Goal: Task Accomplishment & Management: Use online tool/utility

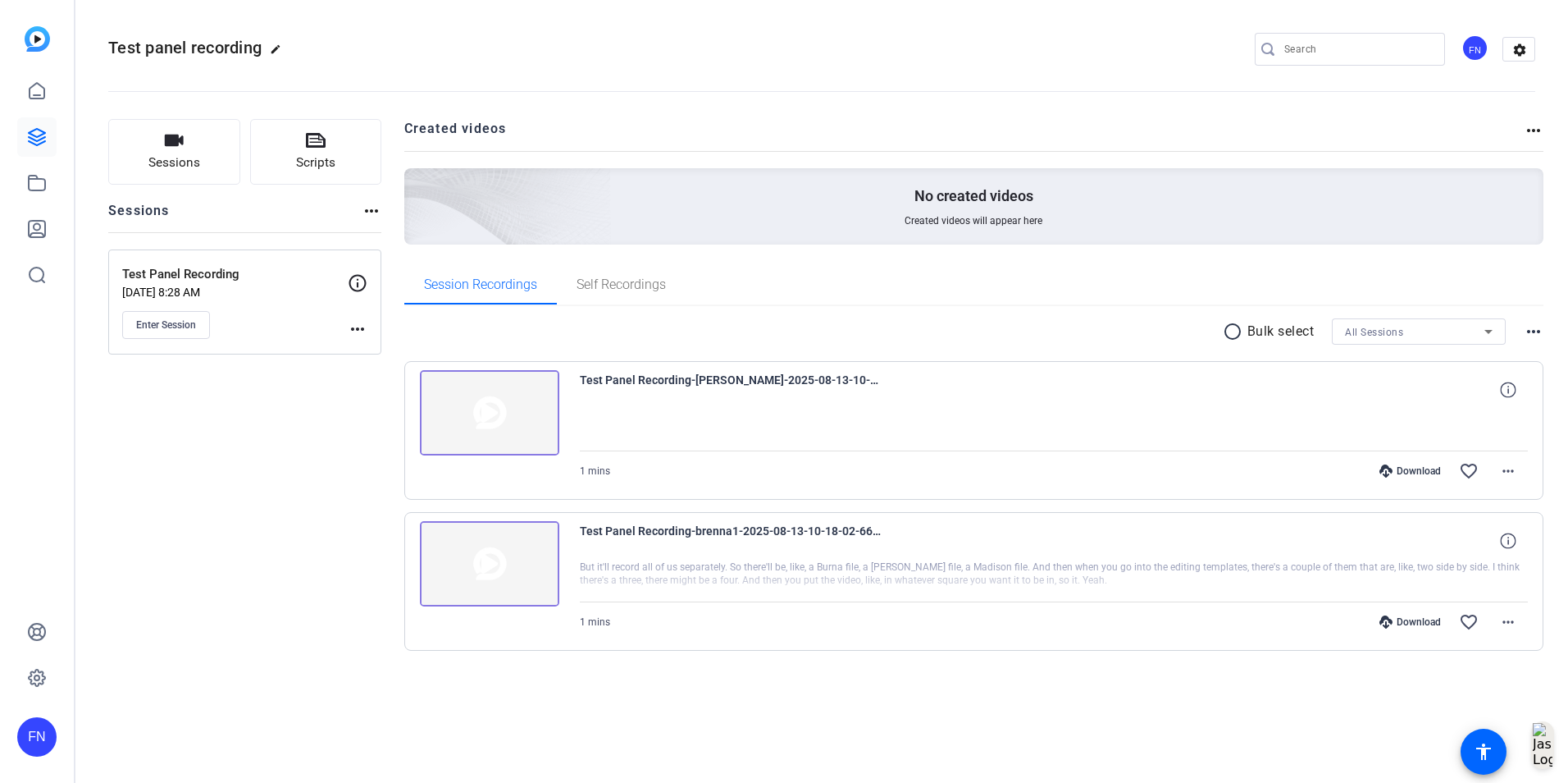
click at [170, 461] on div "Sessions Scripts Sessions more_horiz Test Panel Recording Aug 13, 2025 @ 8:28 A…" at bounding box center [244, 411] width 273 height 584
click at [31, 136] on icon at bounding box center [37, 137] width 20 height 20
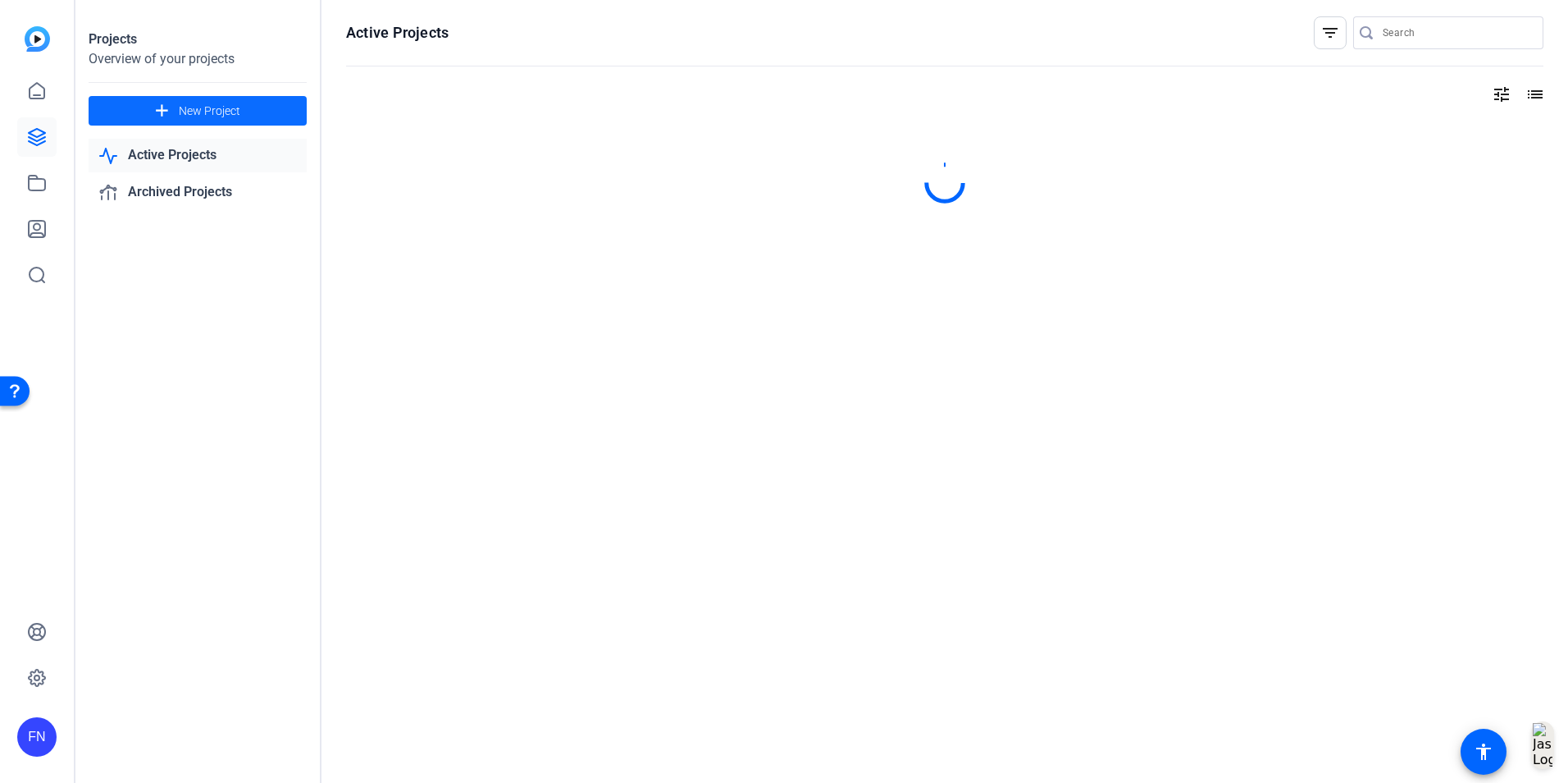
click at [207, 108] on span "New Project" at bounding box center [209, 110] width 61 height 17
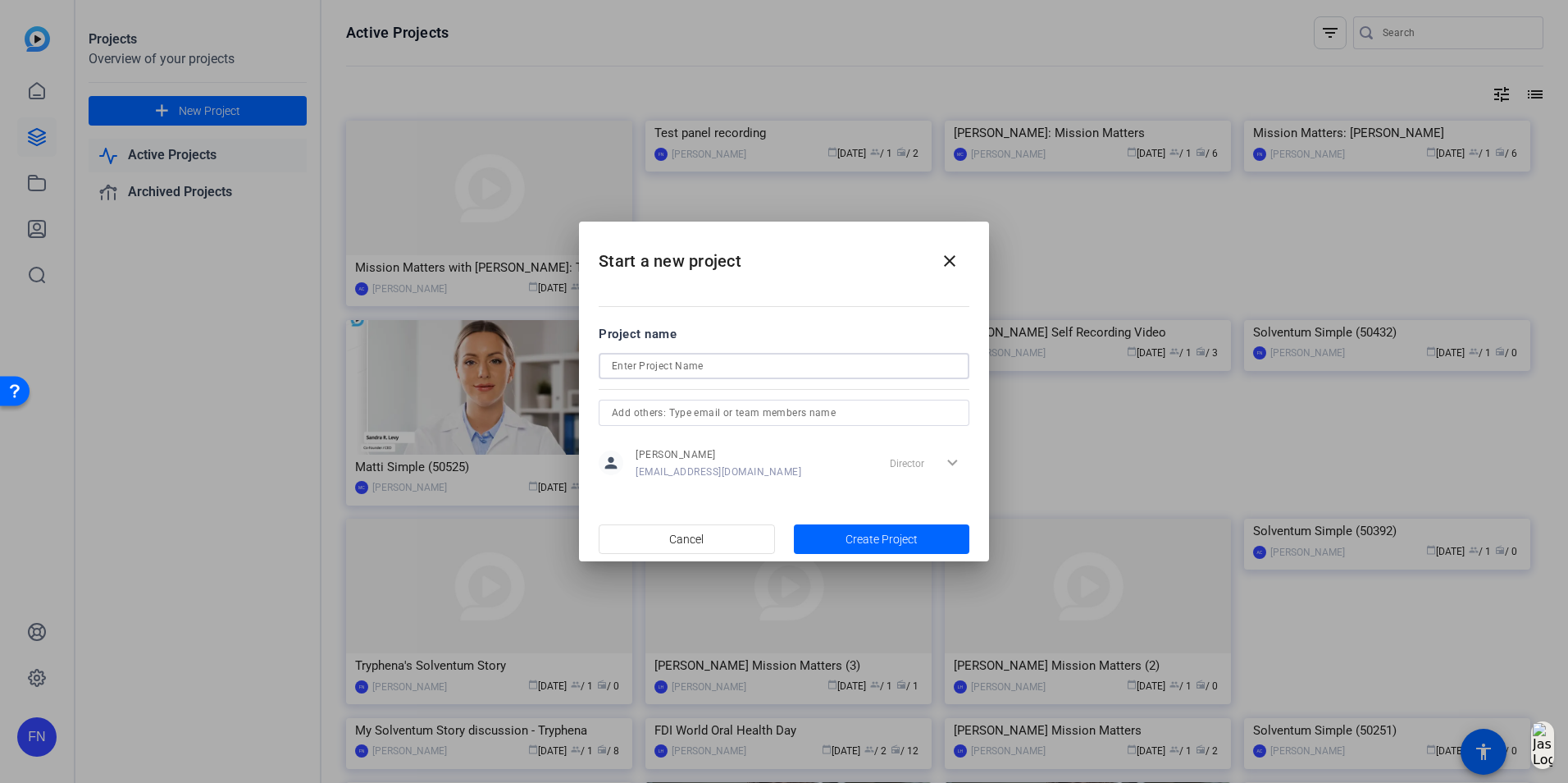
click at [688, 362] on input at bounding box center [784, 366] width 345 height 20
click at [732, 367] on input "My Solventum Story -" at bounding box center [784, 366] width 345 height 20
paste input "Orthodontic Sales Training"
type input "My Solventum Story - Orthodontic Sales Training Group 1"
click at [854, 537] on span "Create Project" at bounding box center [881, 539] width 72 height 17
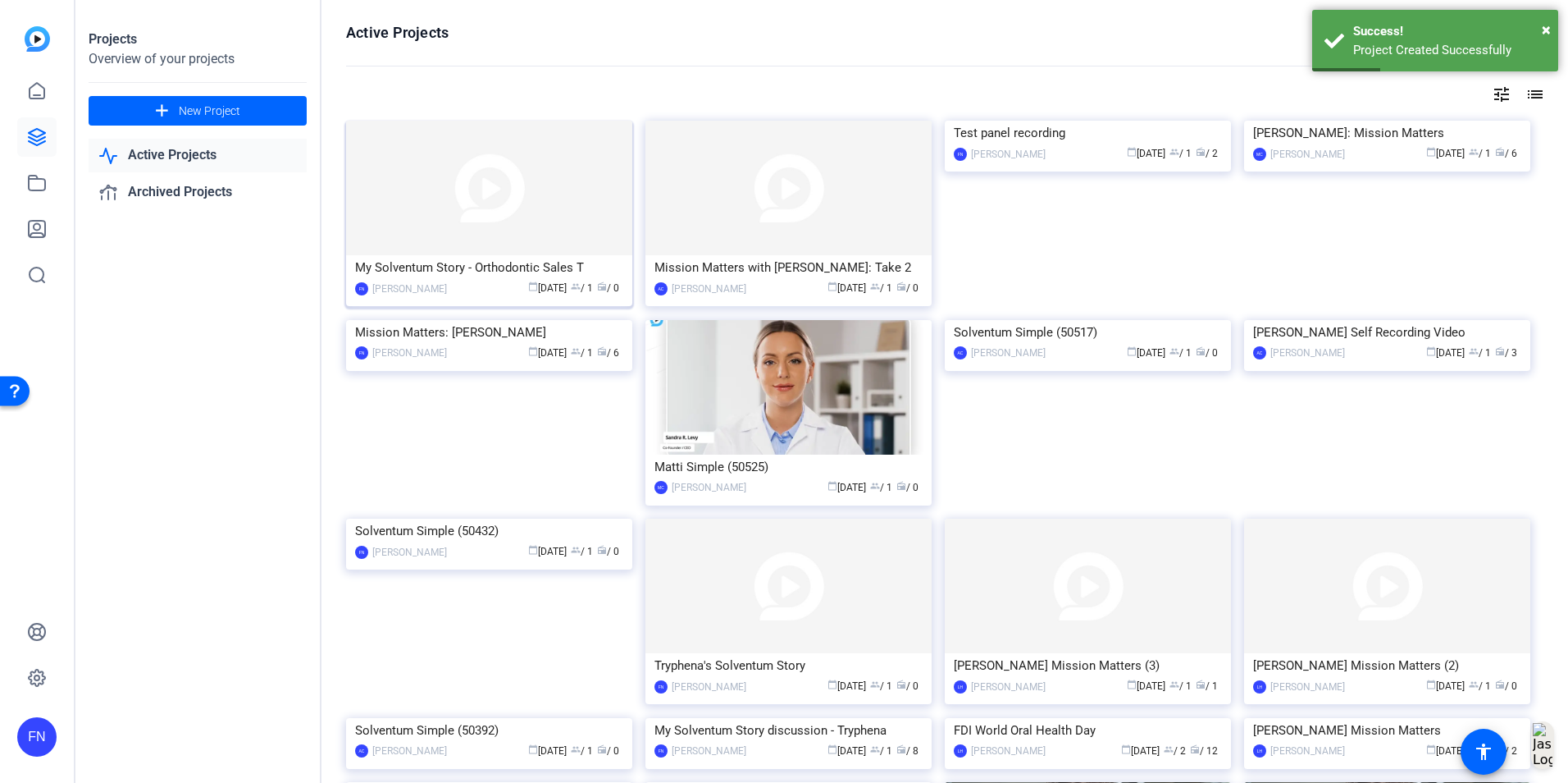
click at [452, 172] on img at bounding box center [489, 187] width 286 height 134
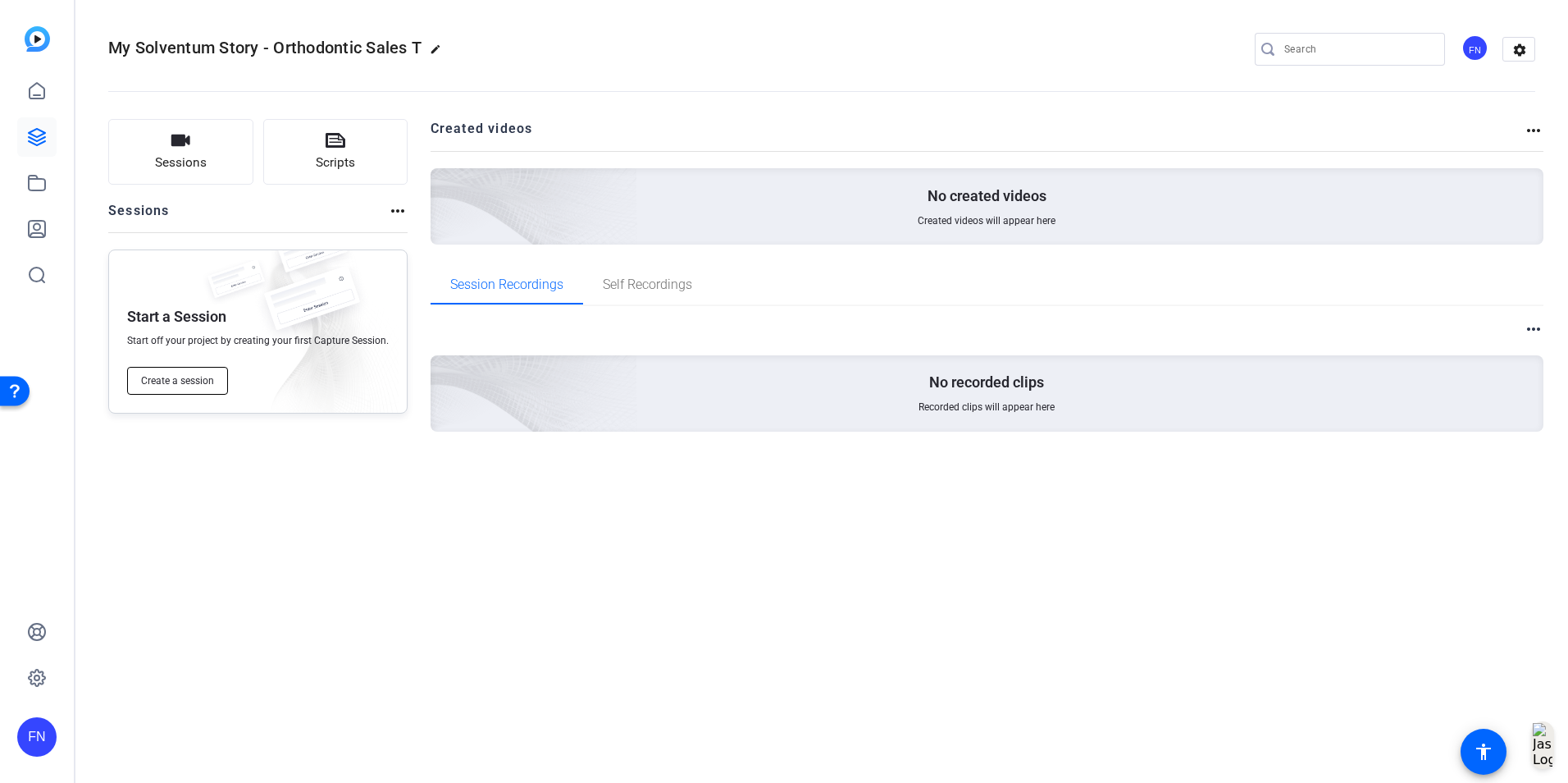
click at [196, 387] on span "Create a session" at bounding box center [178, 381] width 73 height 13
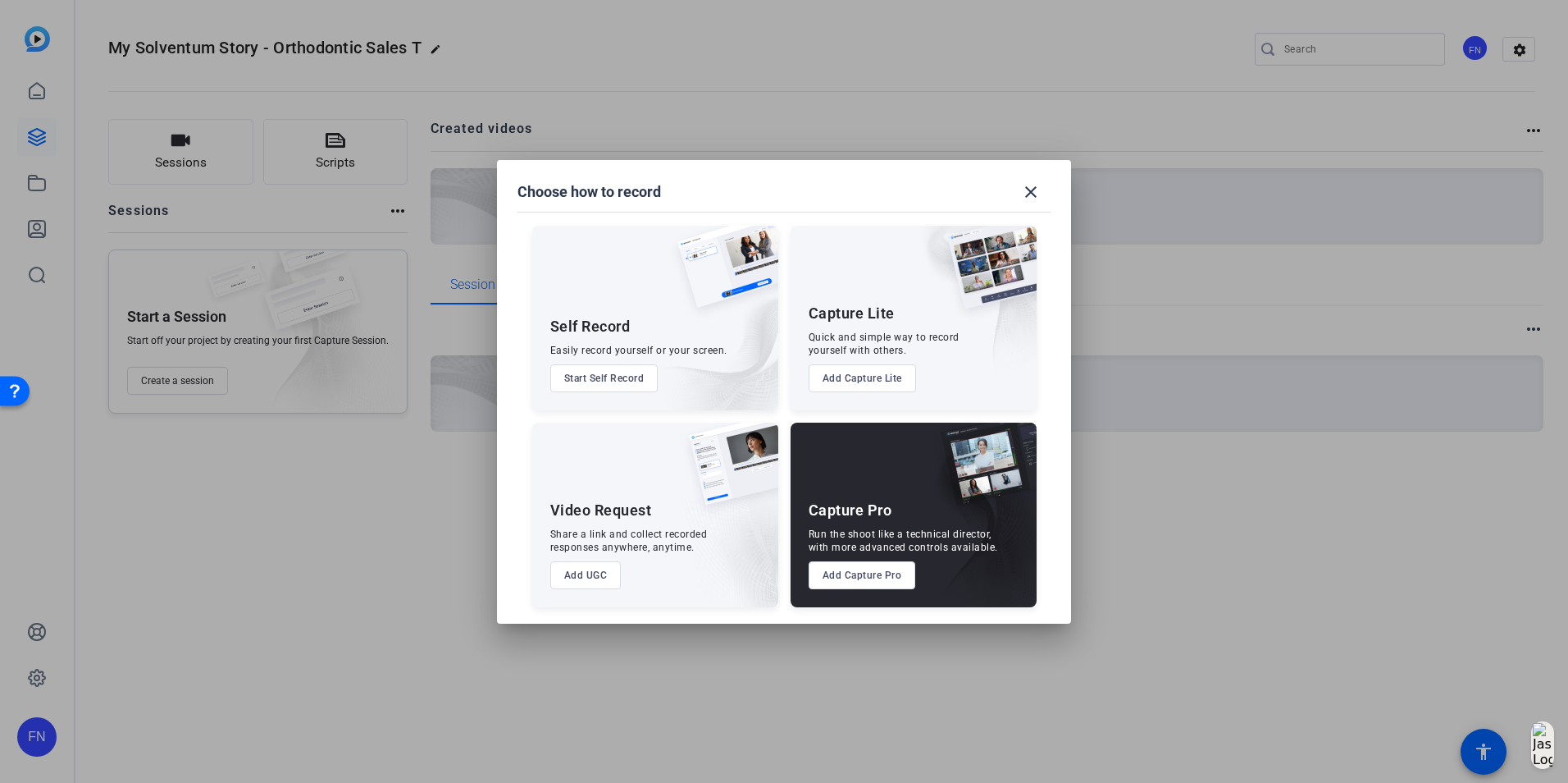
click at [878, 571] on button "Add Capture Pro" at bounding box center [863, 575] width 108 height 28
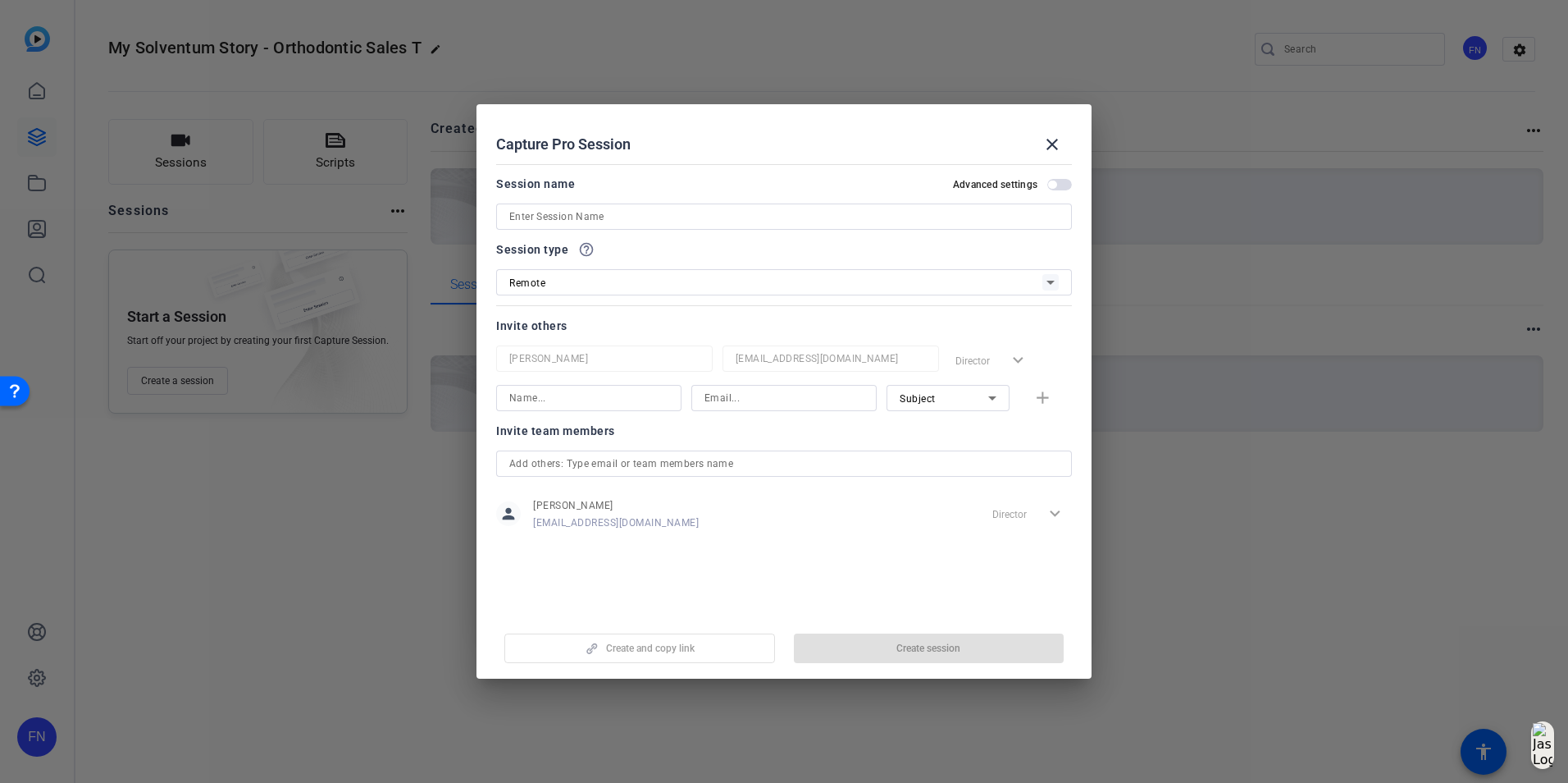
click at [619, 216] on input at bounding box center [784, 217] width 550 height 20
paste input "Orthodontic Sales Training"
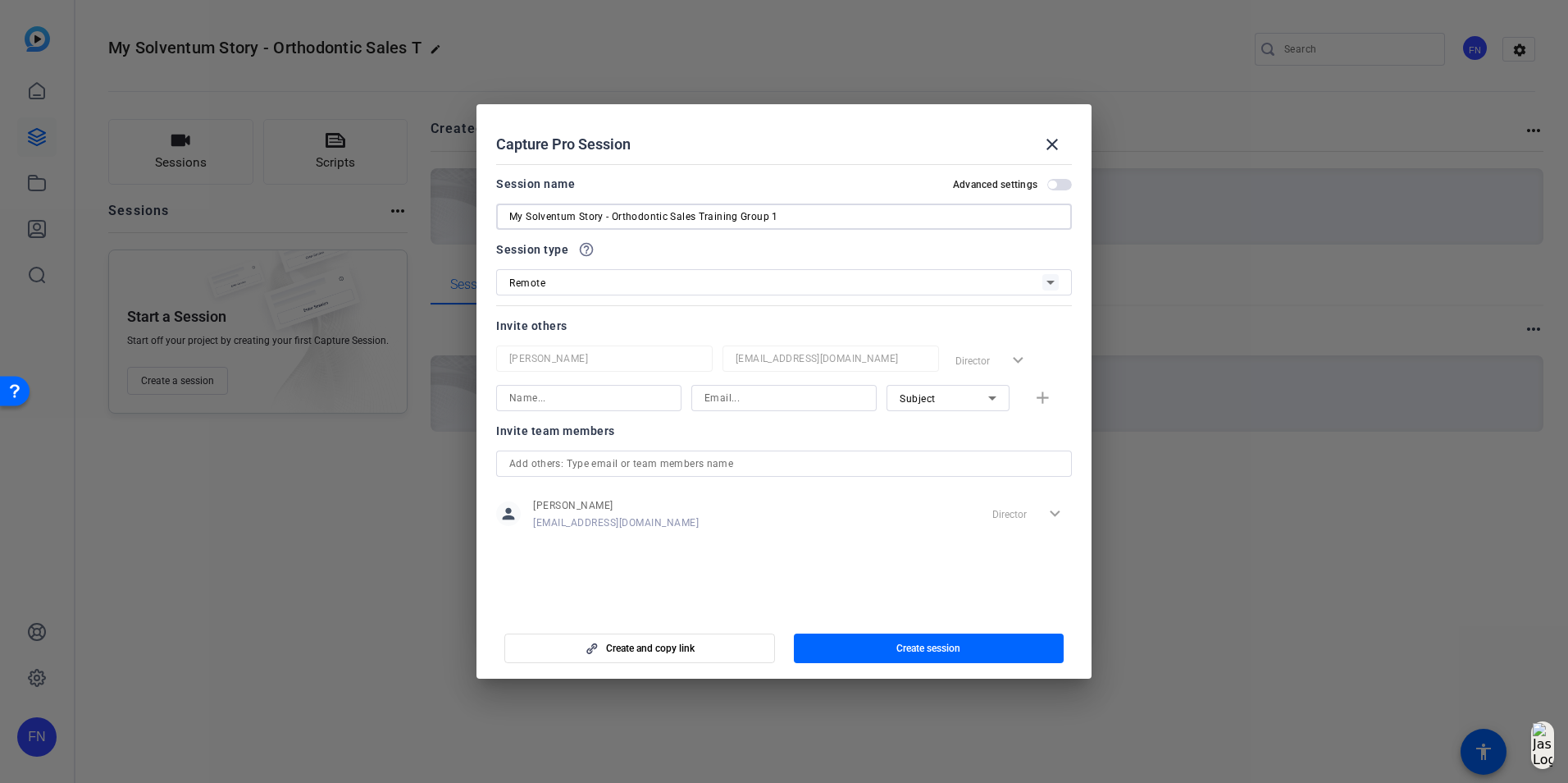
type input "My Solventum Story - Orthodontic Sales Training Group 1"
click at [726, 402] on input at bounding box center [784, 398] width 159 height 20
paste input "bwallace3@solventum.com"
type input "bwallace3@solventum.com"
click at [603, 402] on input at bounding box center [588, 398] width 159 height 20
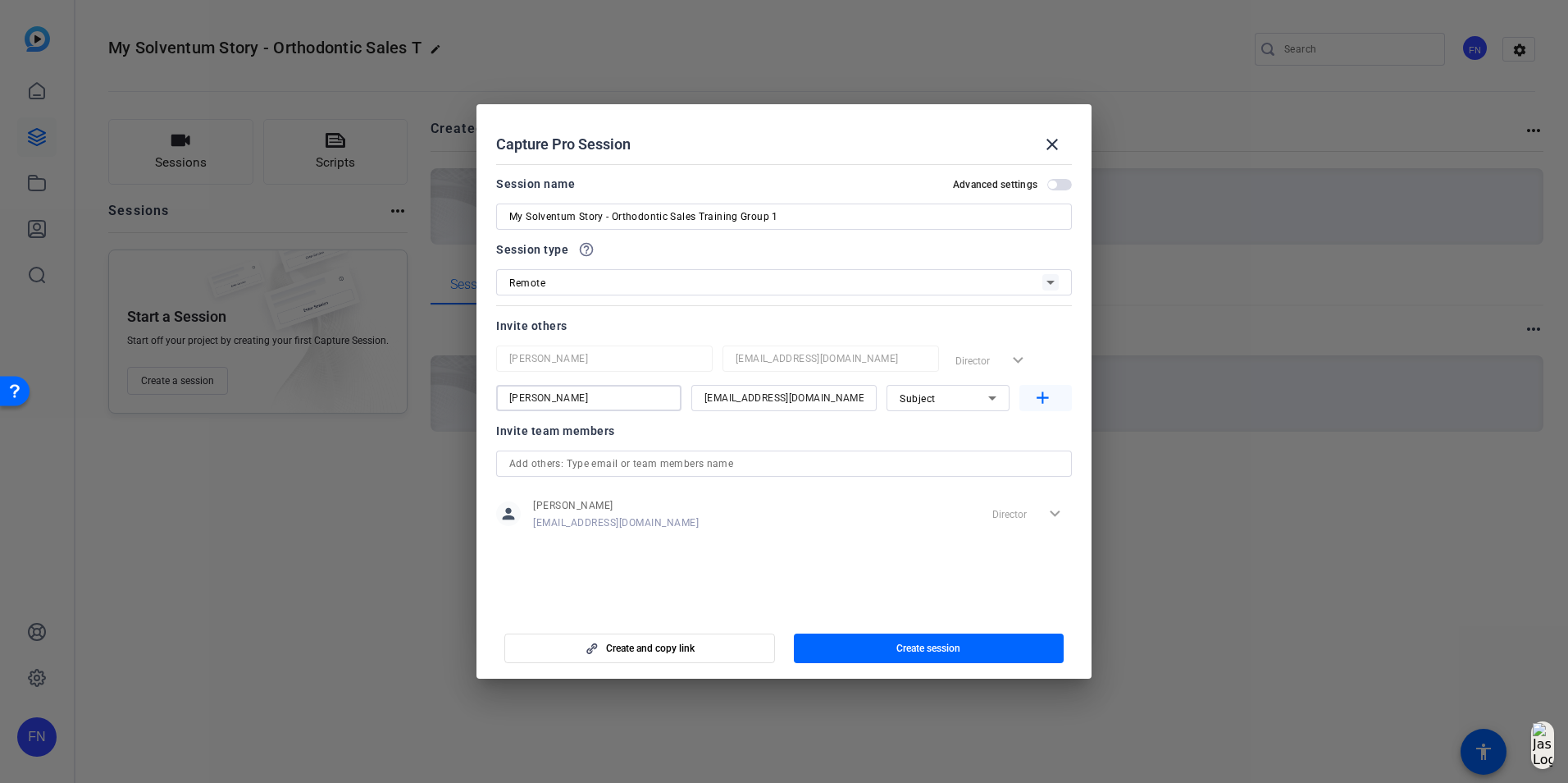
type input "Brittney Wallace"
click at [1042, 405] on mat-icon "add" at bounding box center [1043, 398] width 20 height 20
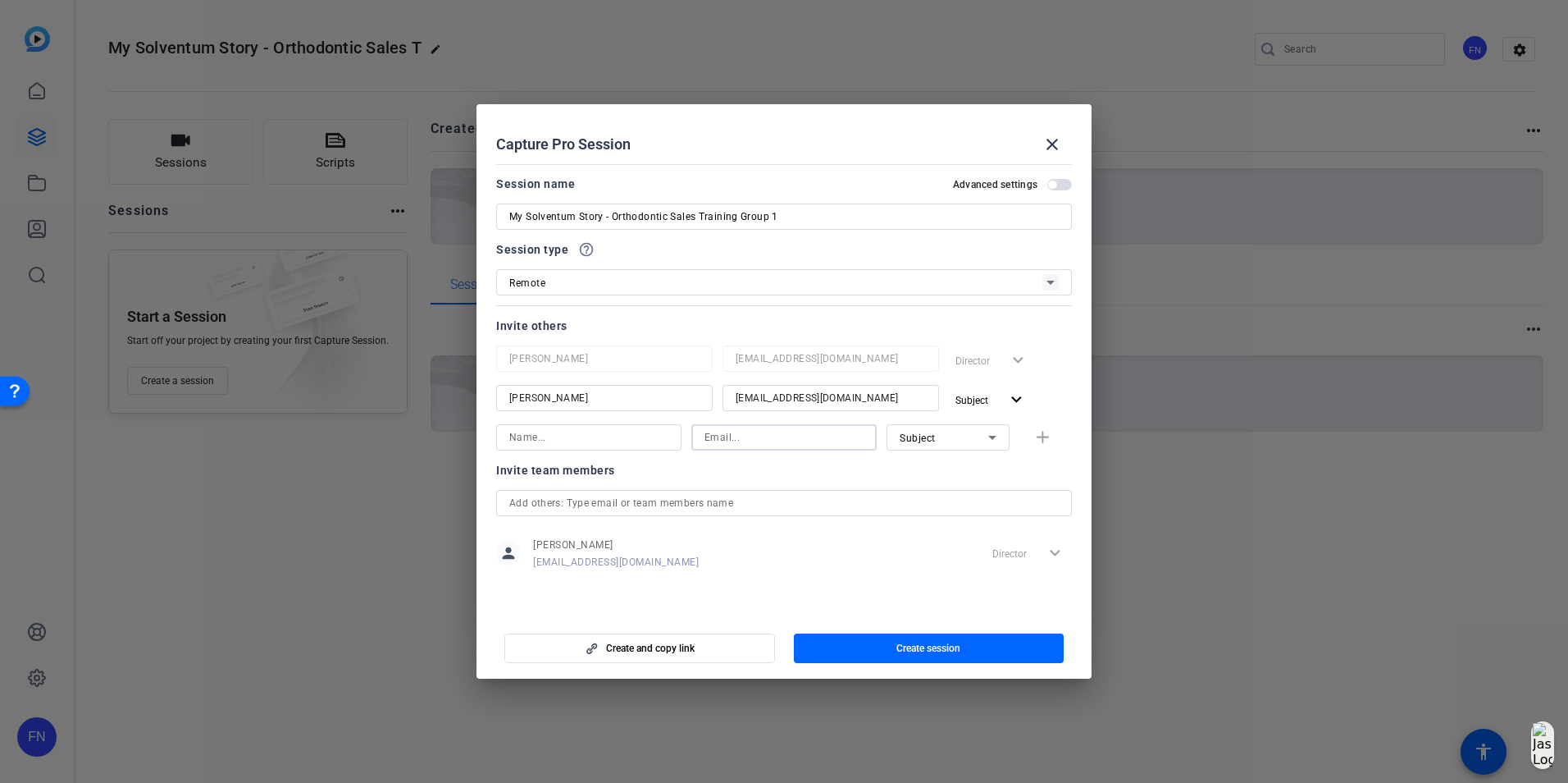
click at [738, 429] on input at bounding box center [784, 438] width 159 height 20
paste input "mcruz5@solventum.com"
type input "mcruz5@solventum.com"
click at [617, 452] on div at bounding box center [588, 460] width 185 height 18
click at [599, 434] on input at bounding box center [588, 438] width 159 height 20
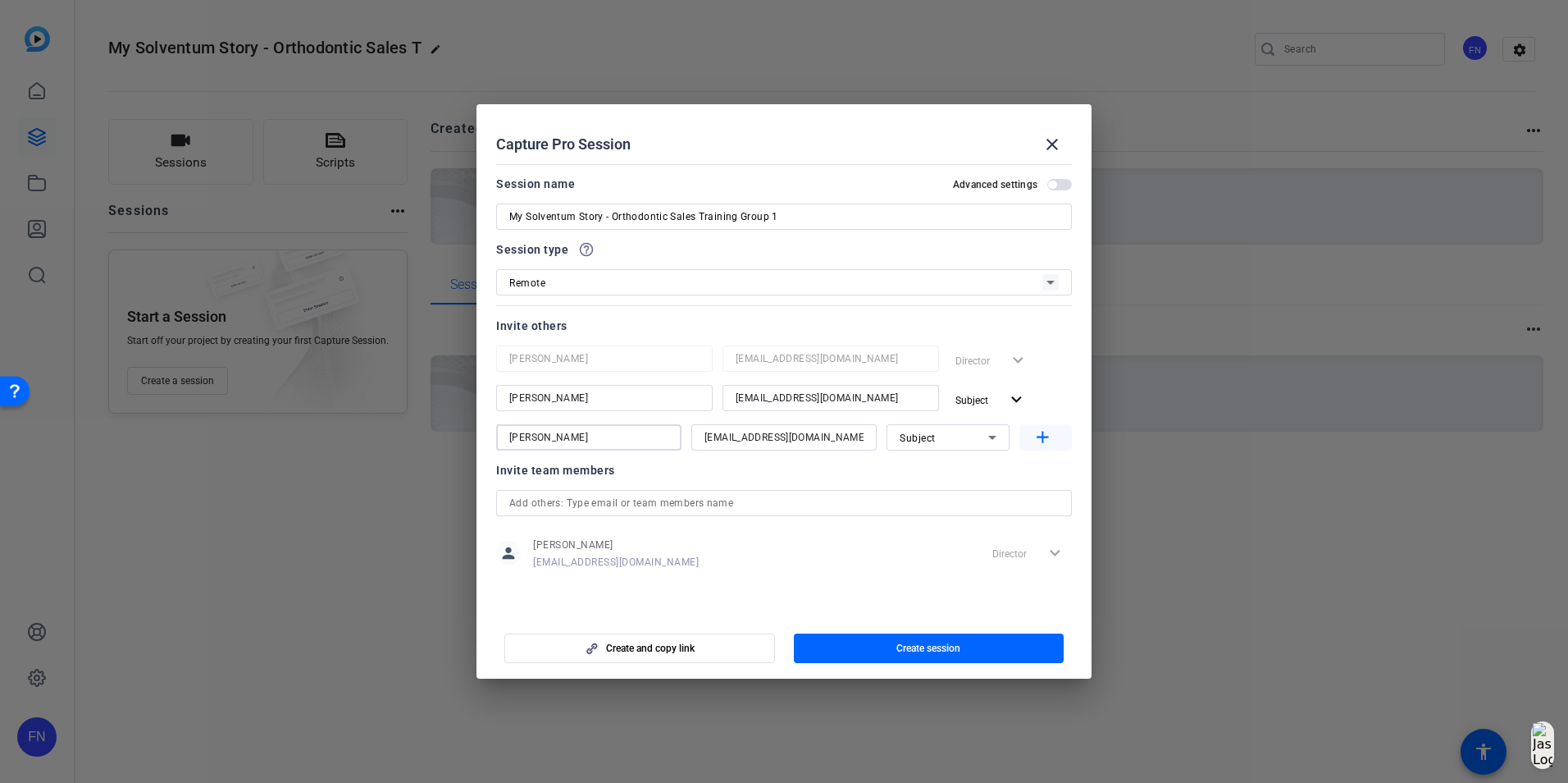
type input "Maria Cruz"
click at [1038, 442] on mat-icon "add" at bounding box center [1043, 438] width 20 height 20
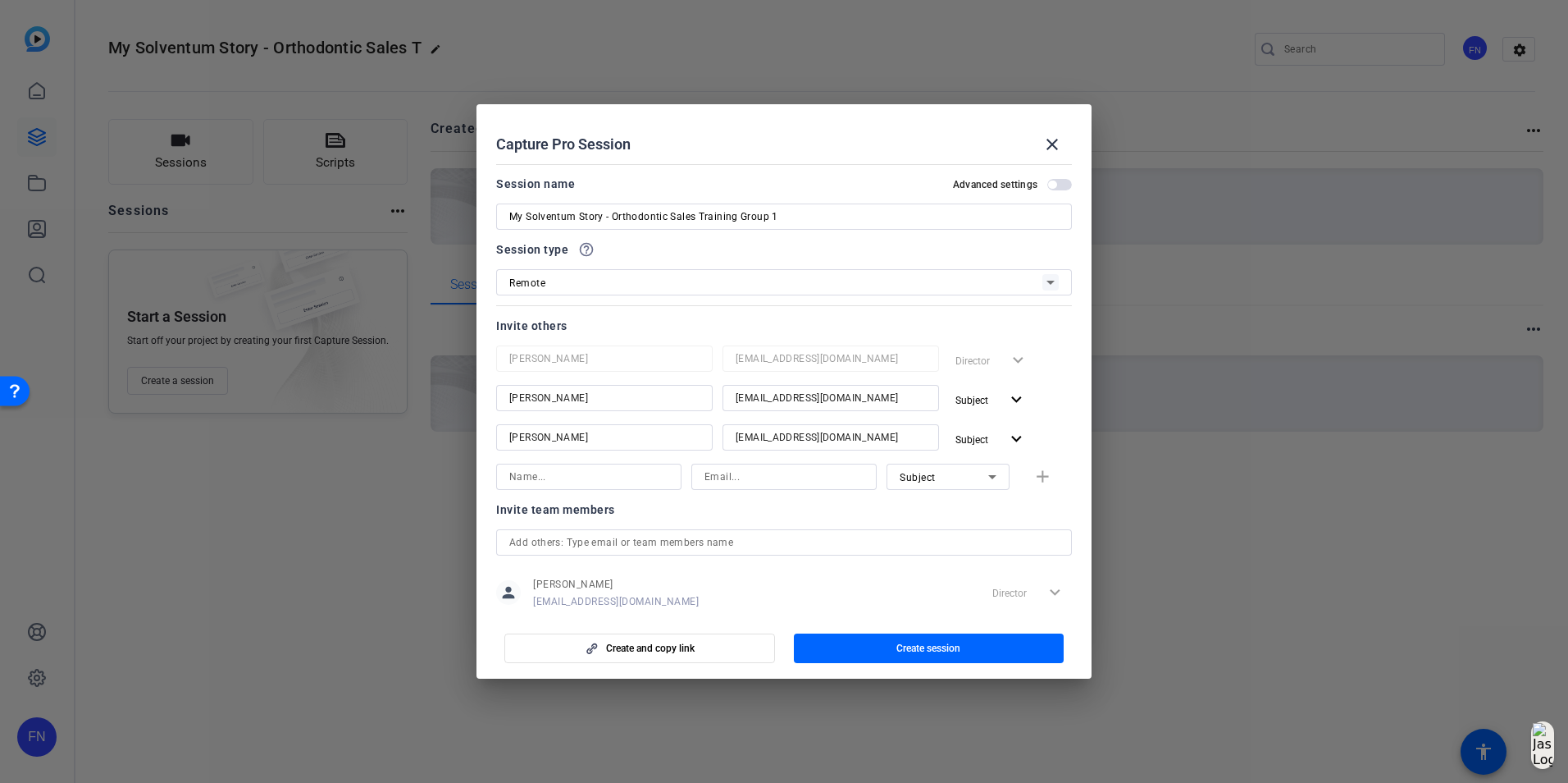
click at [731, 476] on input at bounding box center [784, 477] width 159 height 20
paste input "bcogle@solventum.com"
type input "bcogle@solventum.com"
click at [604, 480] on input at bounding box center [588, 477] width 159 height 20
type input "Brenna Cogle"
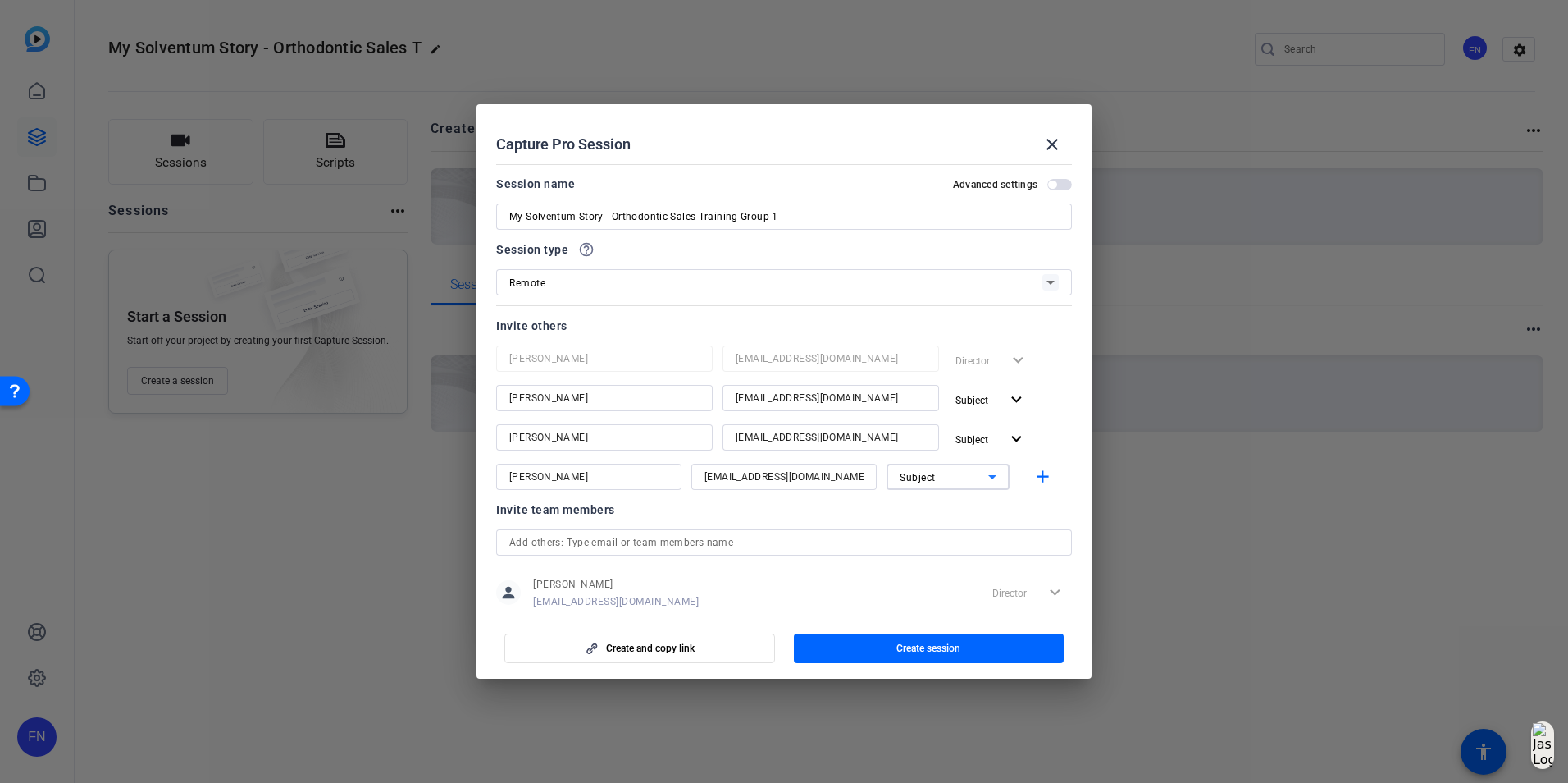
click at [982, 478] on icon at bounding box center [992, 477] width 20 height 20
click at [955, 513] on mat-option "Collaborator" at bounding box center [940, 509] width 123 height 26
click at [1044, 469] on mat-icon "add" at bounding box center [1043, 477] width 20 height 20
click at [788, 521] on input at bounding box center [784, 517] width 159 height 20
paste input "sacasement@solventum.com"
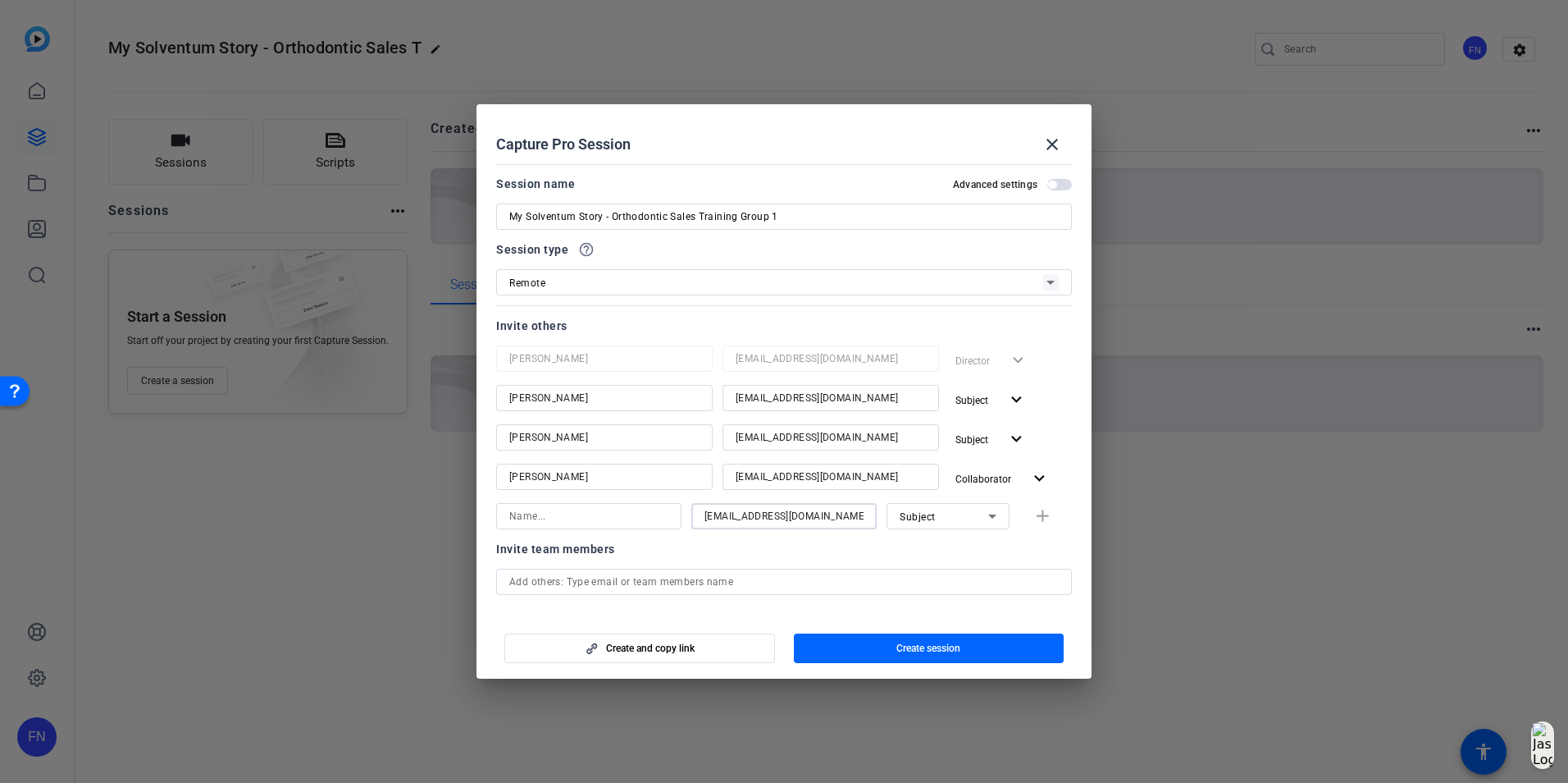
type input "sacasement@solventum.com"
click at [610, 512] on input at bounding box center [588, 517] width 159 height 20
type input "Sue Casement"
click at [982, 514] on icon at bounding box center [992, 517] width 20 height 20
click at [971, 541] on mat-option "Collaborator" at bounding box center [940, 548] width 123 height 26
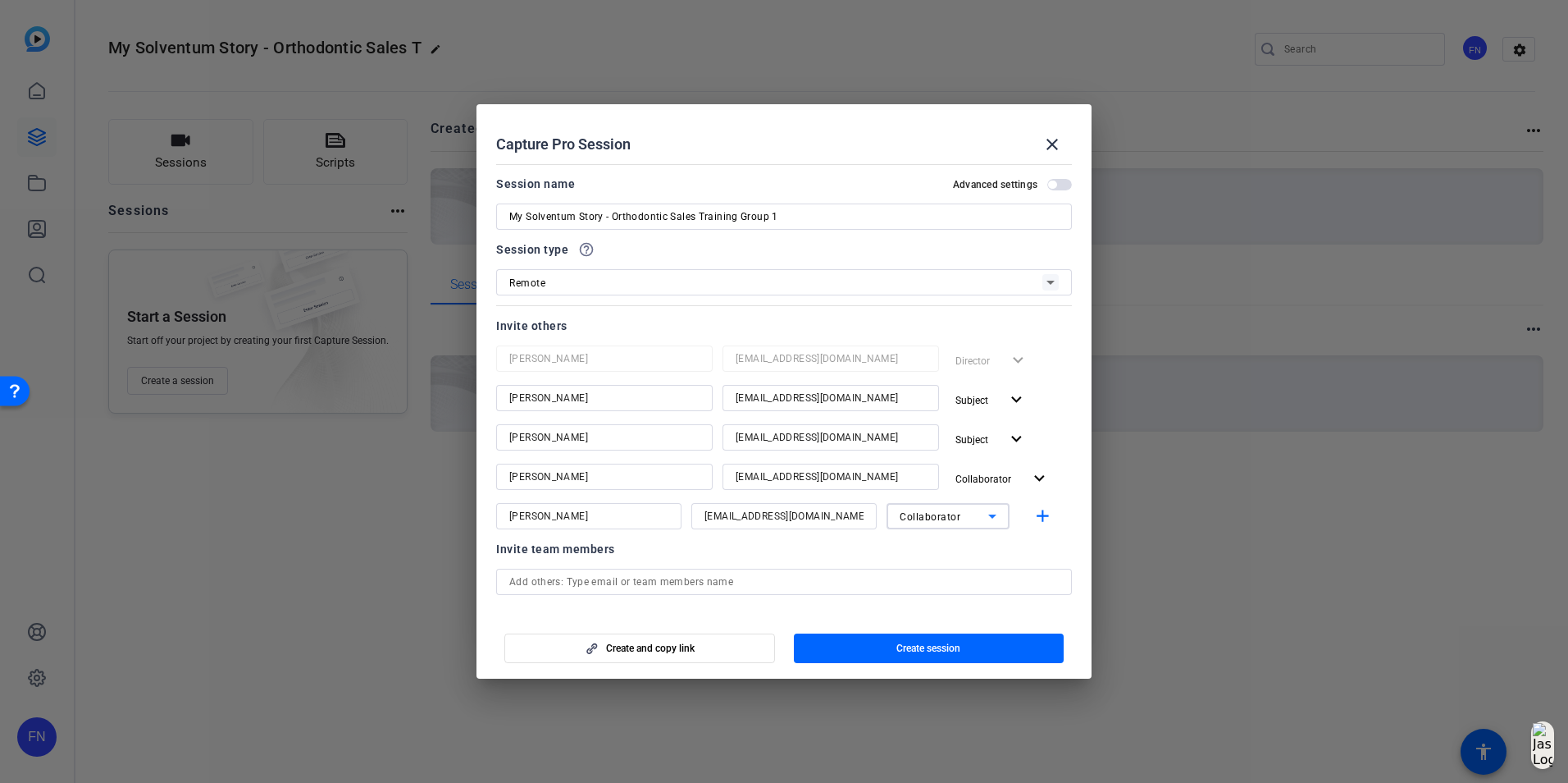
click at [1040, 543] on div "Invite team members" at bounding box center [784, 549] width 576 height 20
click at [961, 648] on span "Create session" at bounding box center [929, 648] width 64 height 13
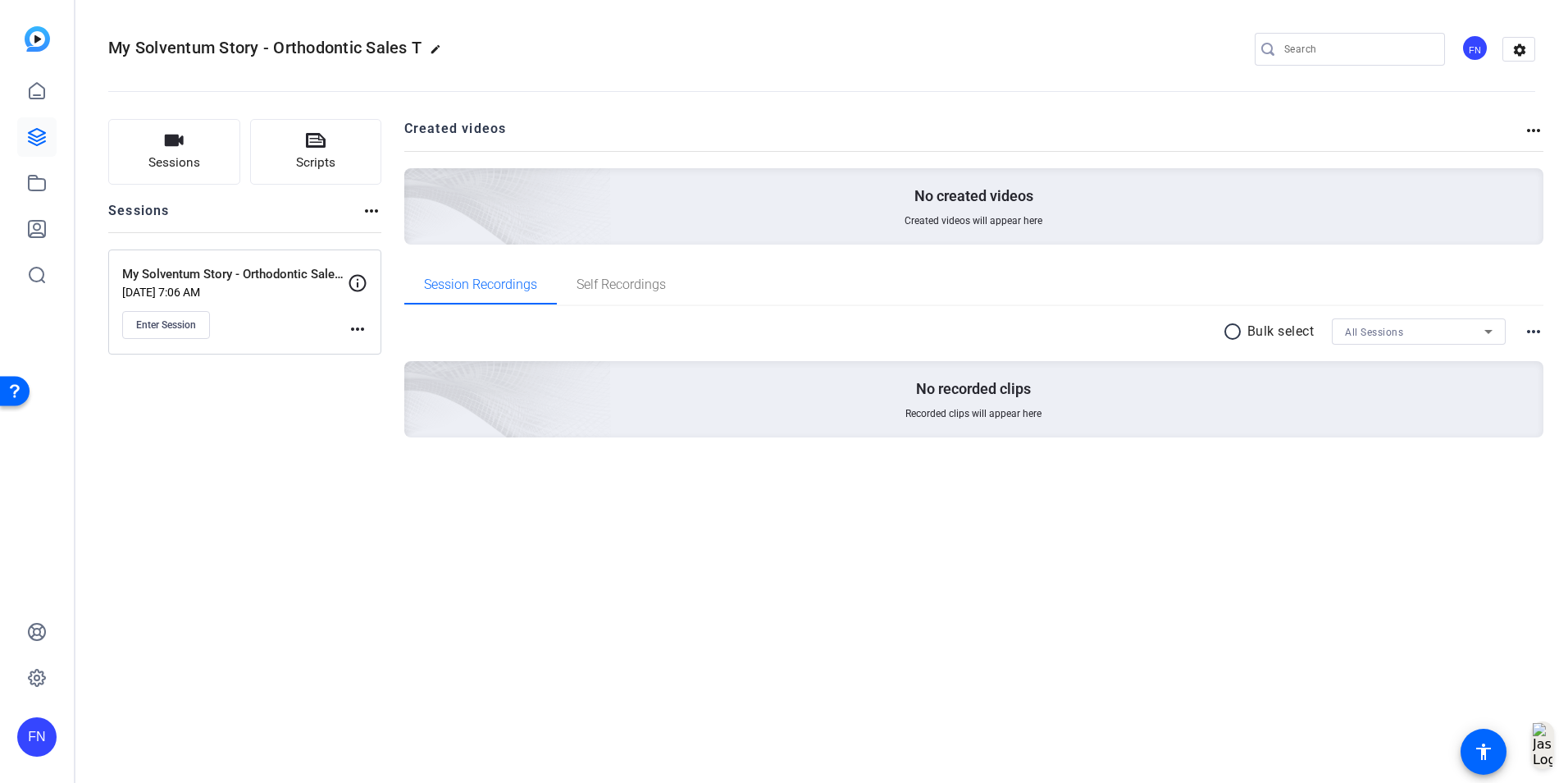
click at [363, 324] on mat-icon "more_horiz" at bounding box center [358, 329] width 20 height 20
click at [255, 320] on div at bounding box center [784, 392] width 1568 height 783
click at [171, 330] on span "Enter Session" at bounding box center [166, 325] width 60 height 13
click at [306, 159] on span "Scripts" at bounding box center [316, 162] width 39 height 19
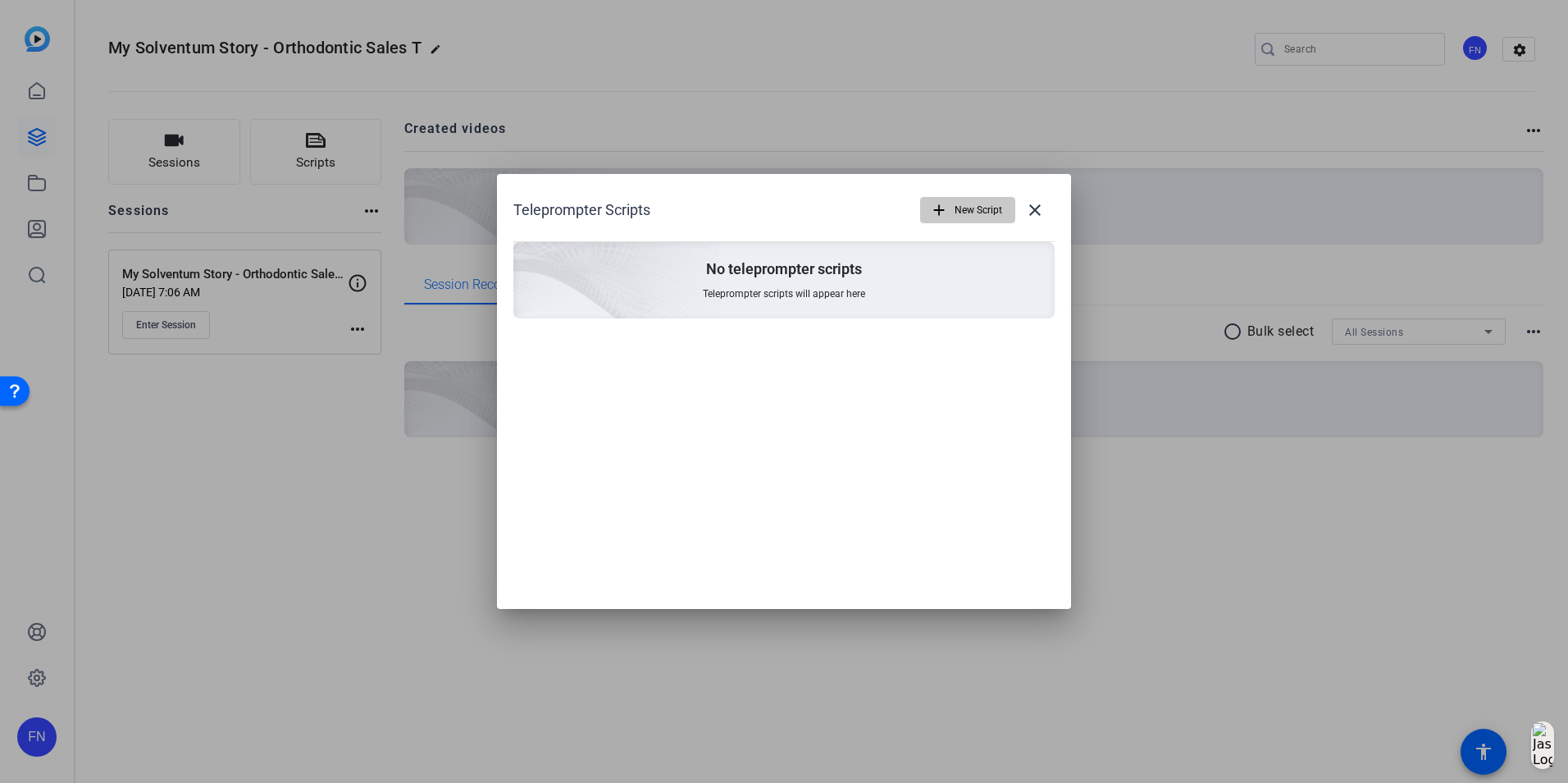
click at [962, 216] on span "New Script" at bounding box center [979, 210] width 47 height 31
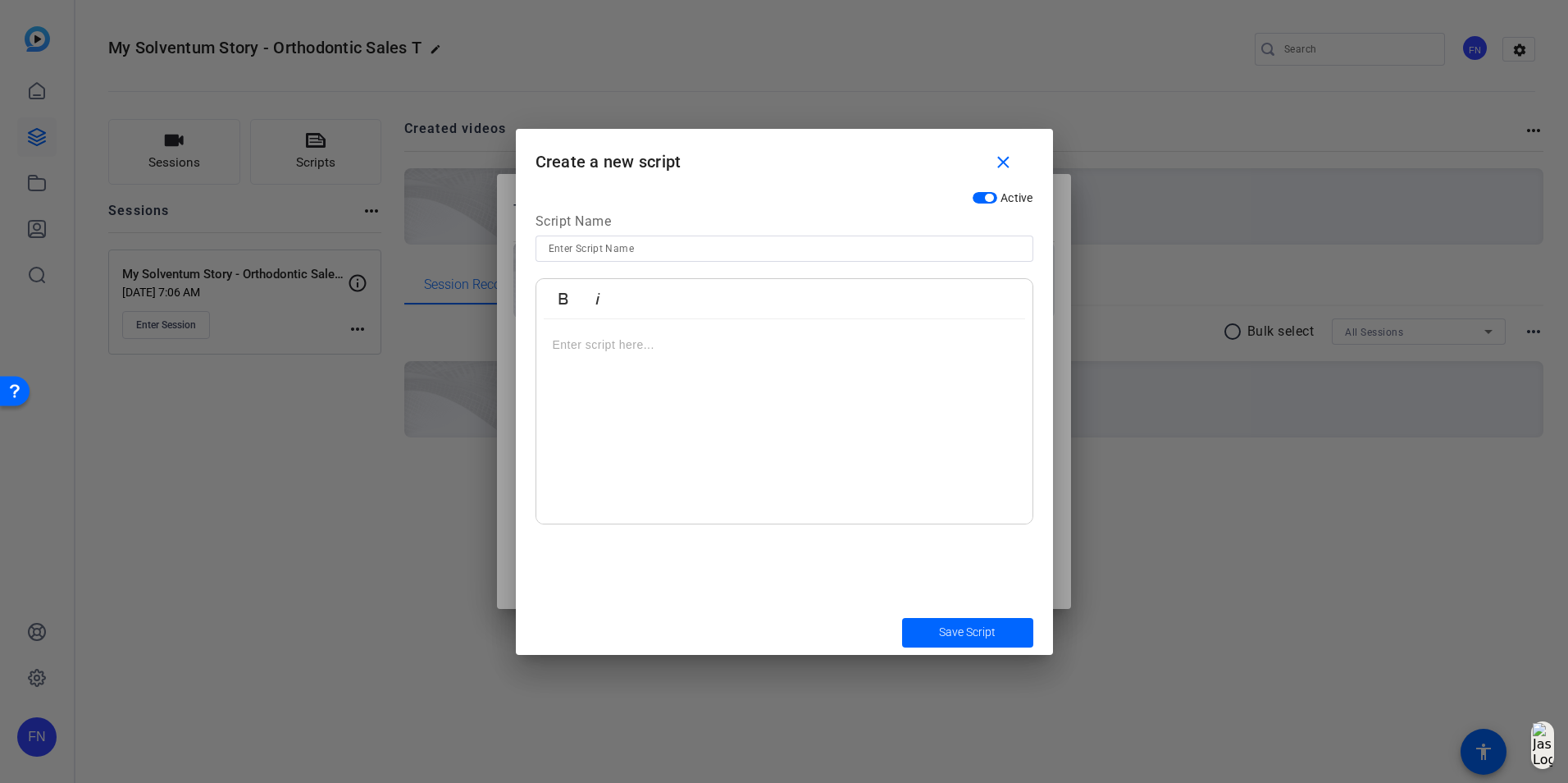
click at [652, 246] on input at bounding box center [784, 249] width 472 height 20
click at [654, 393] on div at bounding box center [784, 422] width 496 height 205
click at [596, 252] on input "Brittney's Section" at bounding box center [784, 249] width 472 height 20
click at [620, 363] on div at bounding box center [784, 422] width 496 height 205
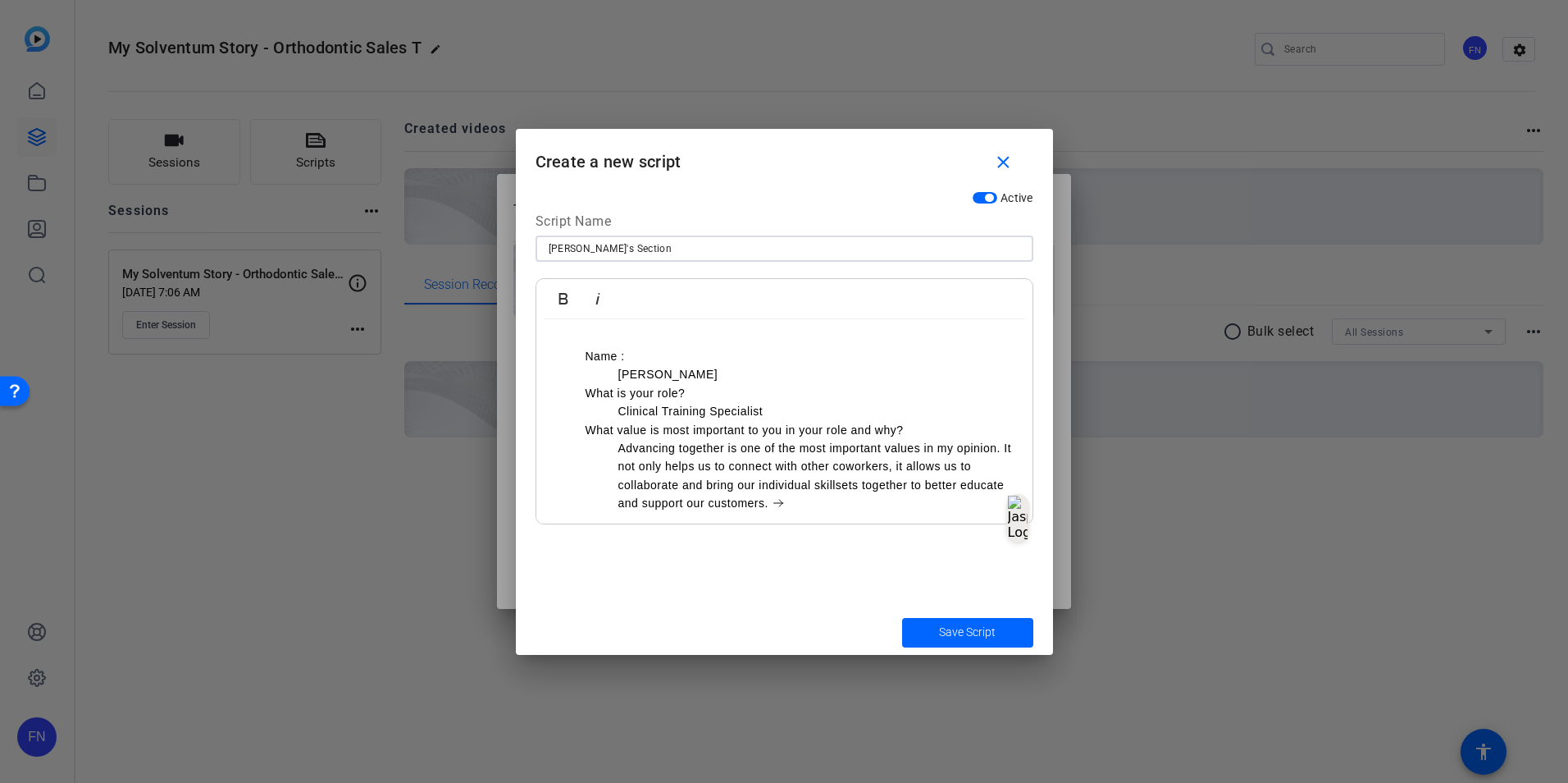
click at [593, 248] on input "Brittney's Section" at bounding box center [784, 249] width 472 height 20
type input "Brittney's Intro Section"
click at [979, 623] on span "Save Script" at bounding box center [968, 632] width 57 height 17
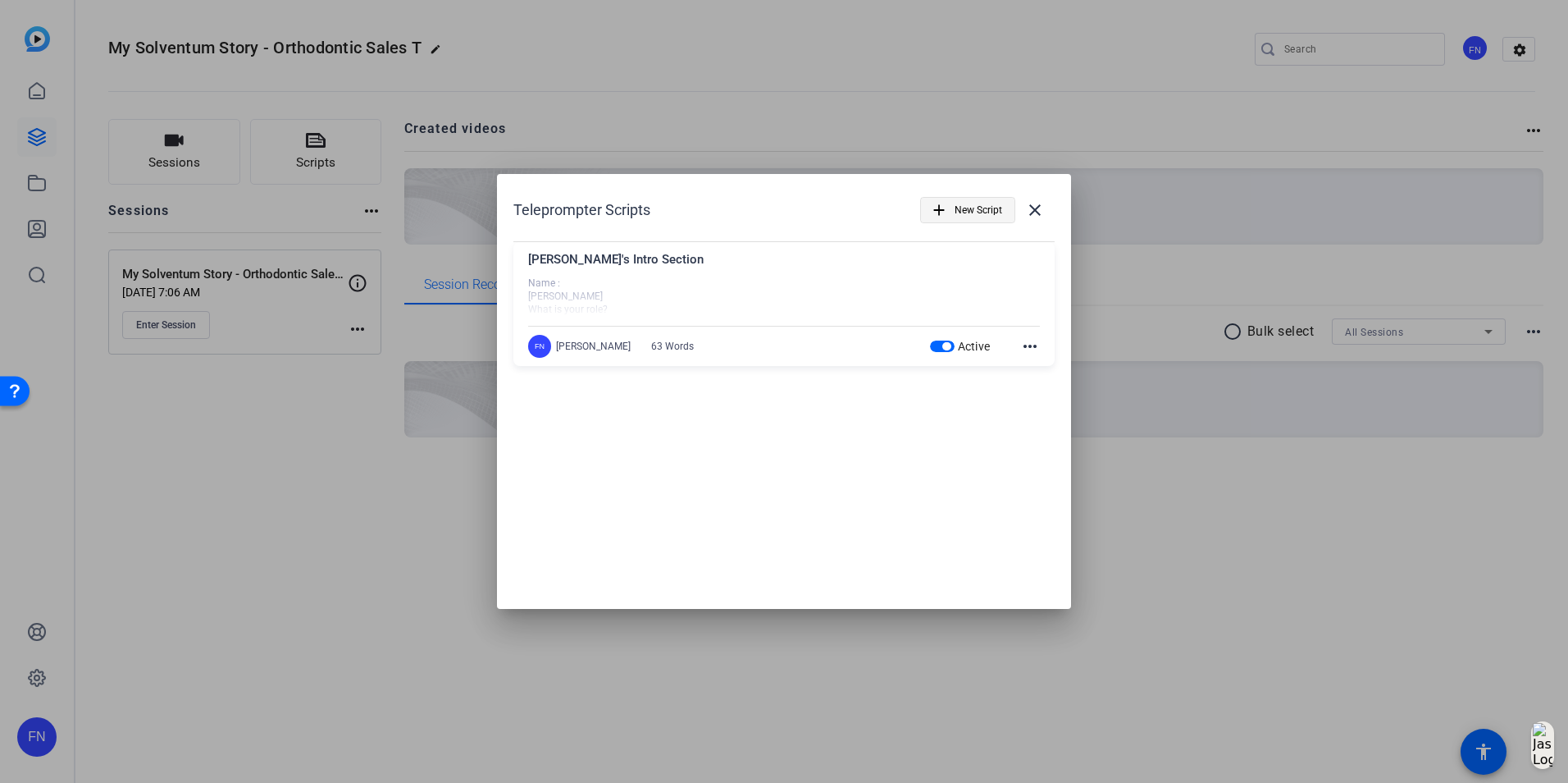
click at [948, 203] on mat-icon "add" at bounding box center [940, 210] width 18 height 18
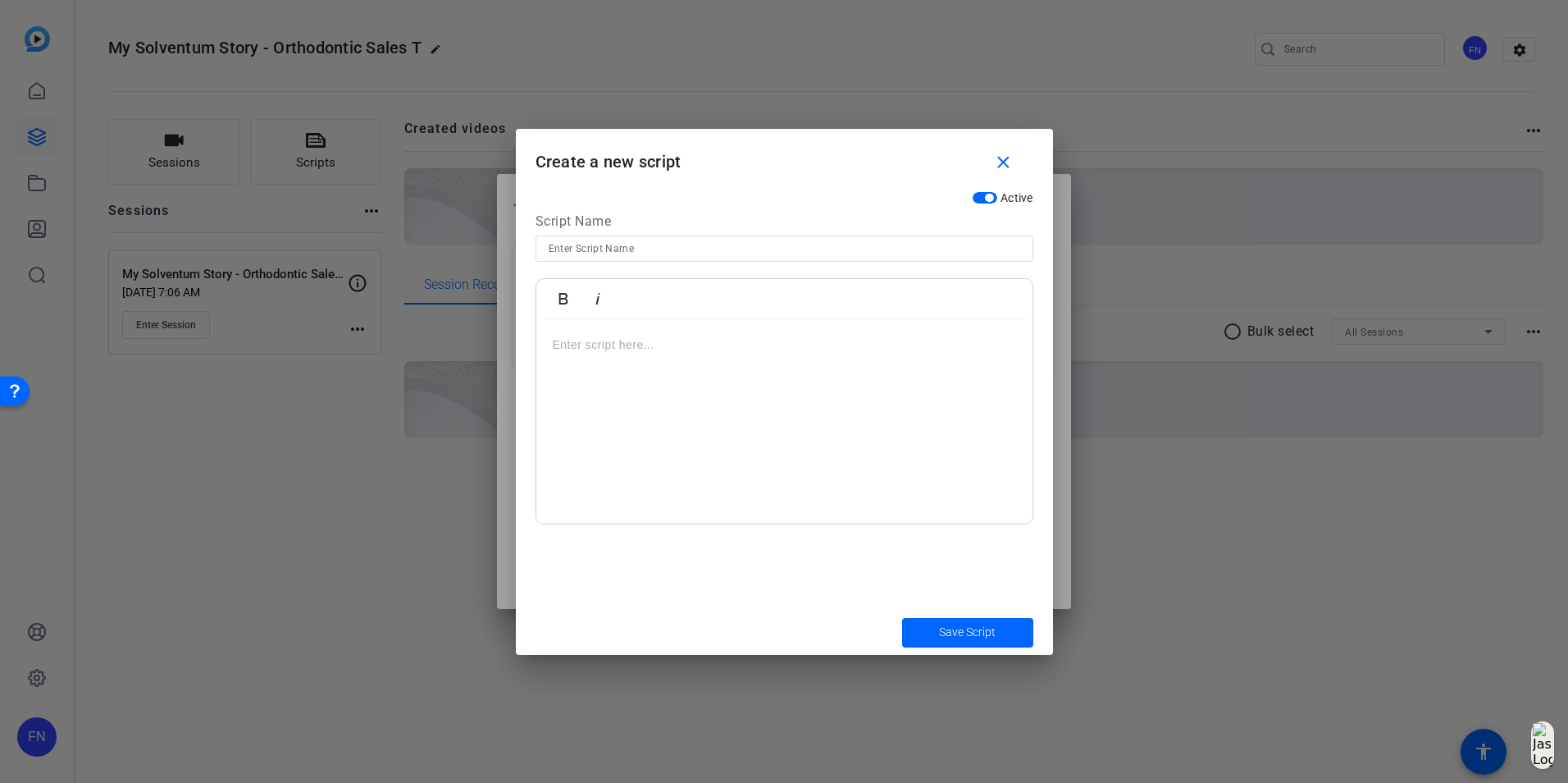
click at [670, 403] on div at bounding box center [784, 422] width 496 height 205
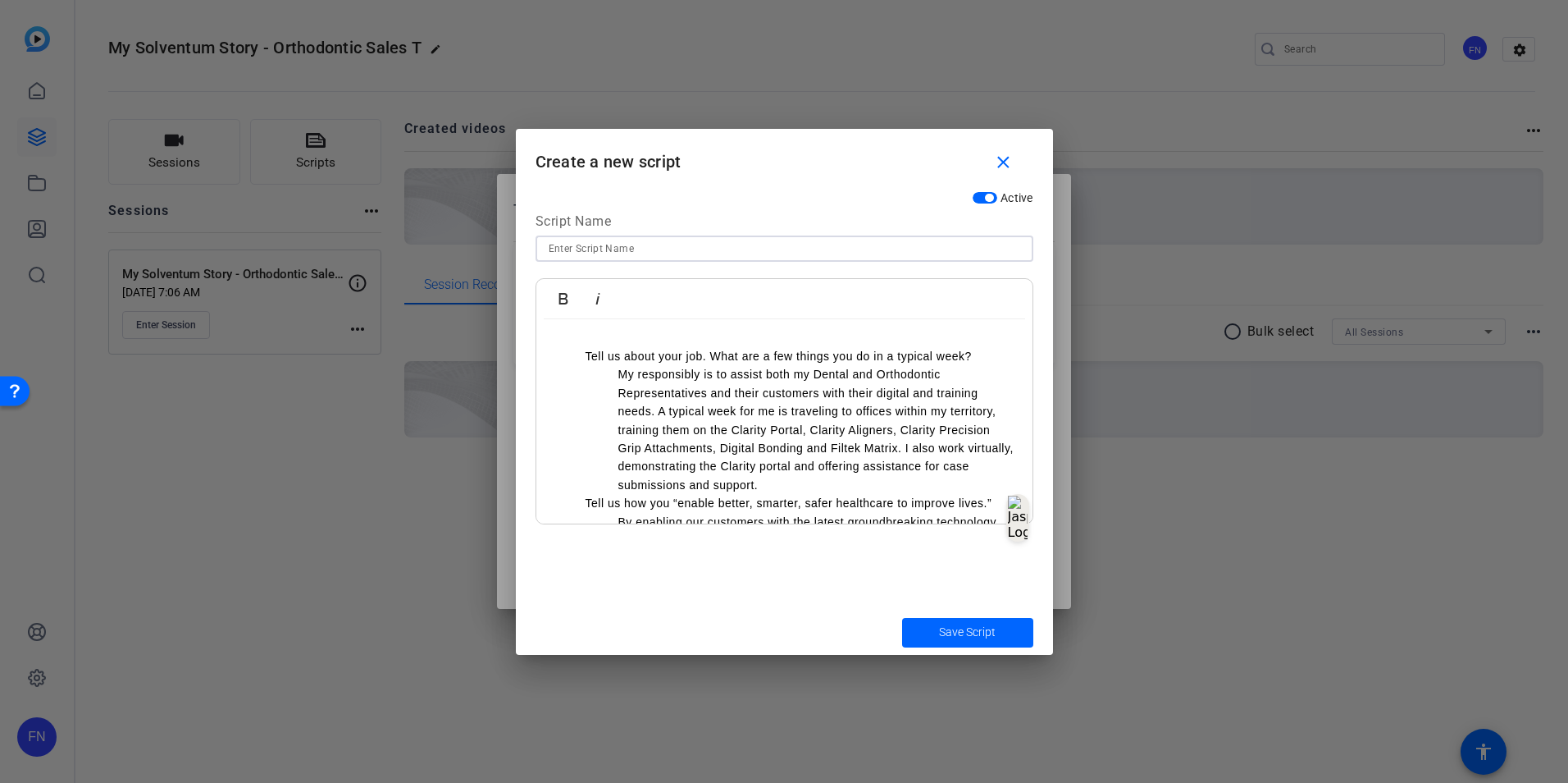
click at [617, 240] on input at bounding box center [784, 249] width 472 height 20
type input "Brittney's section for transcript"
click at [981, 643] on span "submit" at bounding box center [968, 632] width 131 height 39
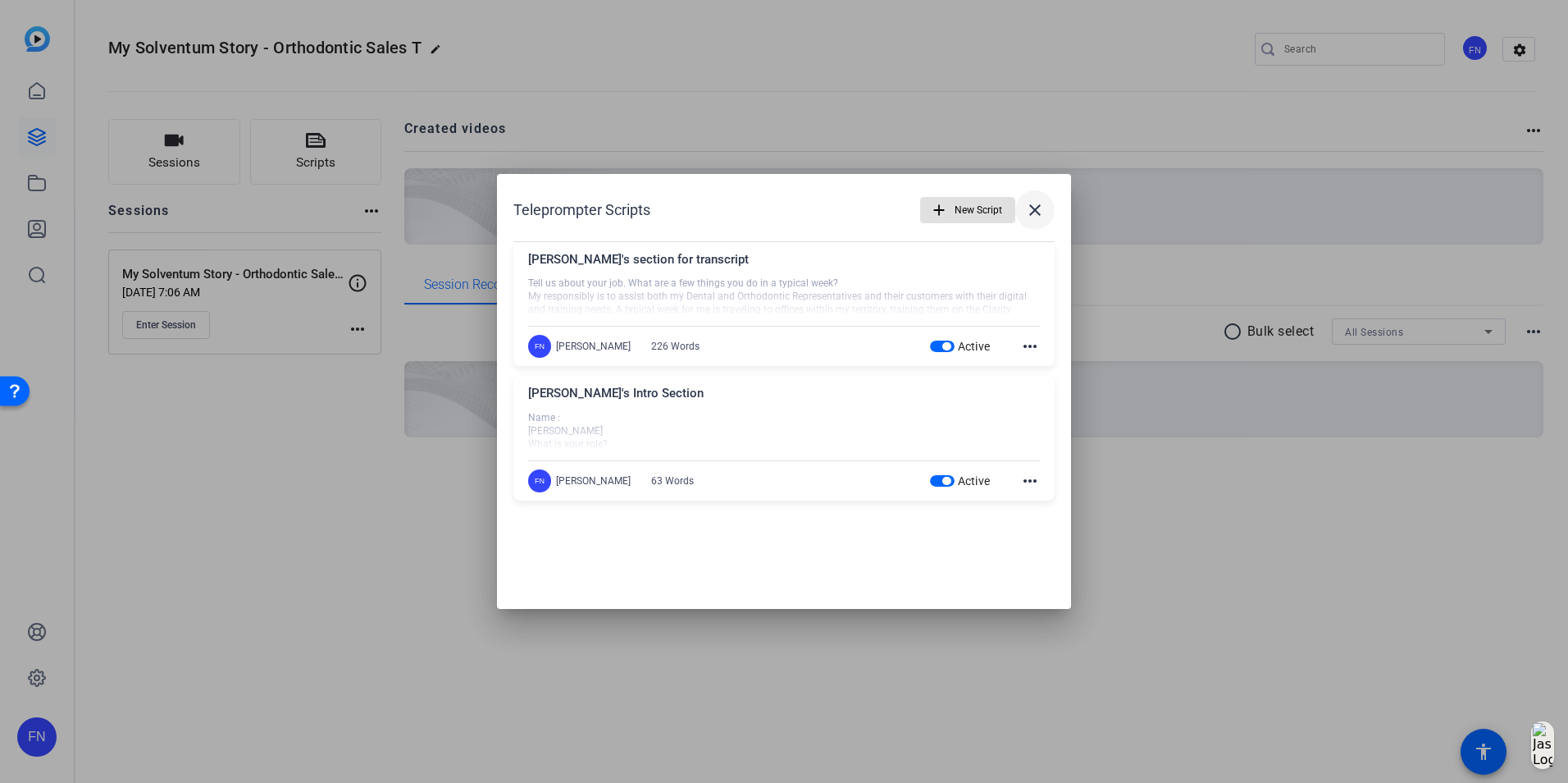
click at [1042, 216] on mat-icon "close" at bounding box center [1035, 210] width 20 height 20
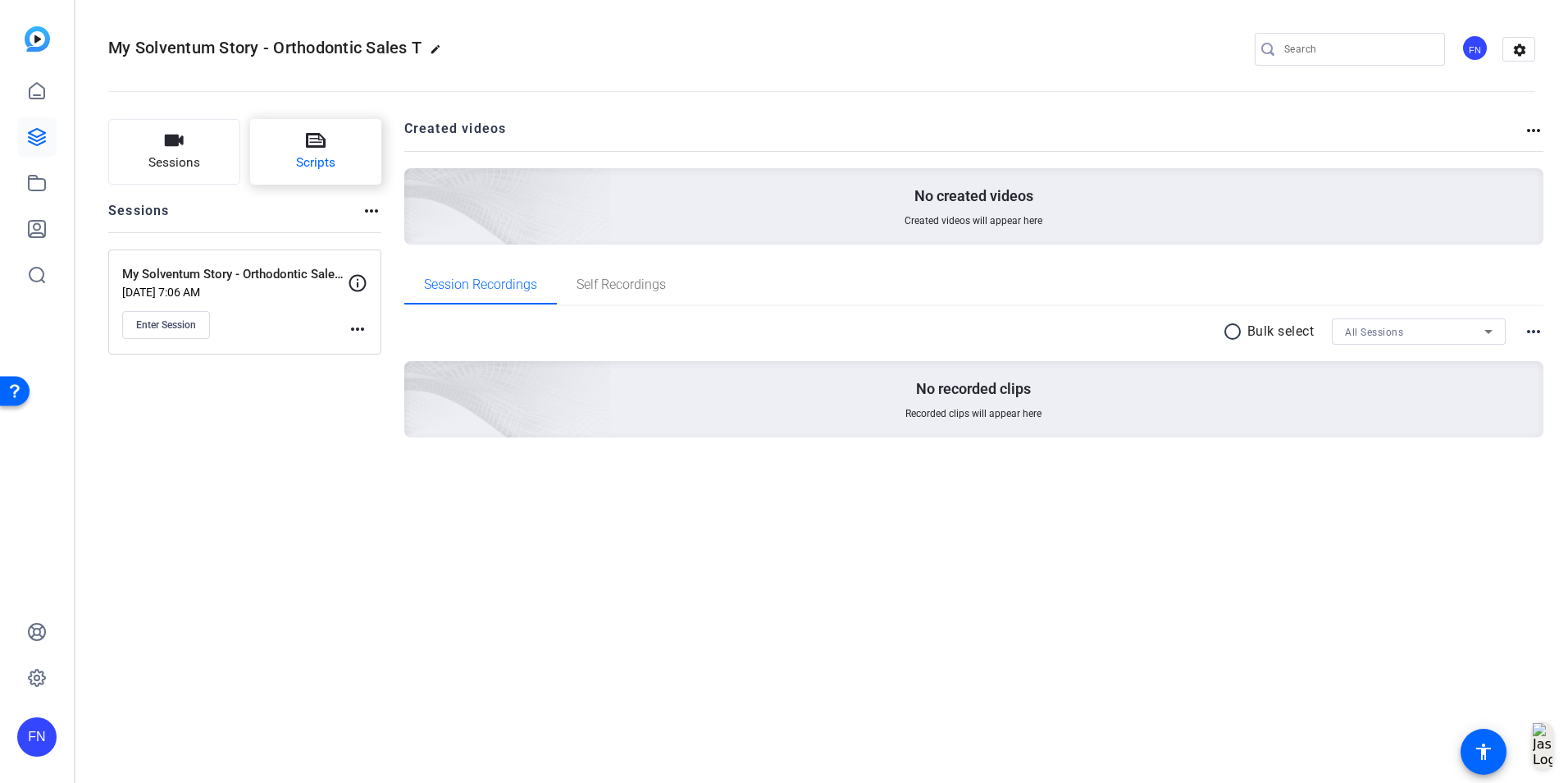
click at [298, 163] on span "Scripts" at bounding box center [316, 162] width 39 height 19
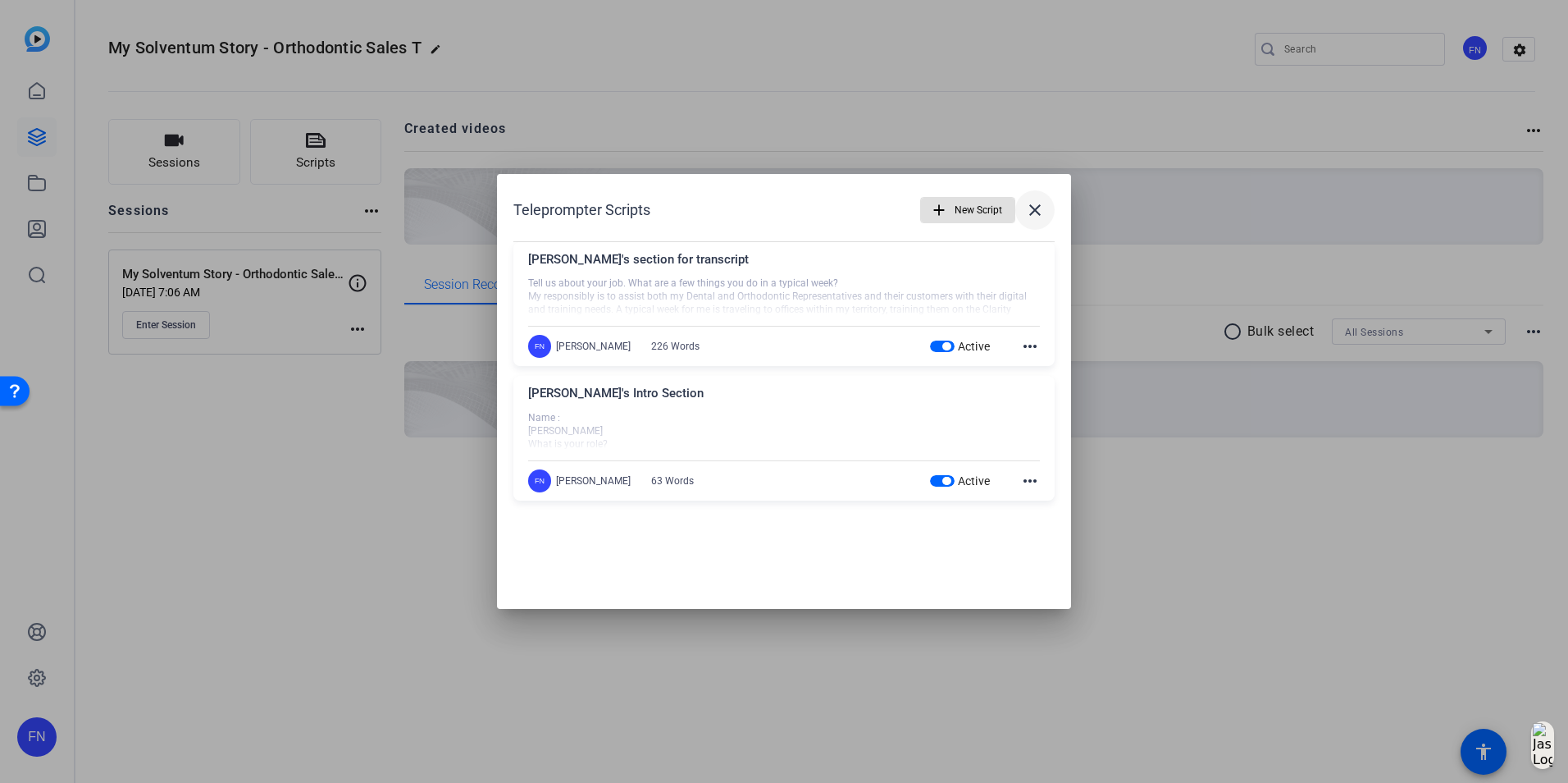
click at [1050, 213] on span at bounding box center [1034, 210] width 39 height 39
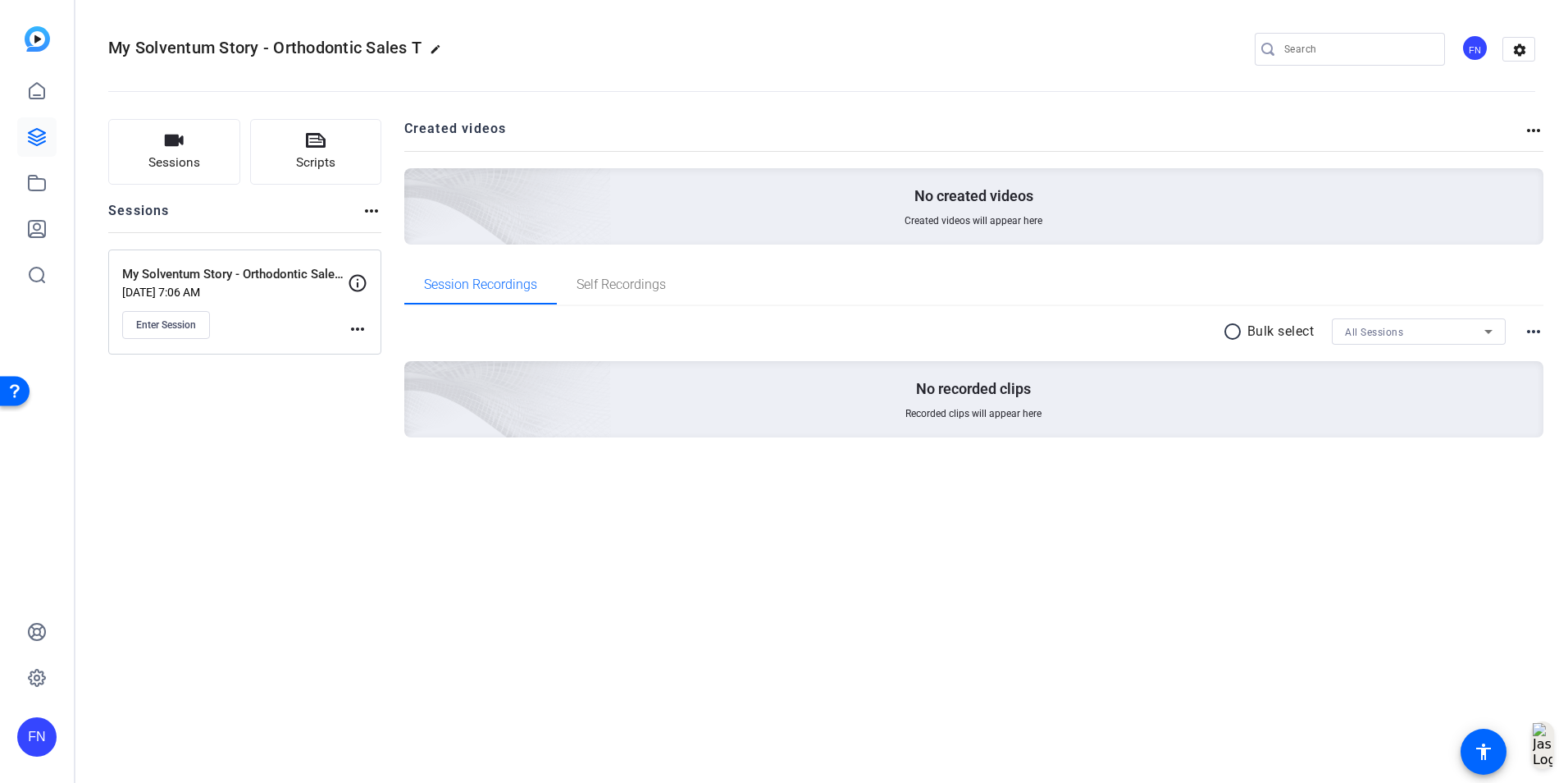
click at [486, 606] on div "My Solventum Story - Orthodontic Sales T edit FN settings Sessions Scripts Sess…" at bounding box center [822, 392] width 1493 height 783
click at [155, 332] on button "Enter Session" at bounding box center [166, 325] width 88 height 28
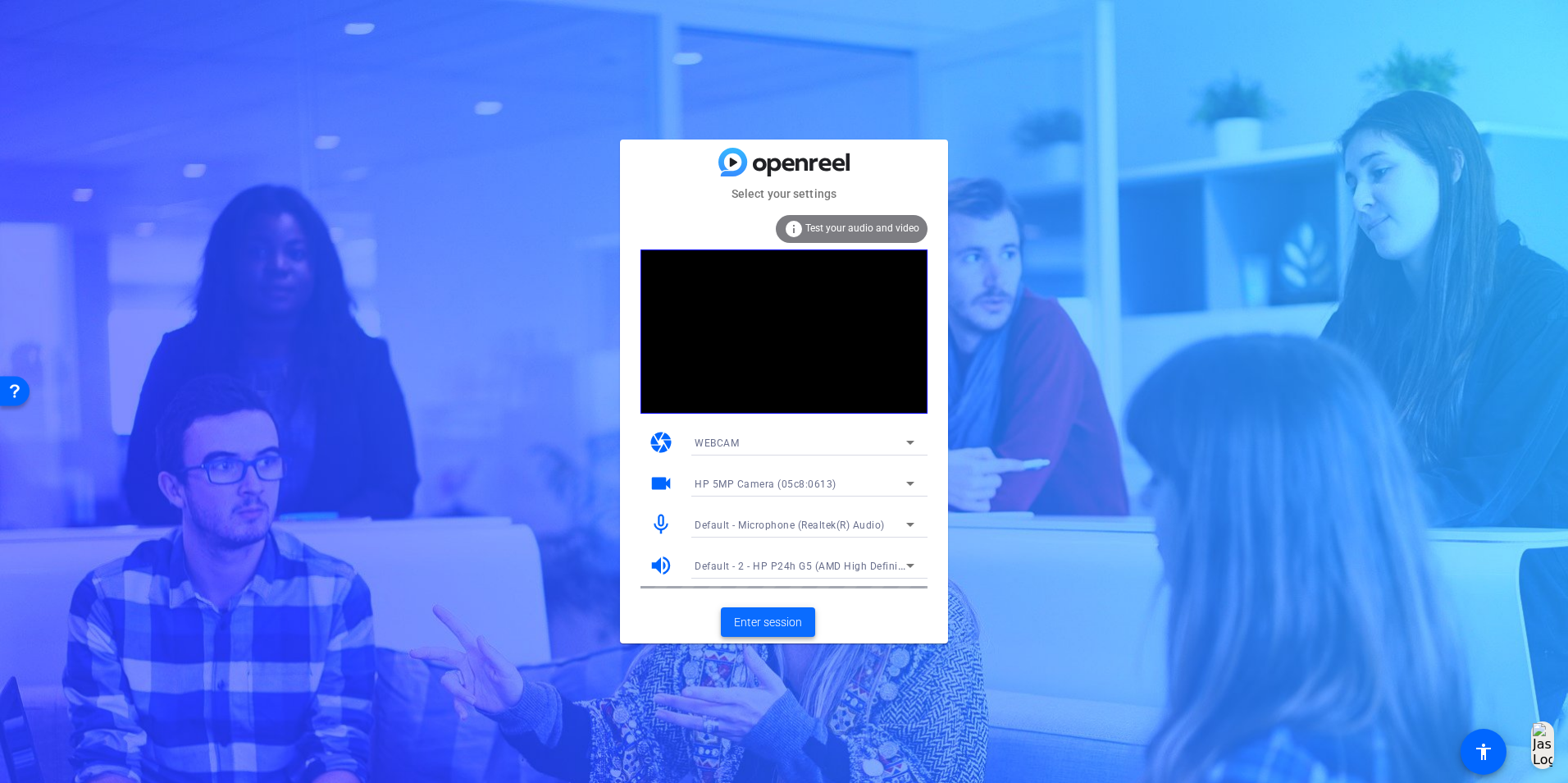
click at [787, 624] on span "Enter session" at bounding box center [768, 622] width 68 height 17
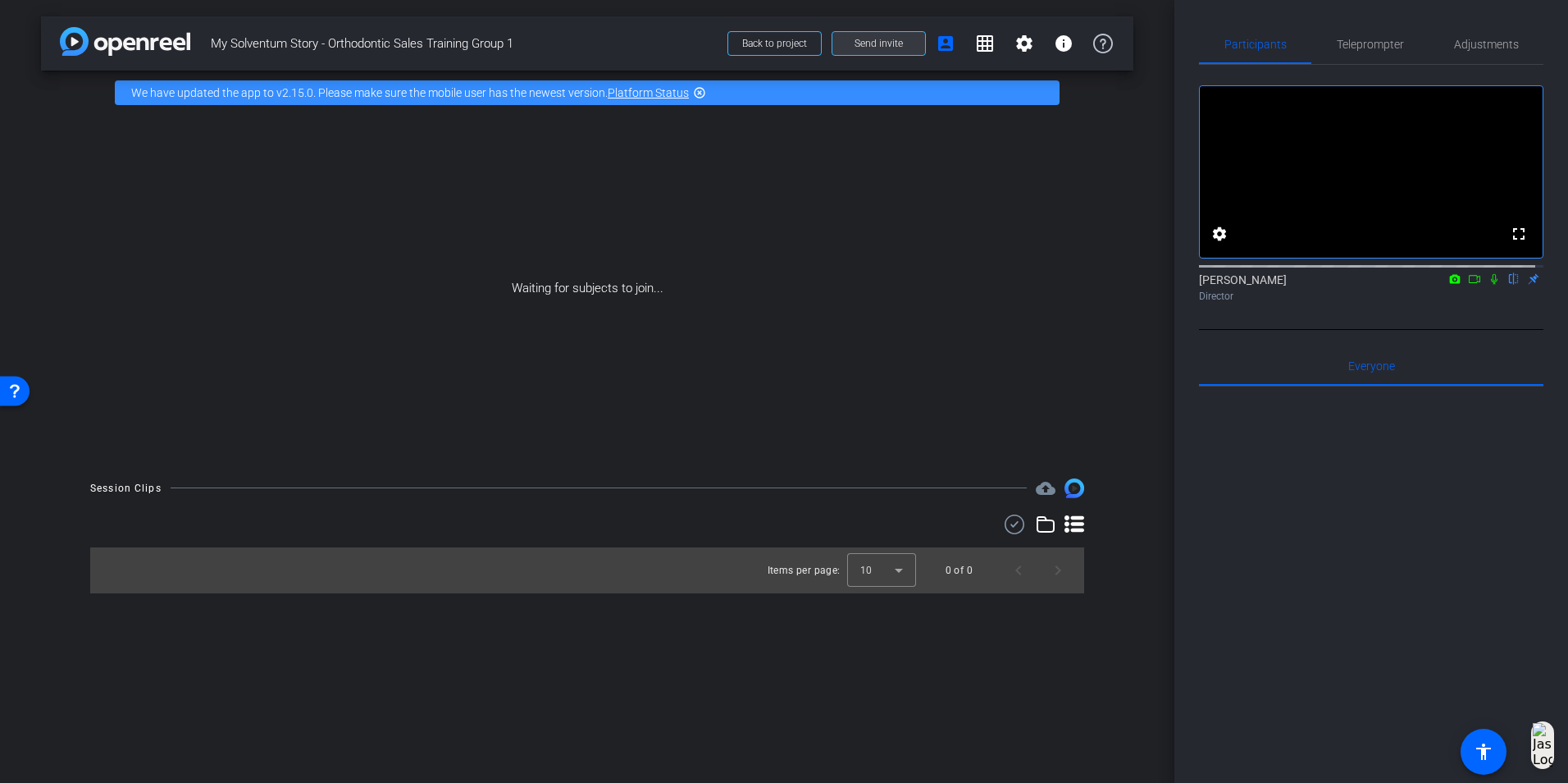
click at [858, 43] on span "Send invite" at bounding box center [878, 43] width 48 height 13
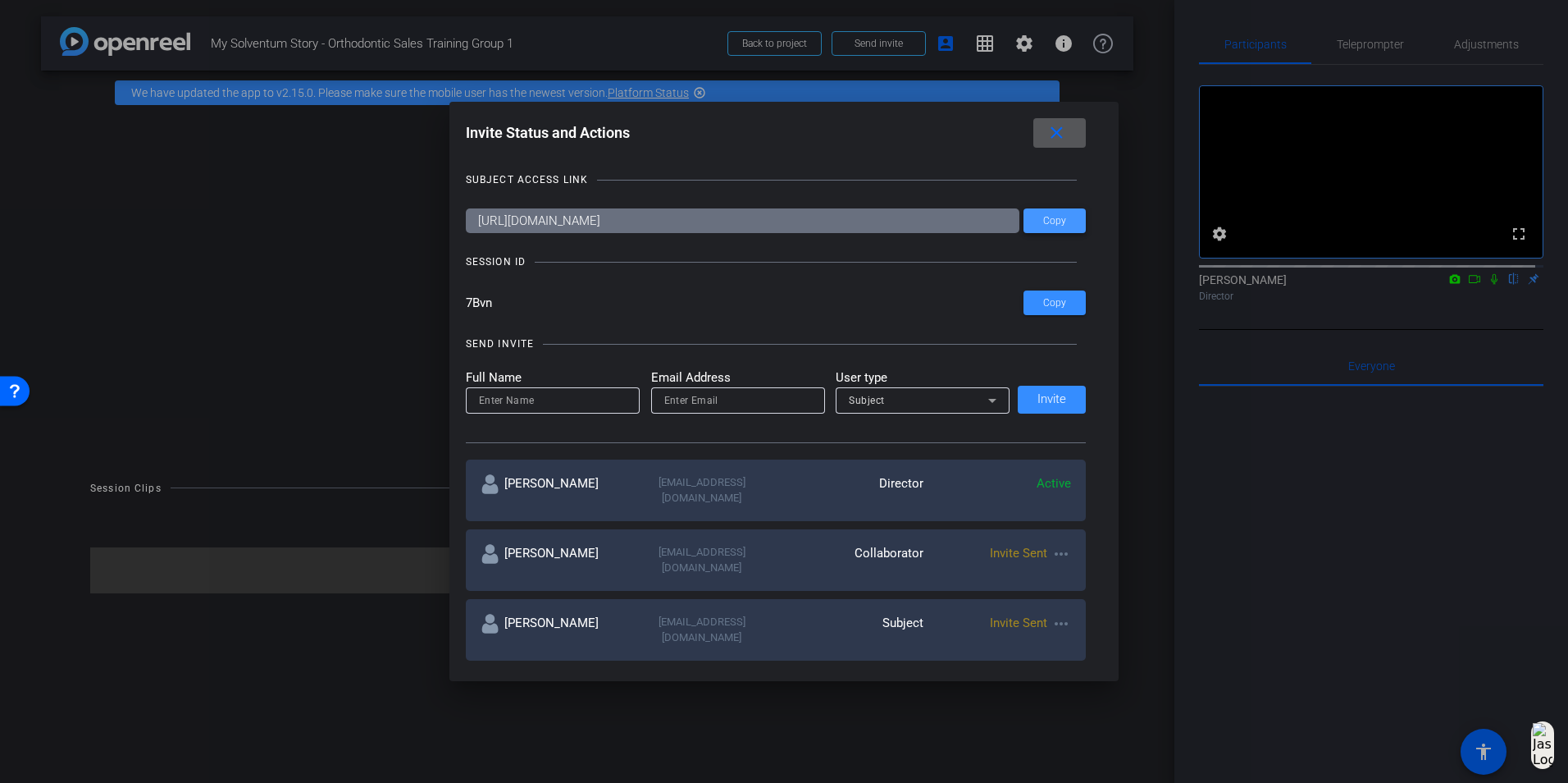
click at [1048, 218] on span "Copy" at bounding box center [1054, 221] width 23 height 12
click at [1046, 298] on span "Copy" at bounding box center [1054, 303] width 23 height 12
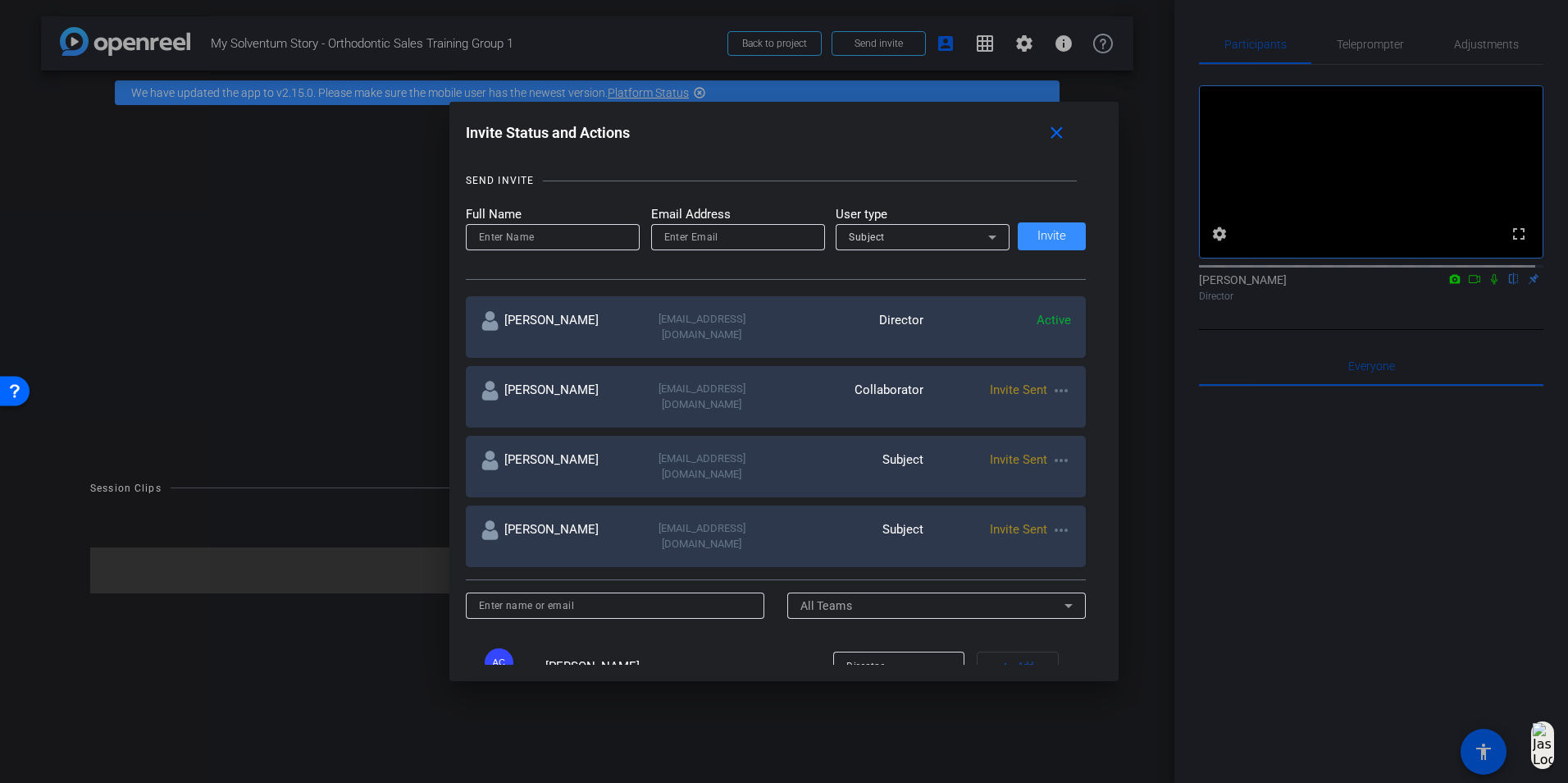
scroll to position [164, 0]
click at [1063, 141] on mat-icon "close" at bounding box center [1056, 133] width 20 height 20
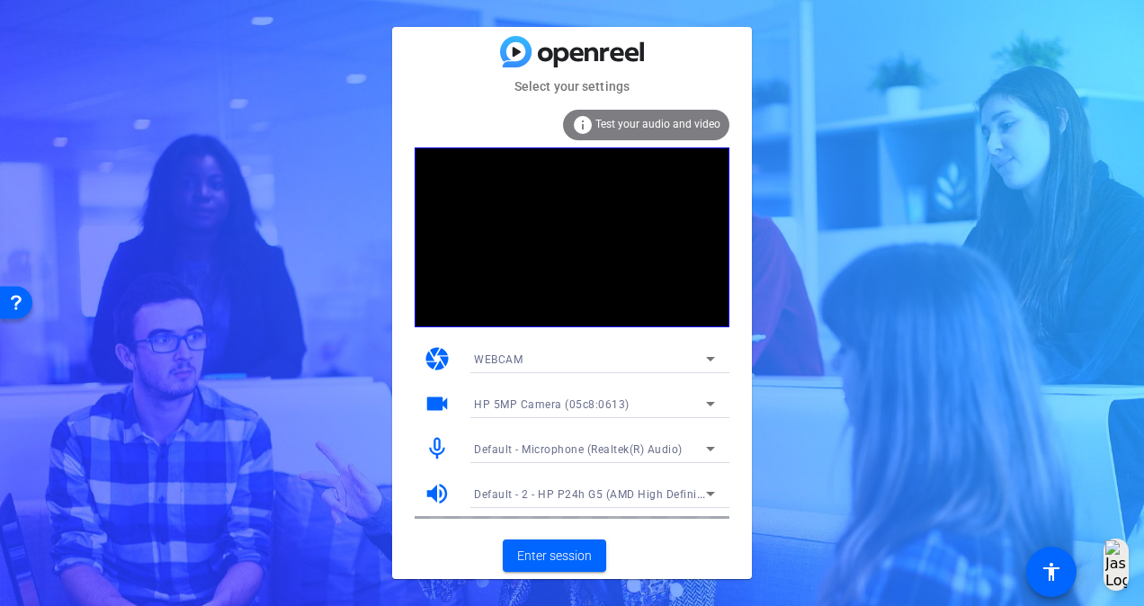
click at [701, 356] on icon at bounding box center [711, 359] width 22 height 22
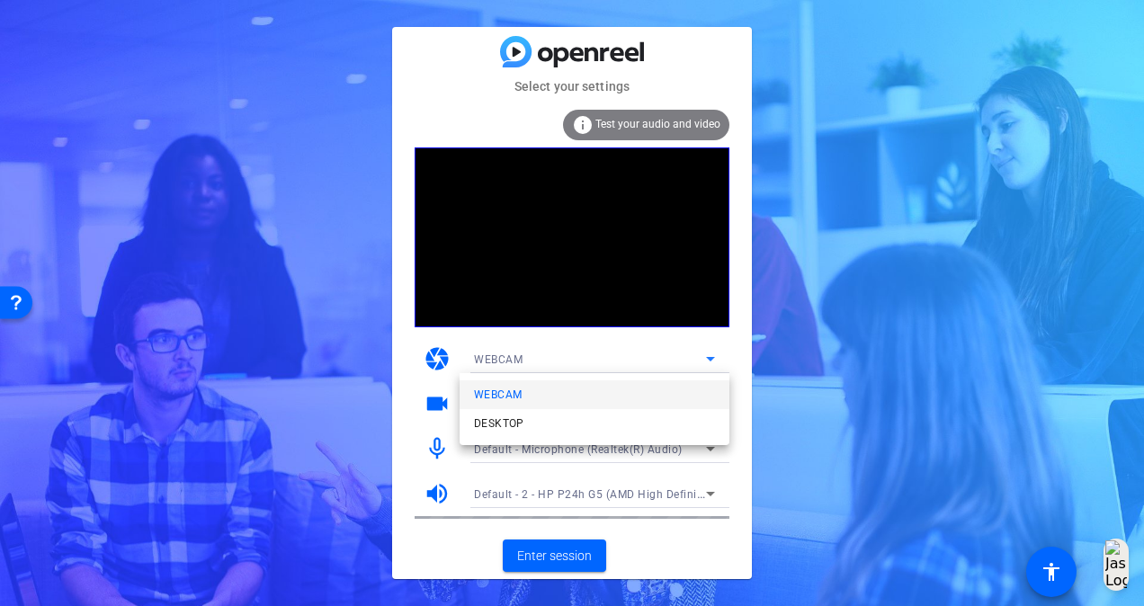
click at [746, 371] on div at bounding box center [572, 303] width 1144 height 606
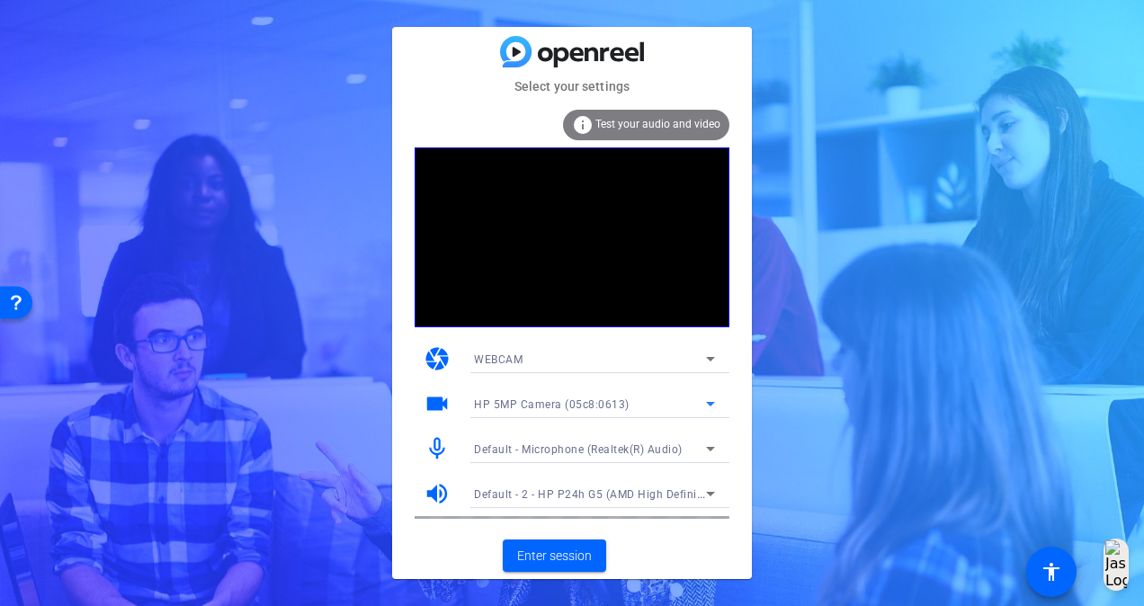
click at [699, 397] on div "HP 5MP Camera (05c8:0613)" at bounding box center [590, 404] width 232 height 22
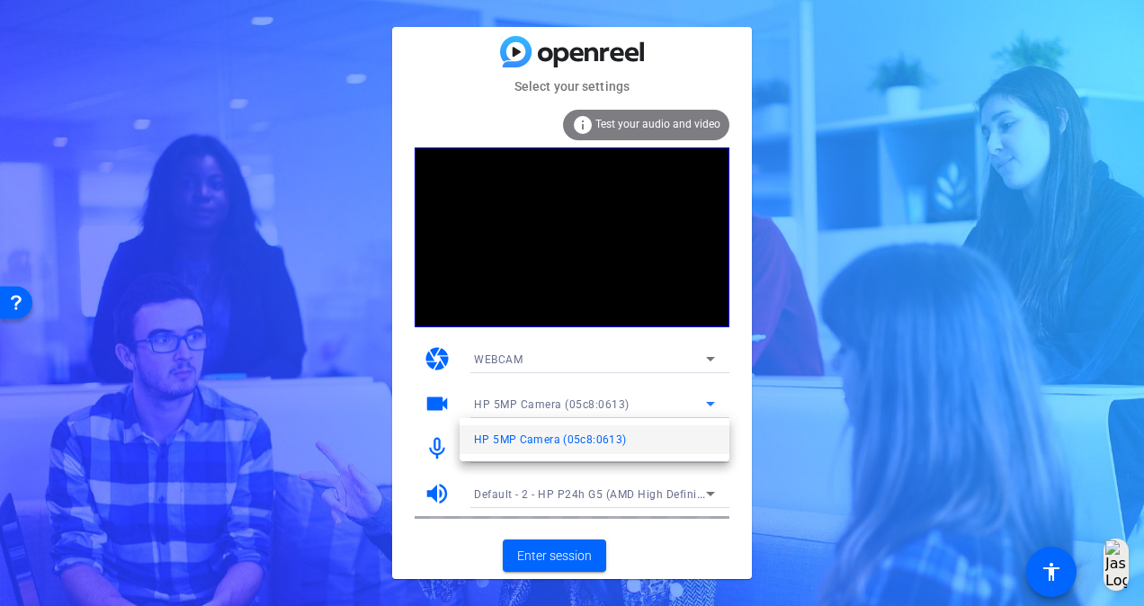
click at [746, 399] on div at bounding box center [572, 303] width 1144 height 606
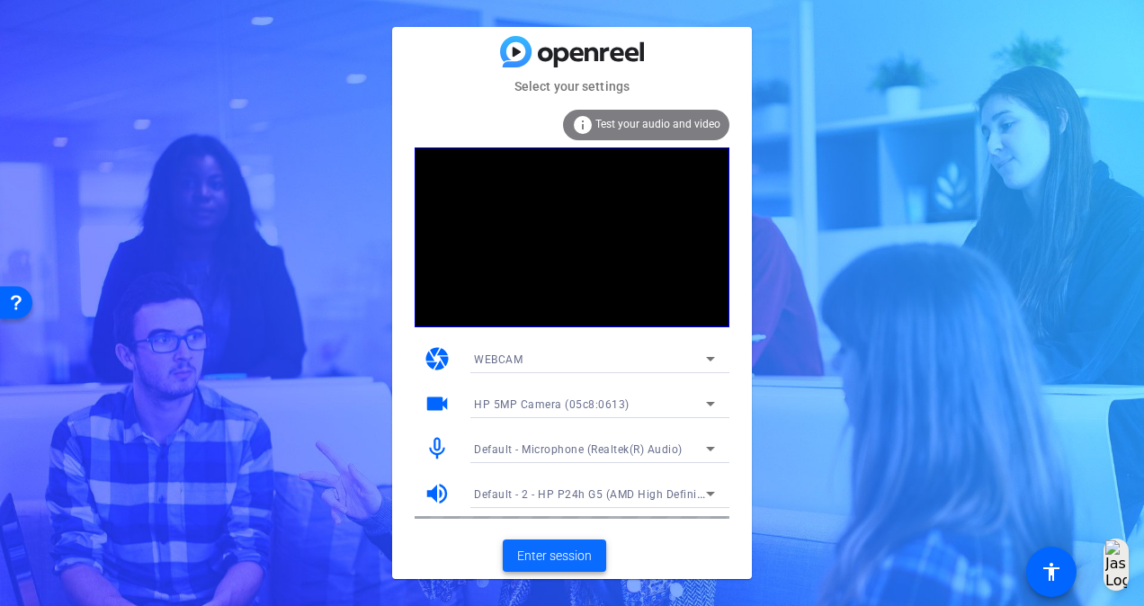
click at [554, 554] on span "Enter session" at bounding box center [554, 556] width 75 height 19
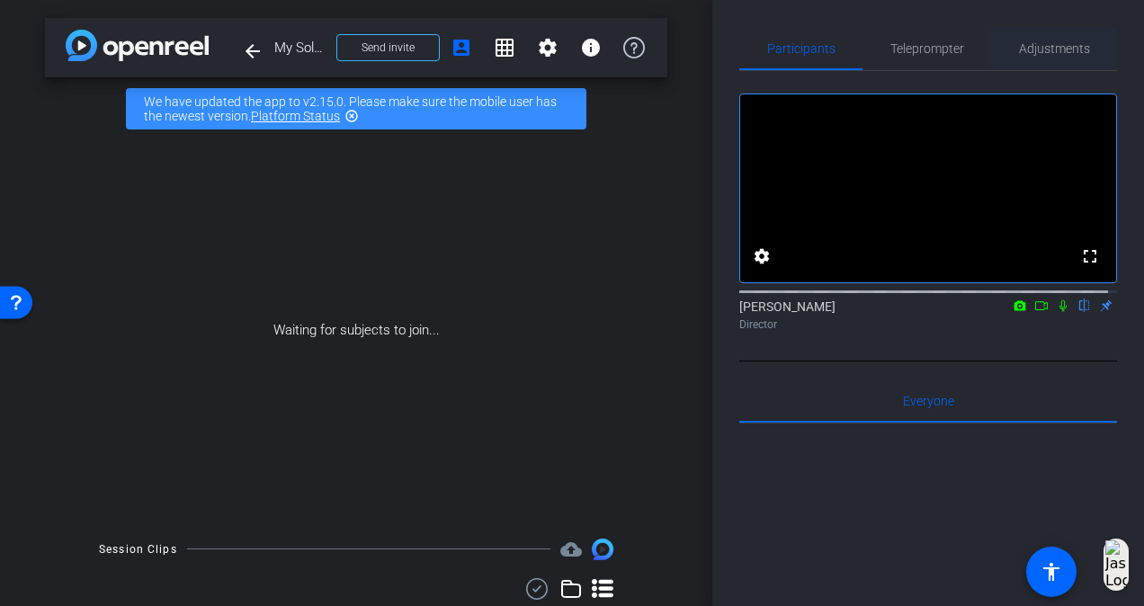
click at [1049, 50] on span "Adjustments" at bounding box center [1054, 48] width 71 height 13
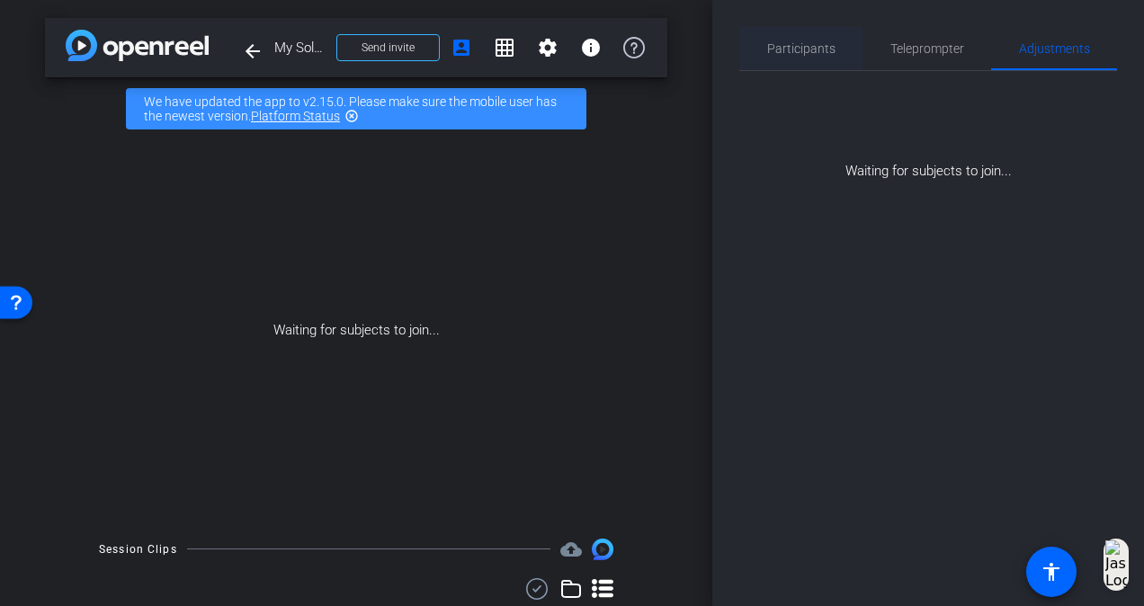
click at [806, 46] on span "Participants" at bounding box center [801, 48] width 68 height 13
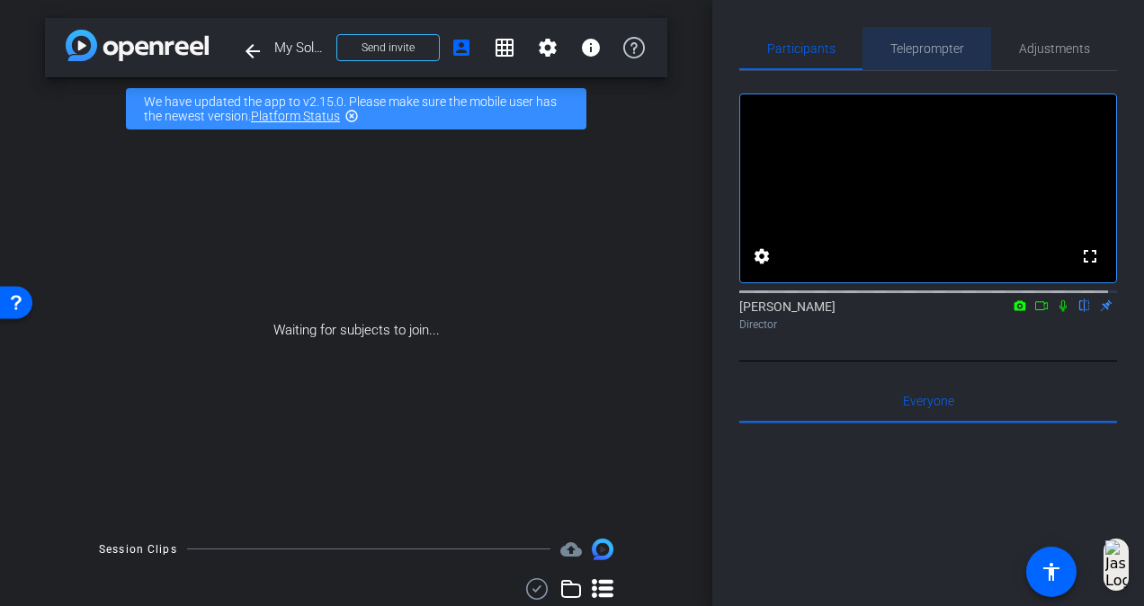
click at [923, 47] on span "Teleprompter" at bounding box center [927, 48] width 74 height 13
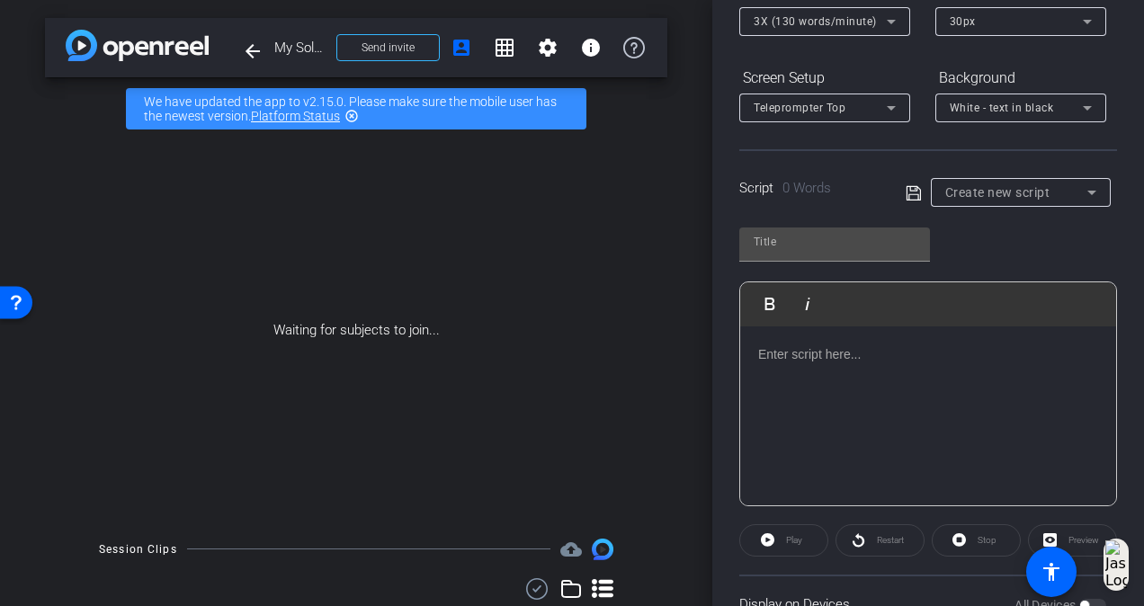
scroll to position [189, 0]
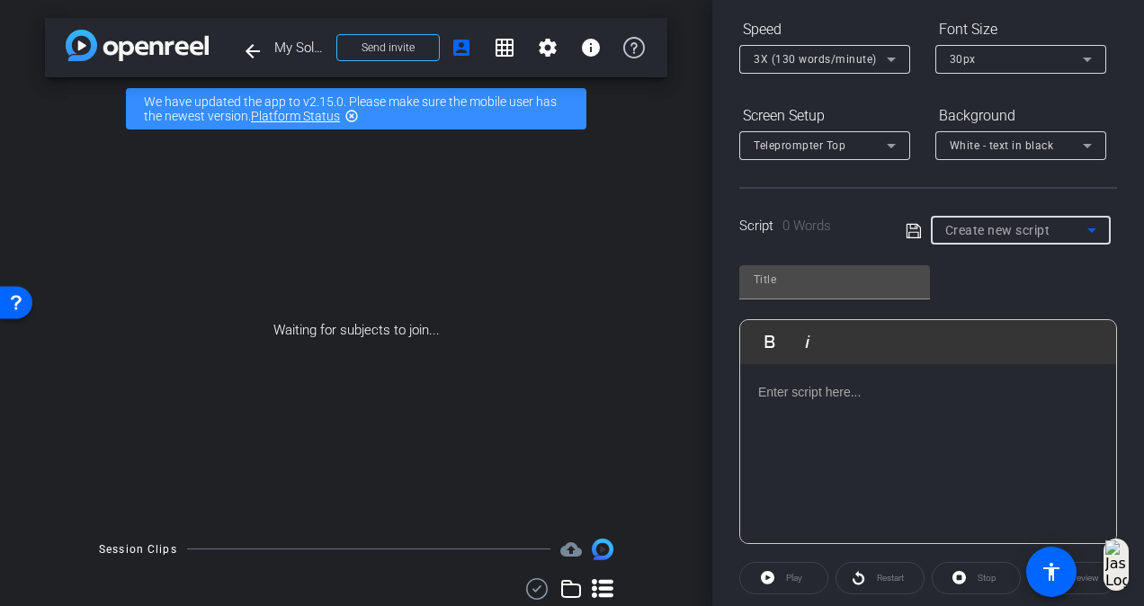
click at [1019, 225] on span "Create new script" at bounding box center [997, 230] width 105 height 14
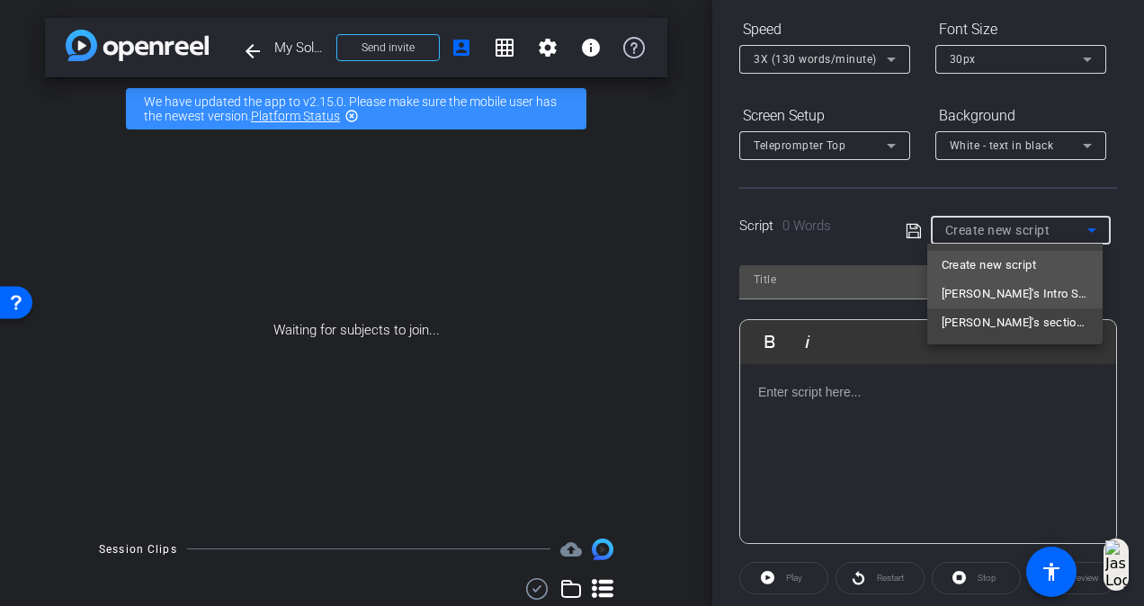
click at [1027, 293] on span "[PERSON_NAME]'s Intro Section" at bounding box center [1015, 294] width 147 height 22
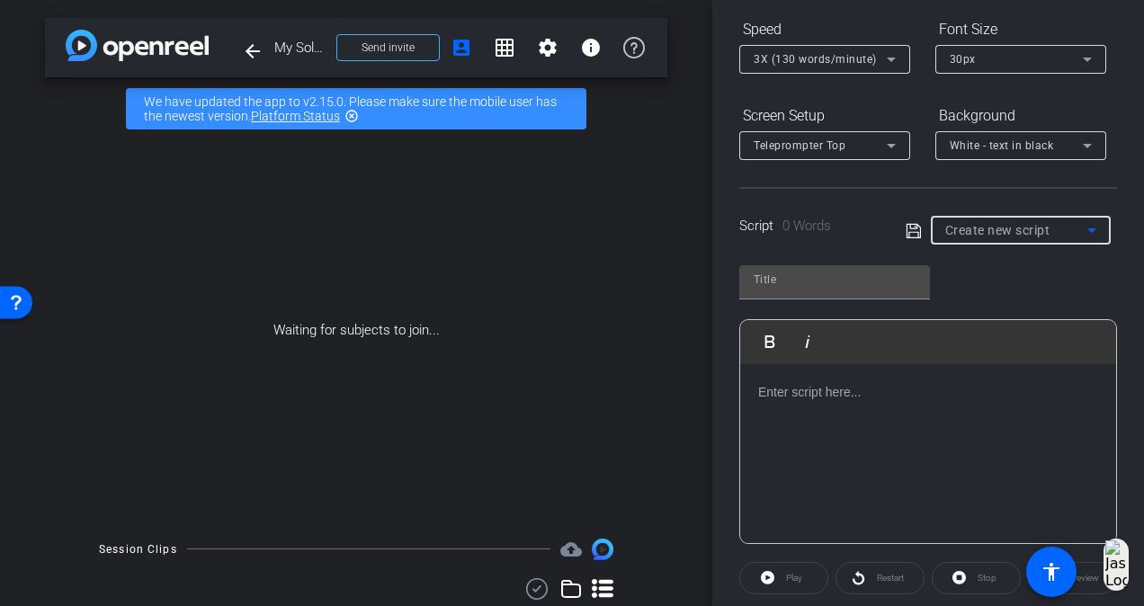
type input "[PERSON_NAME]'s Intro Section"
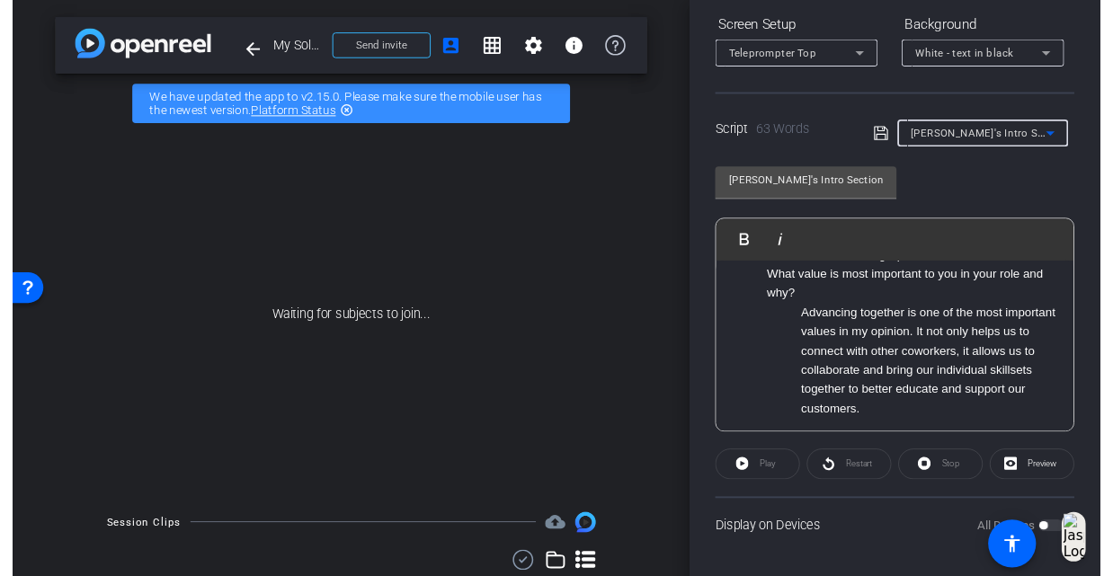
scroll to position [122, 0]
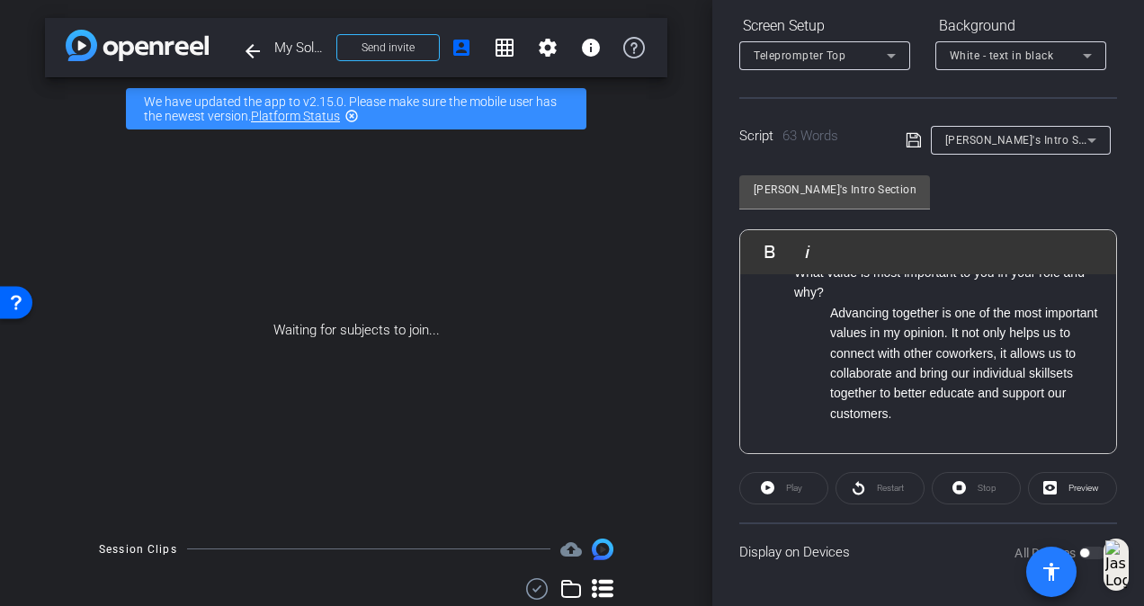
click at [1076, 547] on span at bounding box center [1051, 572] width 50 height 50
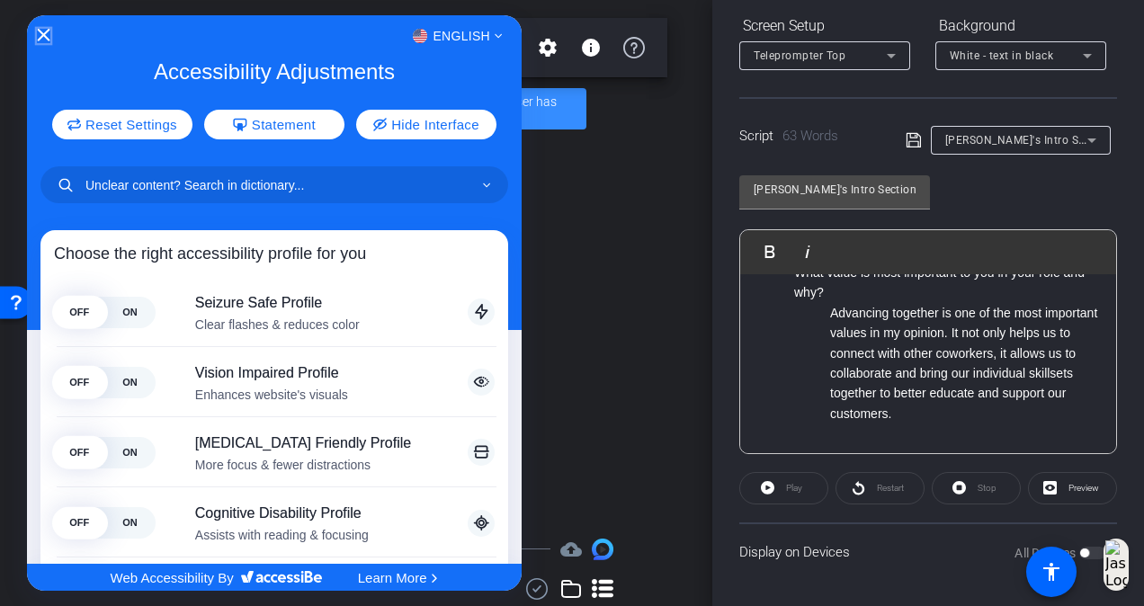
click at [41, 31] on icon "Close Accessibility Interface" at bounding box center [43, 35] width 13 height 13
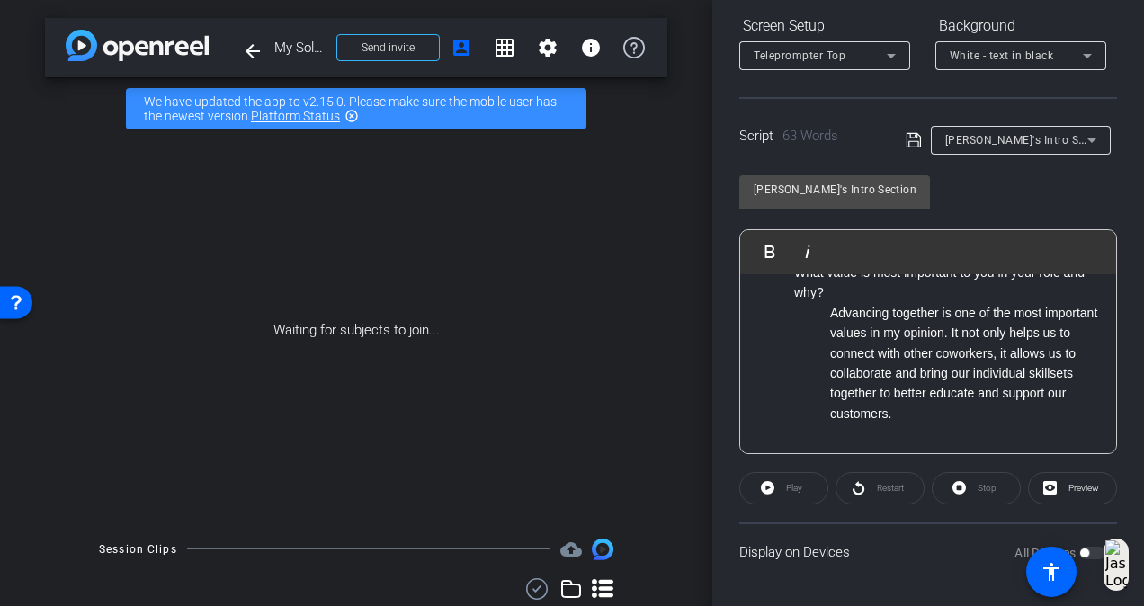
click at [1085, 550] on div "All Devices" at bounding box center [1060, 553] width 92 height 18
click at [1076, 553] on span at bounding box center [1051, 572] width 50 height 50
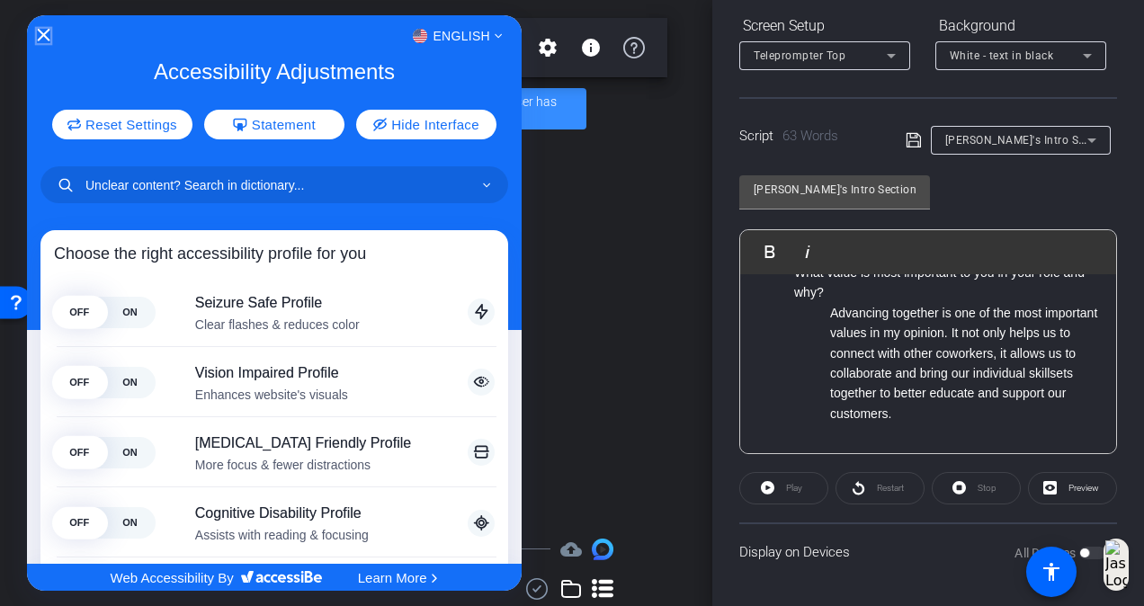
click at [43, 40] on icon "Close Accessibility Interface" at bounding box center [43, 35] width 13 height 13
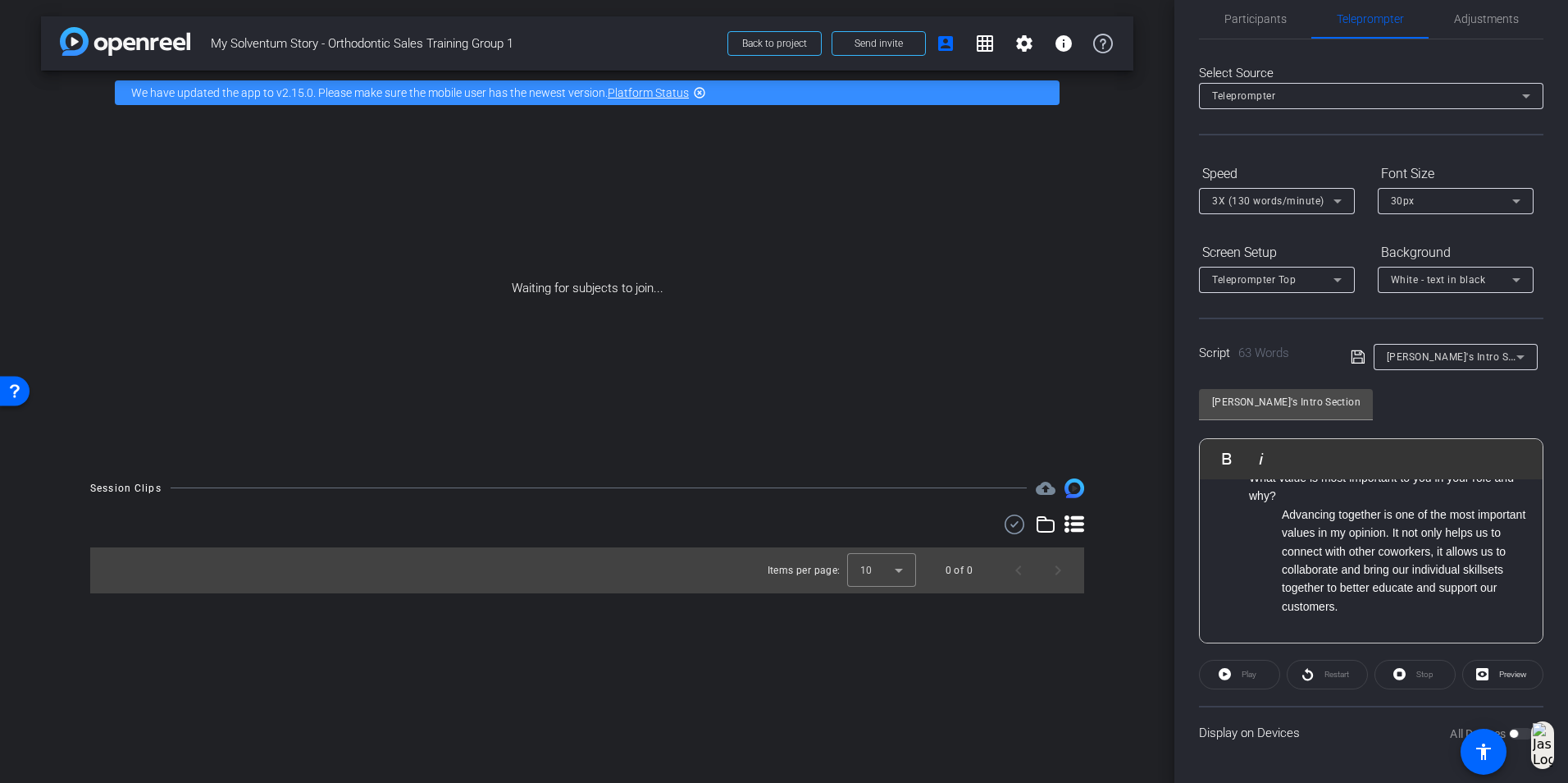
click at [1514, 729] on div "All Devices" at bounding box center [1492, 734] width 84 height 16
click at [1512, 730] on div "All Devices" at bounding box center [1492, 734] width 84 height 16
click at [1516, 732] on div "All Devices" at bounding box center [1492, 734] width 84 height 16
click at [1514, 732] on div "All Devices" at bounding box center [1492, 734] width 84 height 16
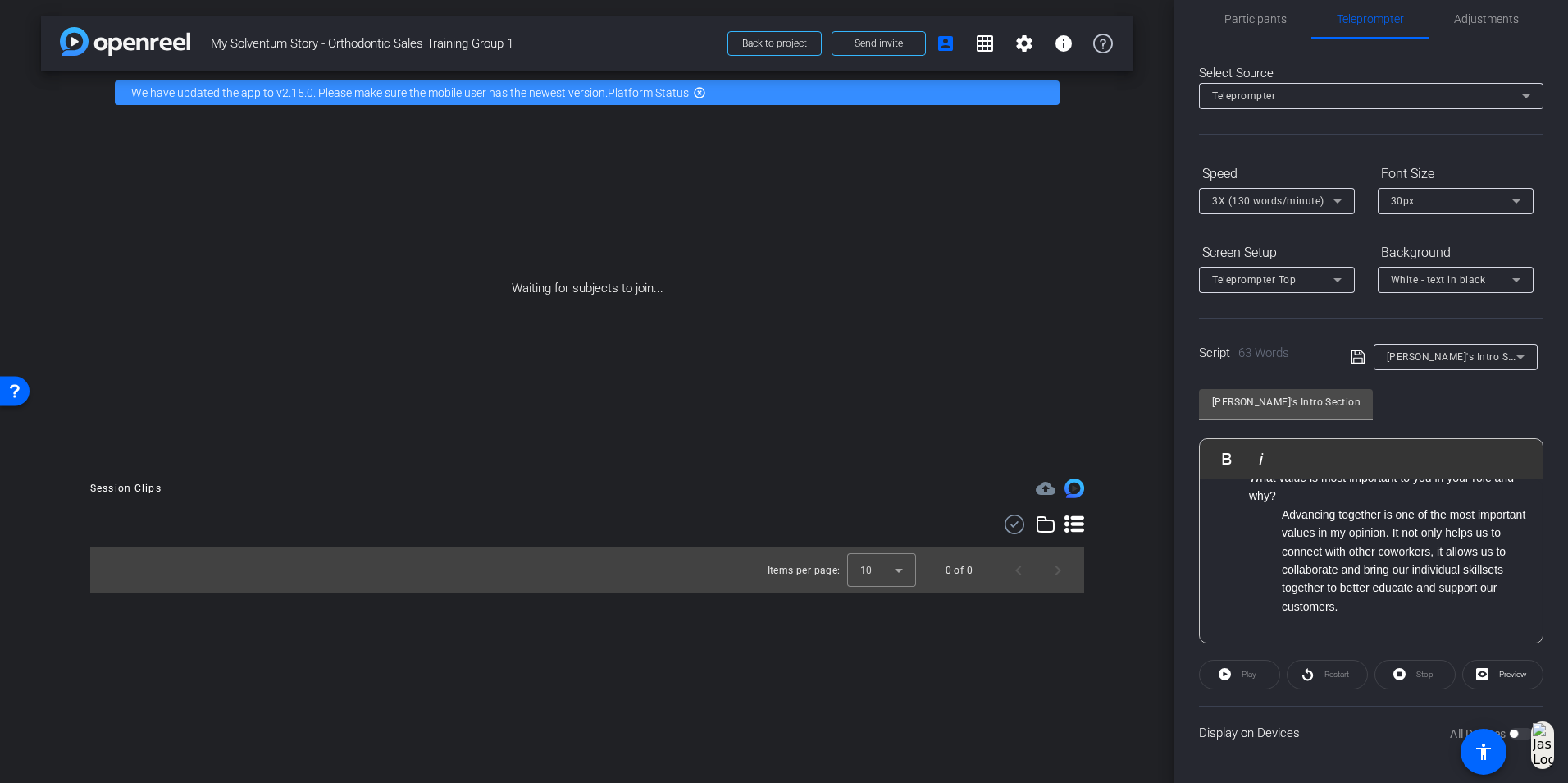
click at [1298, 736] on div "Display on Devices All Devices" at bounding box center [1372, 732] width 345 height 53
click at [1276, 731] on div "Display on Devices All Devices" at bounding box center [1372, 732] width 345 height 53
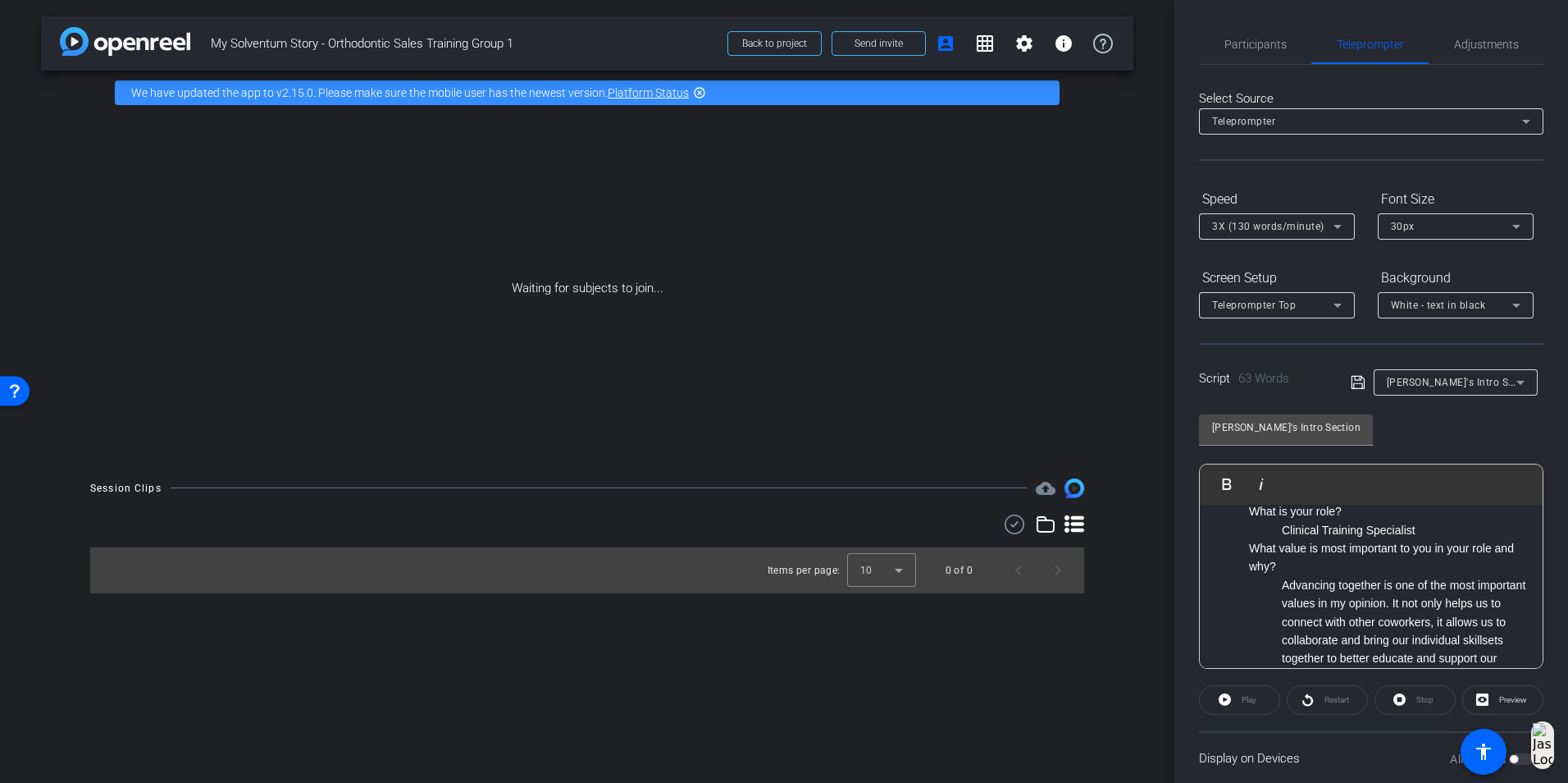
scroll to position [29, 0]
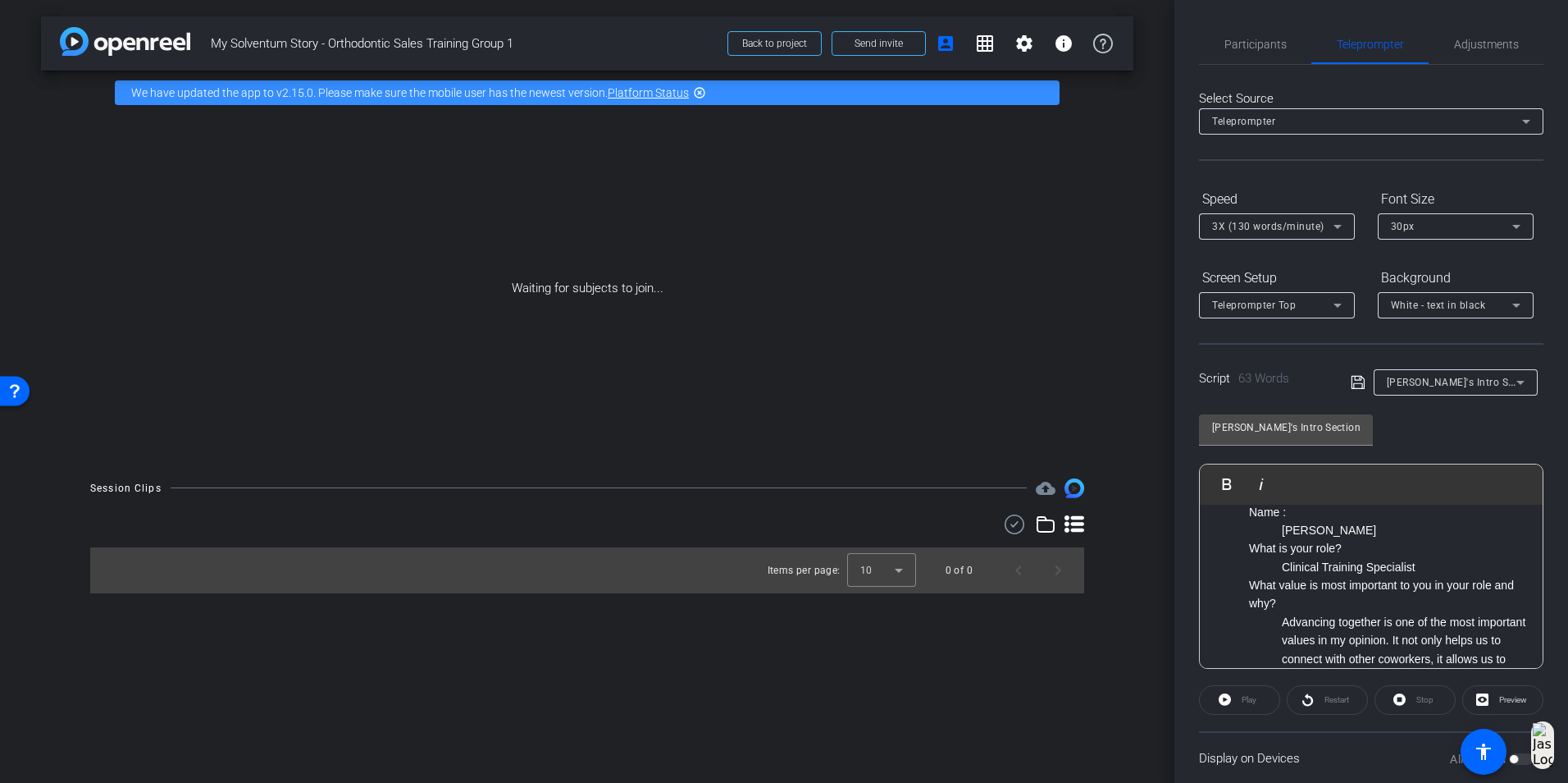
click at [1511, 758] on div "All Devices" at bounding box center [1492, 759] width 84 height 16
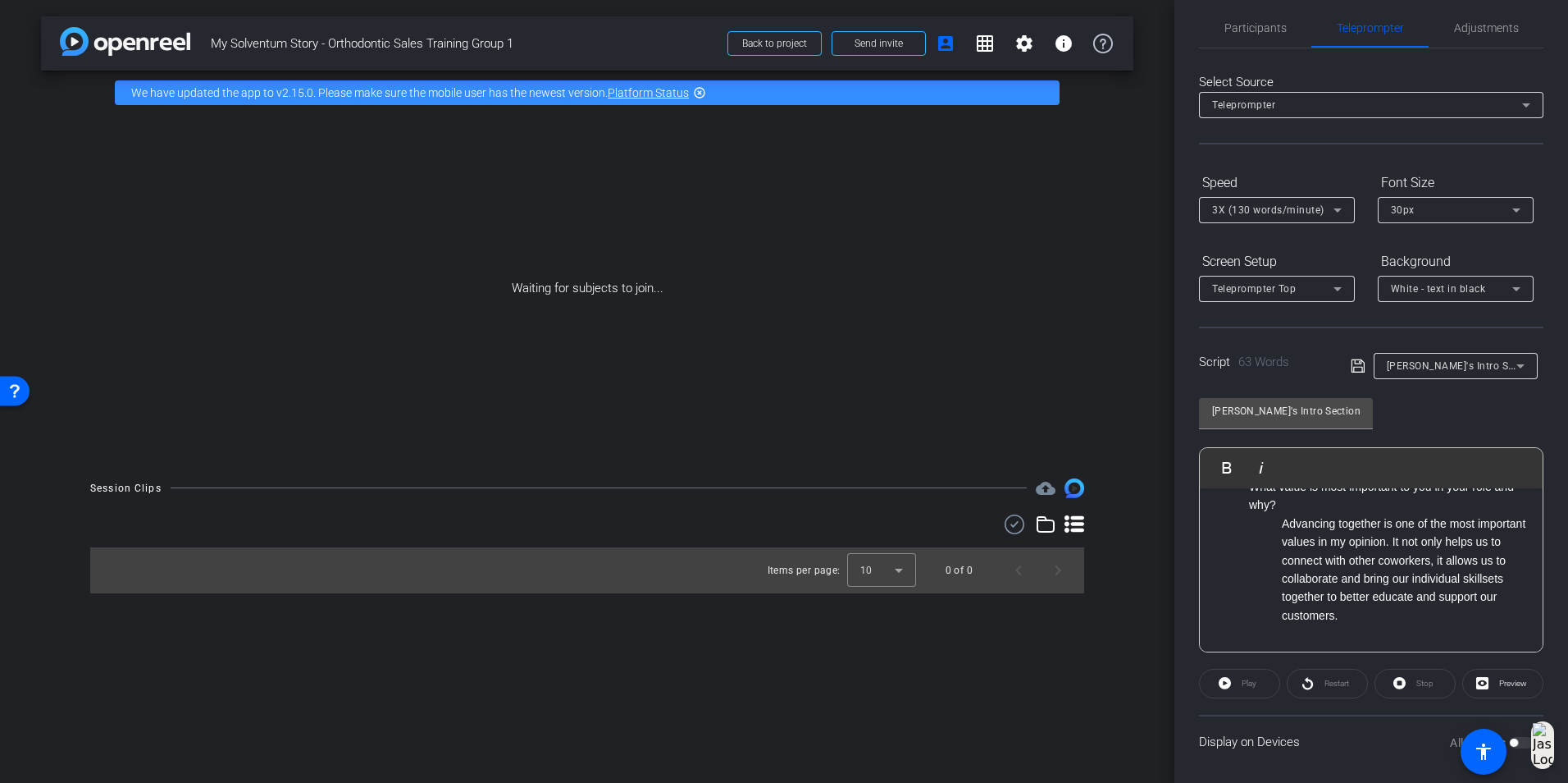
scroll to position [26, 0]
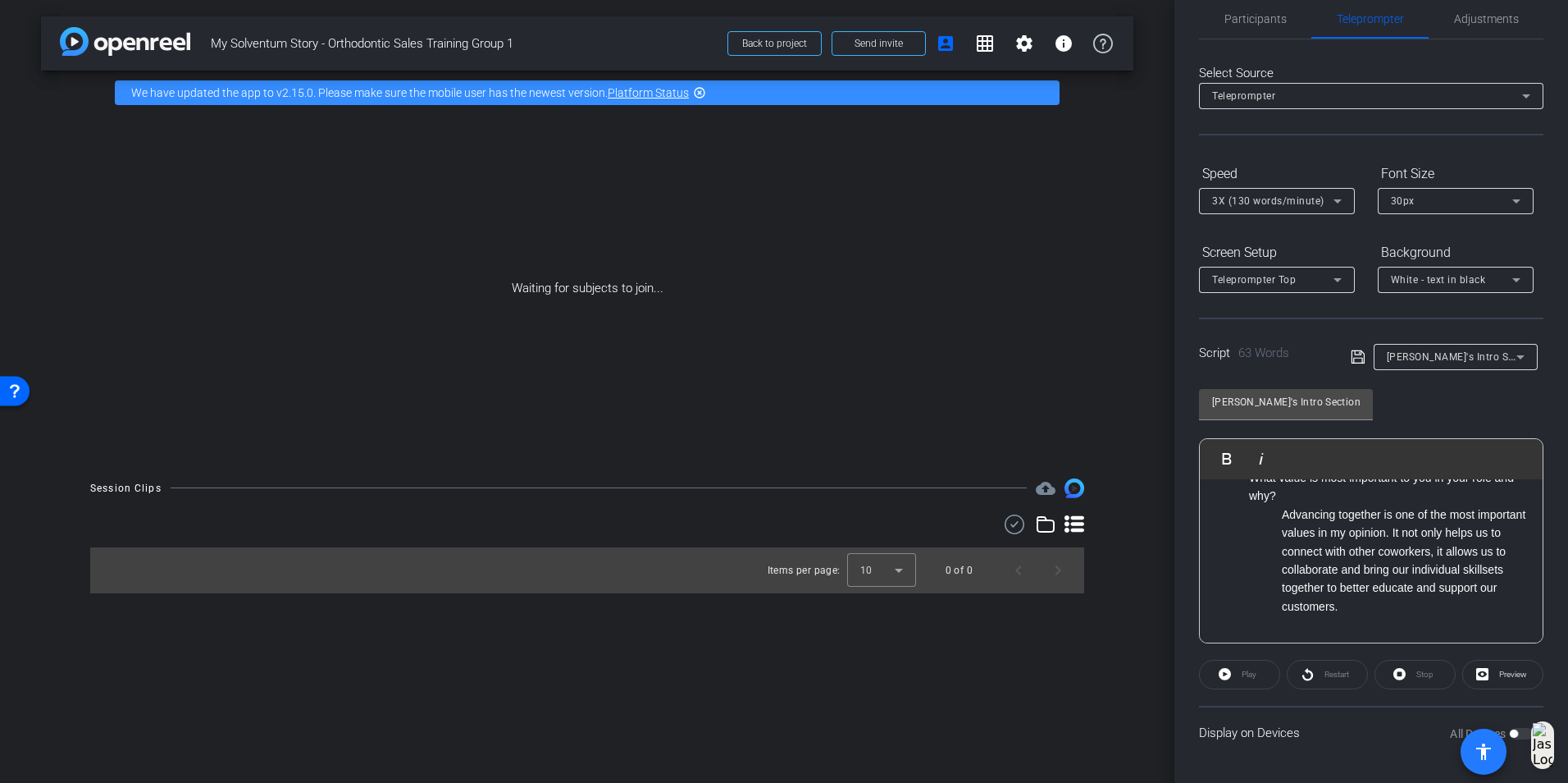
click at [1503, 733] on span at bounding box center [1484, 752] width 46 height 46
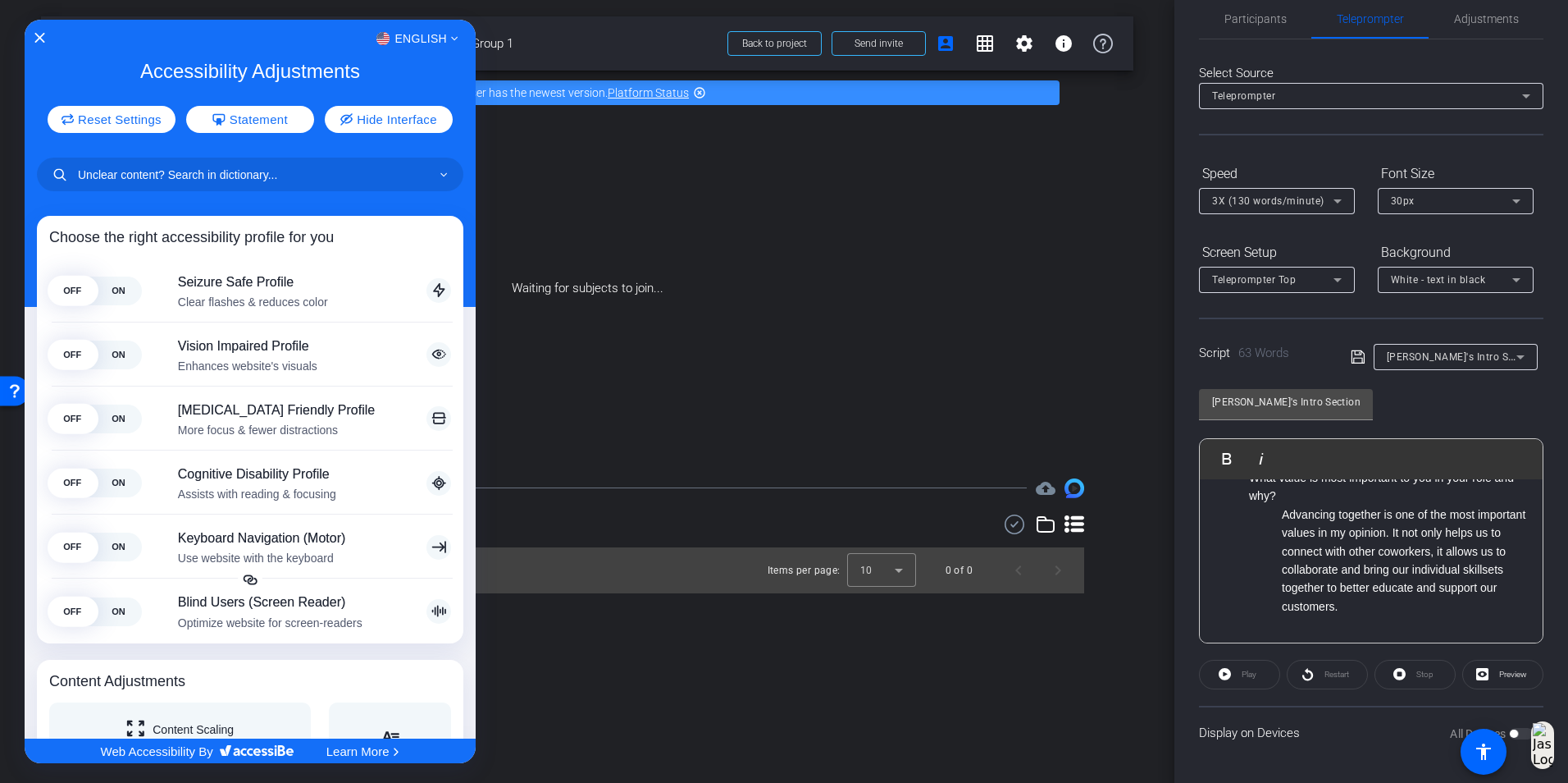
click at [1503, 731] on div at bounding box center [784, 392] width 1568 height 783
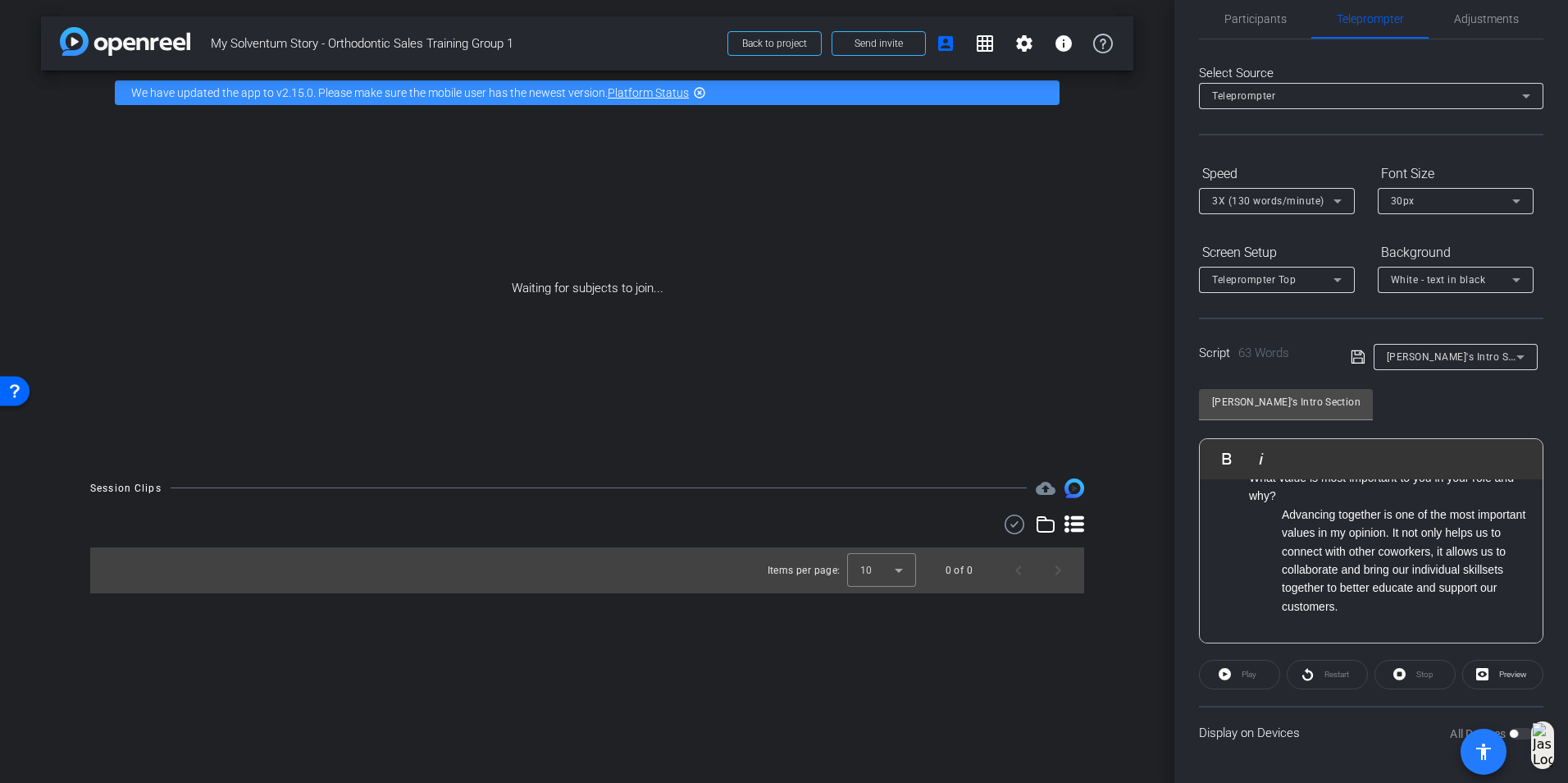
click at [1504, 729] on span at bounding box center [1484, 752] width 46 height 46
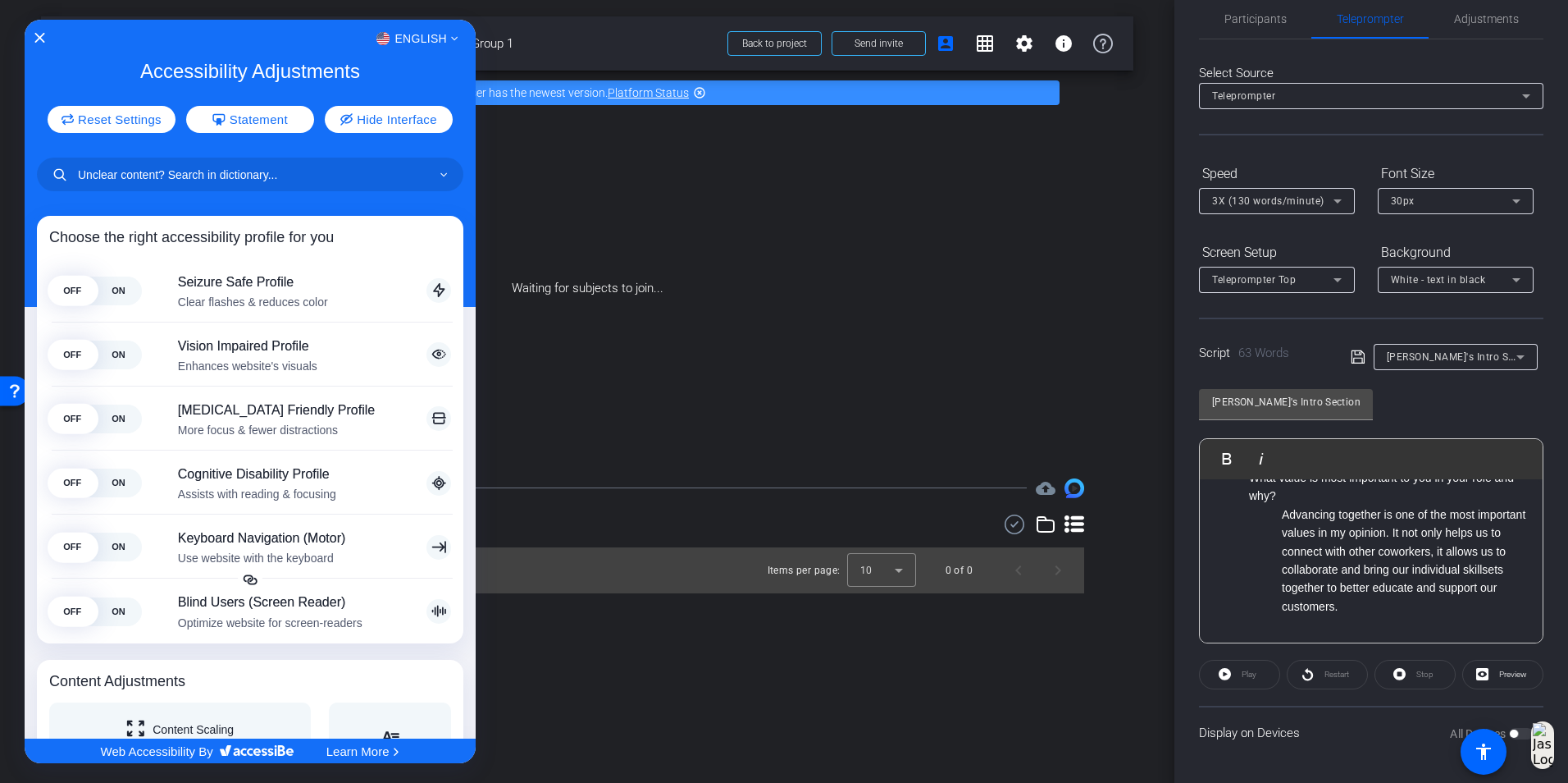
drag, startPoint x: 1504, startPoint y: 729, endPoint x: 1518, endPoint y: 726, distance: 14.3
click at [1510, 729] on div at bounding box center [784, 392] width 1568 height 783
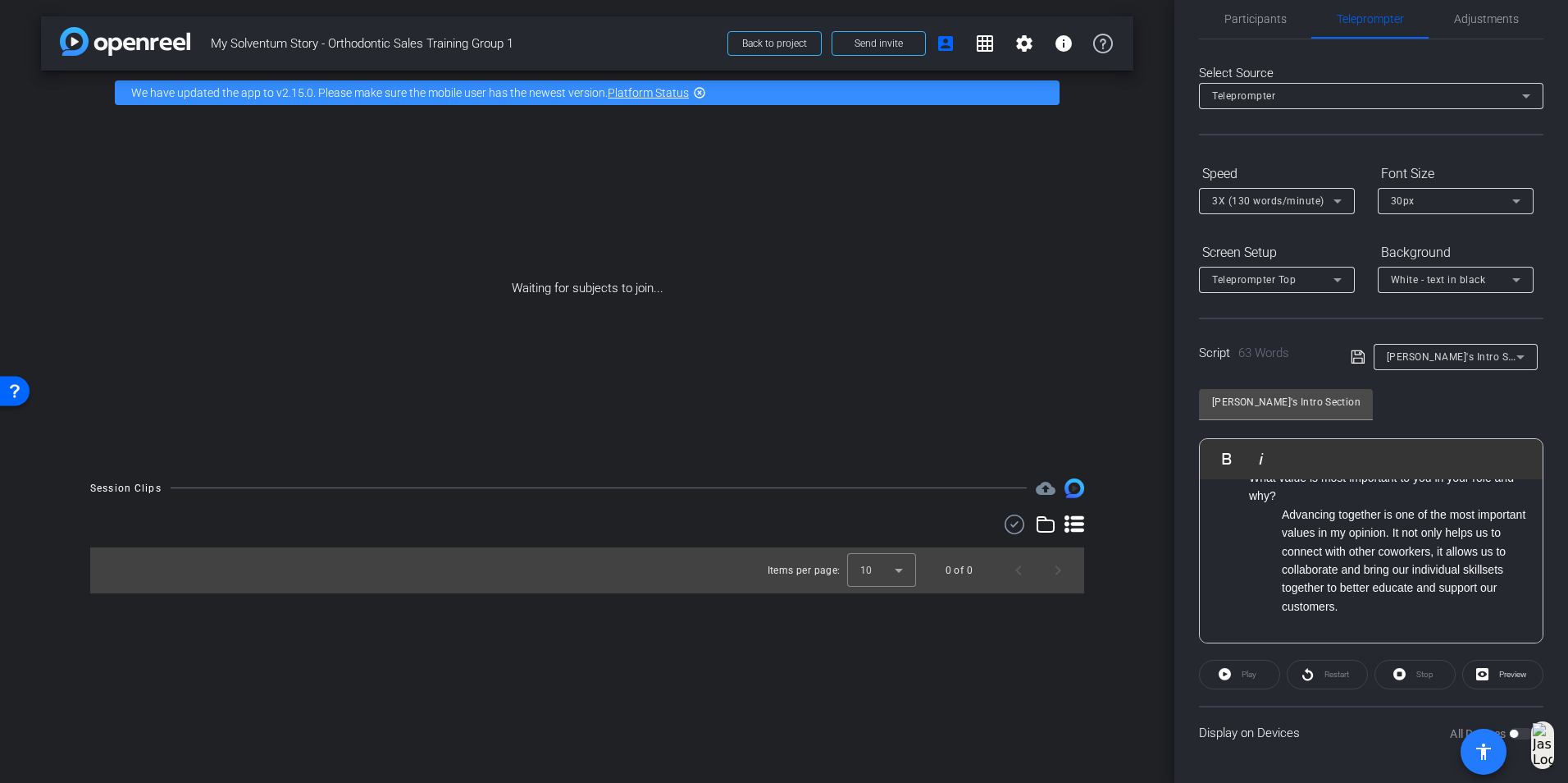
click at [1503, 731] on span at bounding box center [1484, 752] width 46 height 46
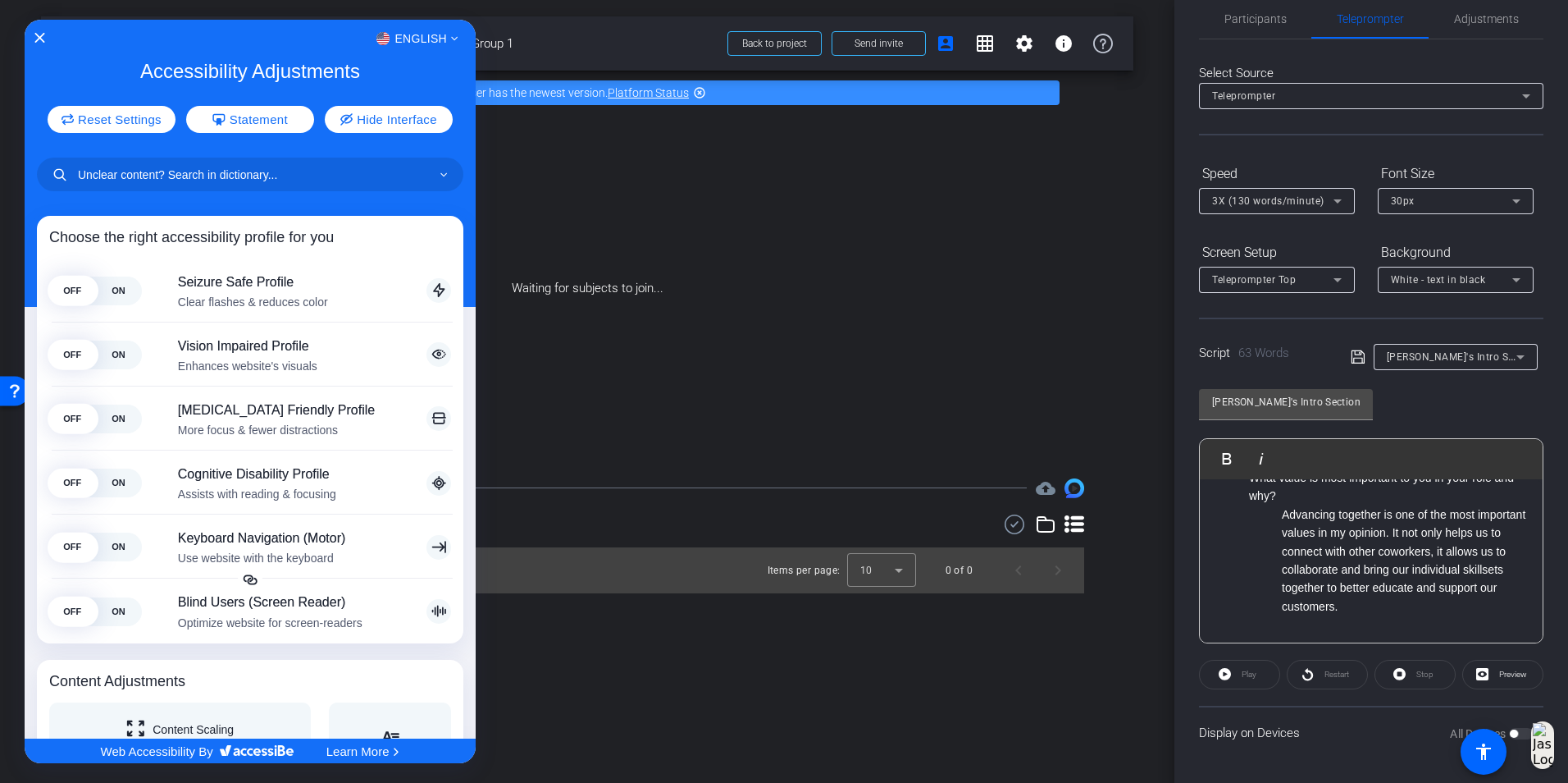
click at [1508, 727] on div at bounding box center [784, 392] width 1568 height 783
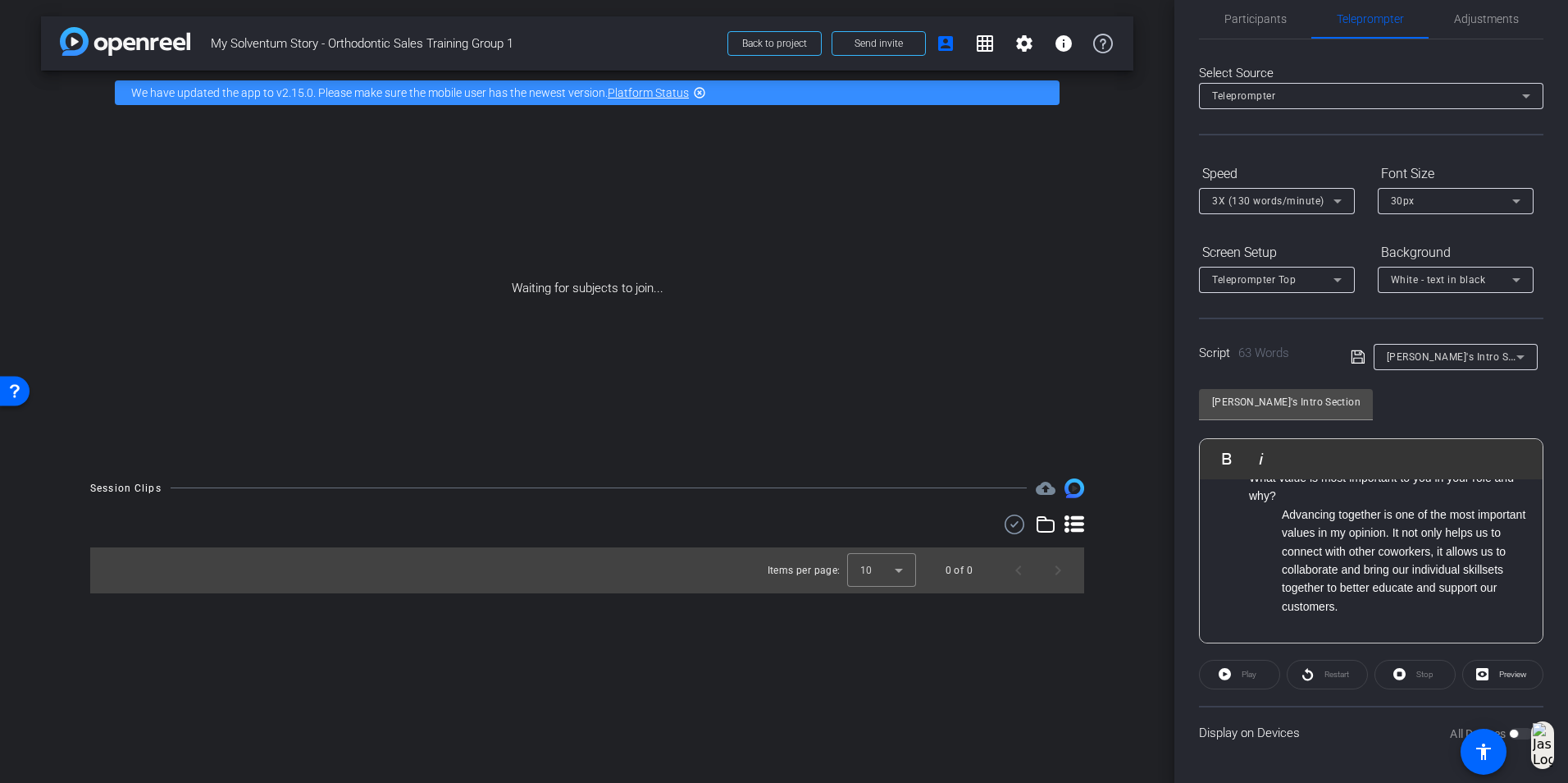
click at [1501, 726] on div "All Devices" at bounding box center [1492, 734] width 84 height 16
click at [1507, 724] on mat-slide-toggle "All Devices" at bounding box center [1492, 733] width 84 height 19
drag, startPoint x: 1466, startPoint y: 749, endPoint x: 1286, endPoint y: 749, distance: 180.0
click at [1286, 749] on div "Display on Devices All Devices" at bounding box center [1372, 732] width 345 height 53
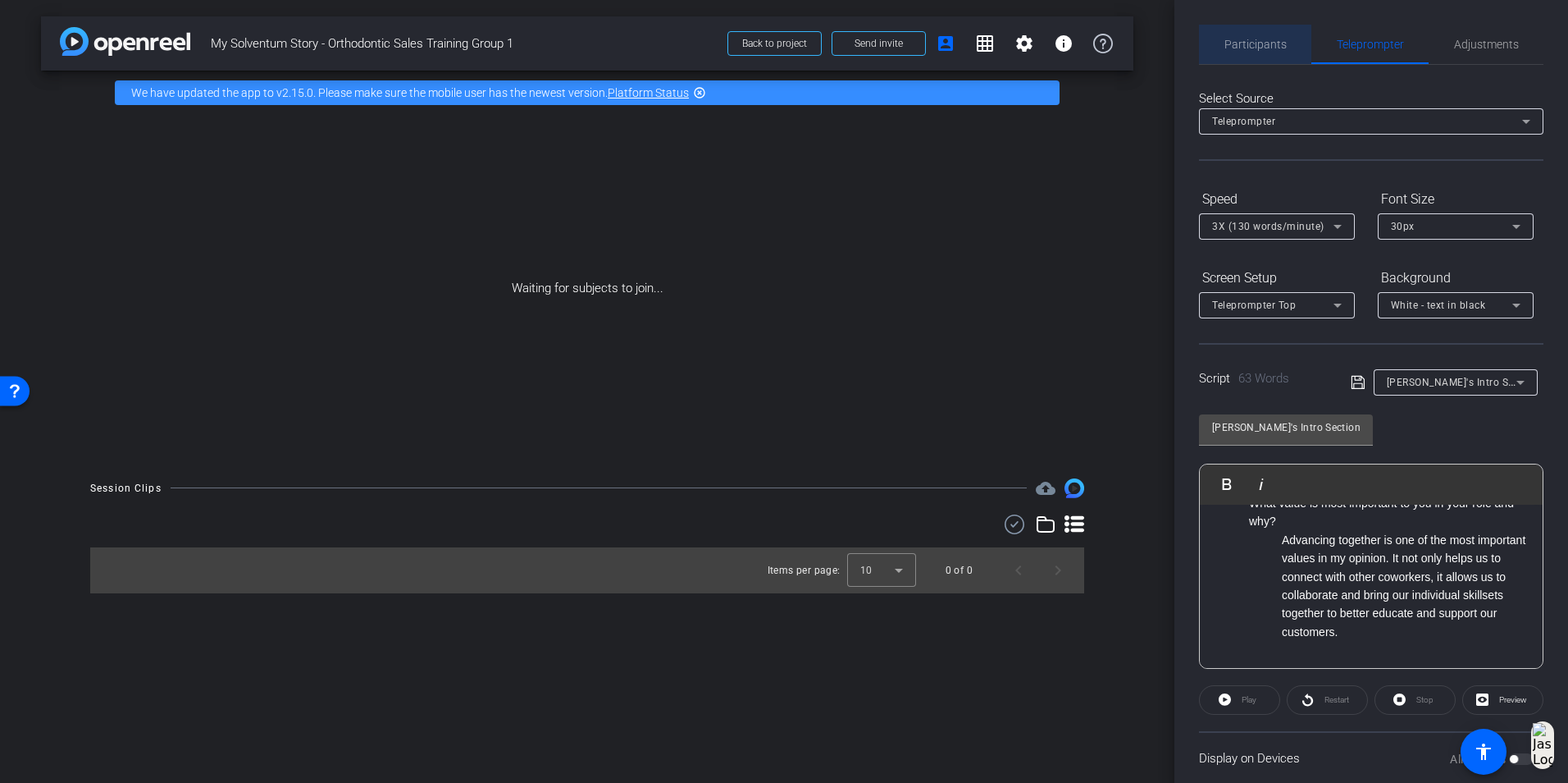
click at [1262, 50] on span "Participants" at bounding box center [1256, 44] width 62 height 12
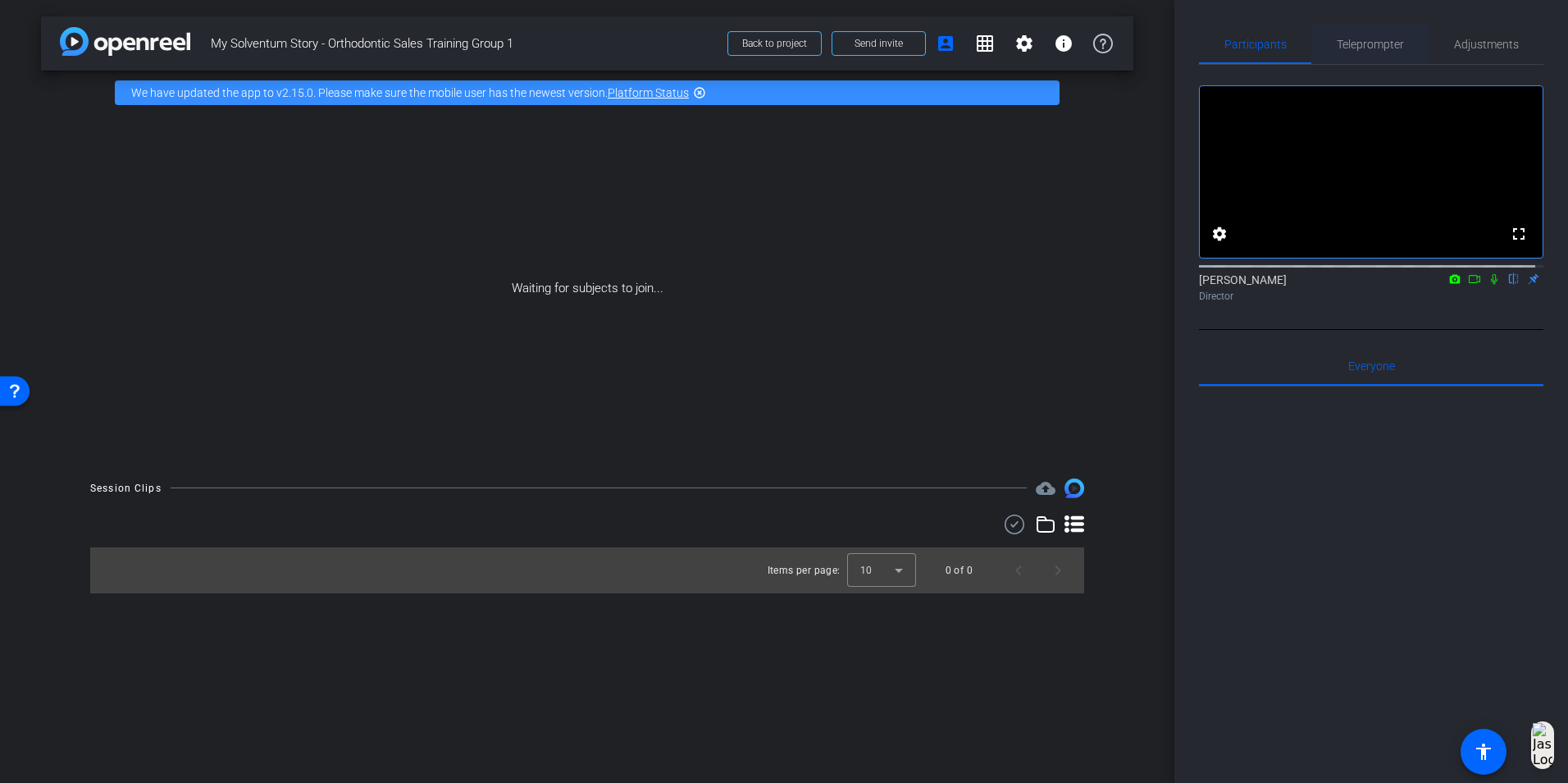
click at [1363, 43] on span "Teleprompter" at bounding box center [1371, 44] width 67 height 12
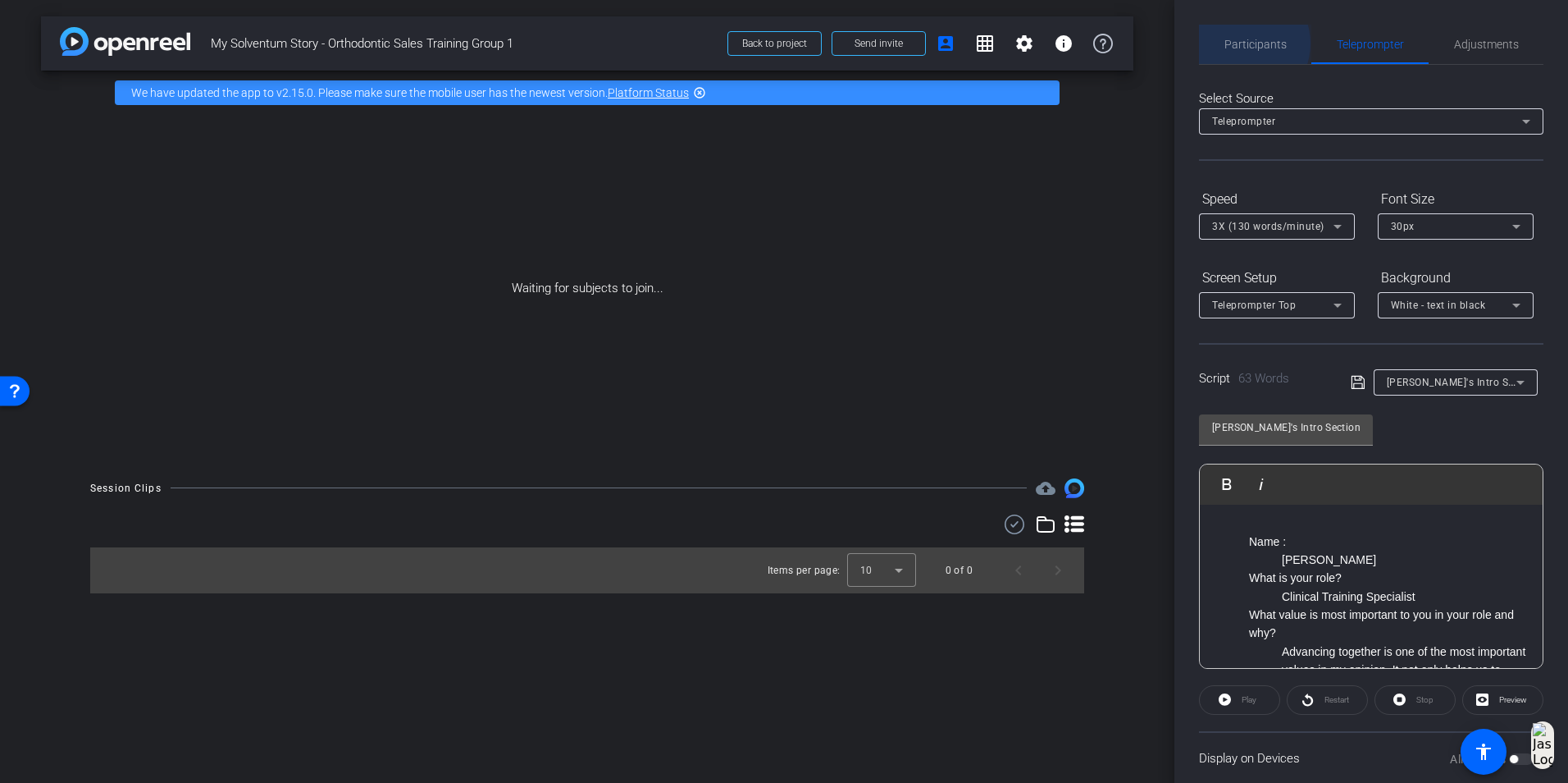
click at [1242, 44] on span "Participants" at bounding box center [1256, 44] width 62 height 12
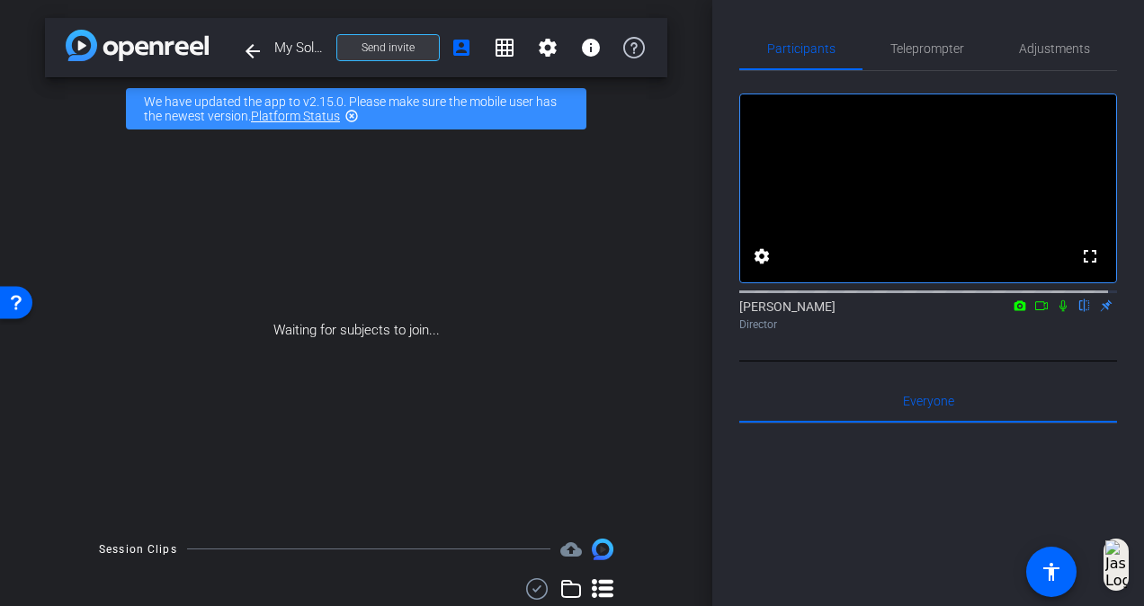
click at [377, 54] on span "Send invite" at bounding box center [388, 47] width 53 height 14
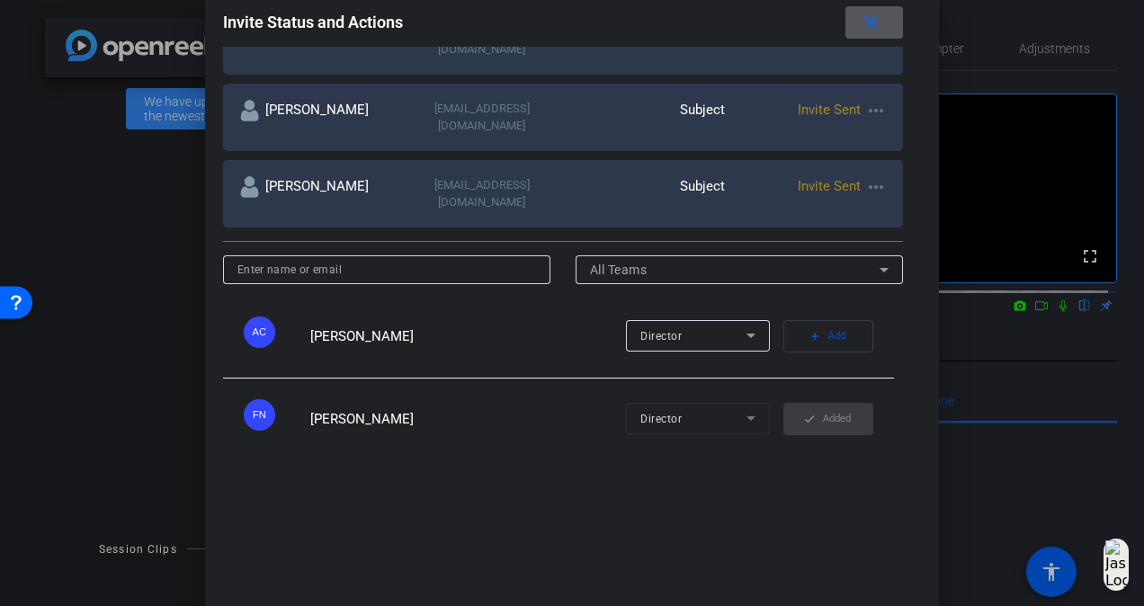
scroll to position [360, 0]
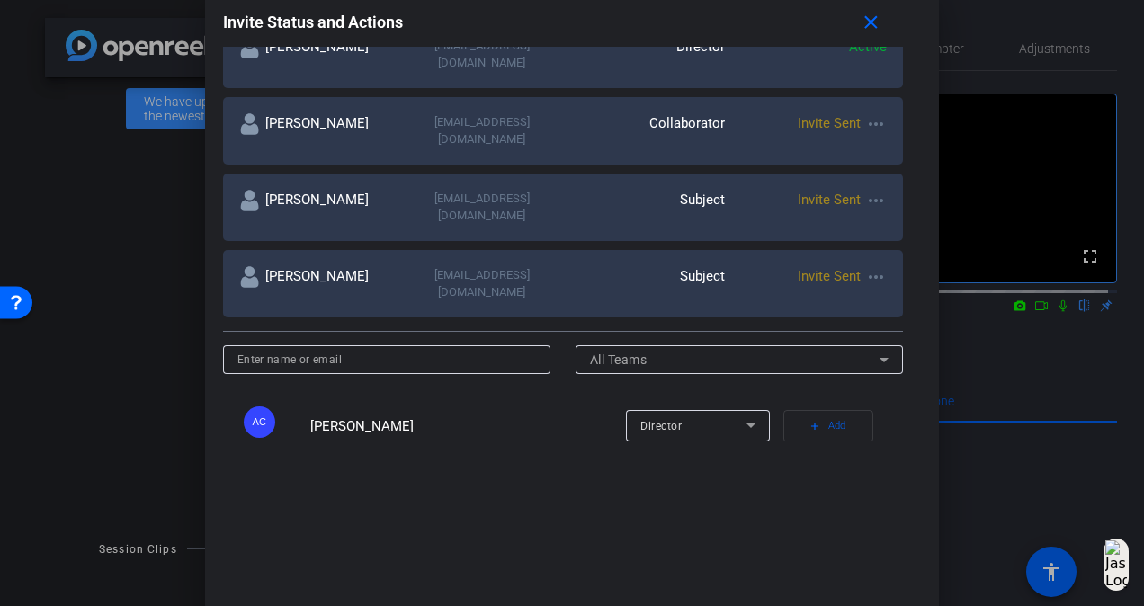
click at [877, 266] on mat-icon "more_horiz" at bounding box center [876, 277] width 22 height 22
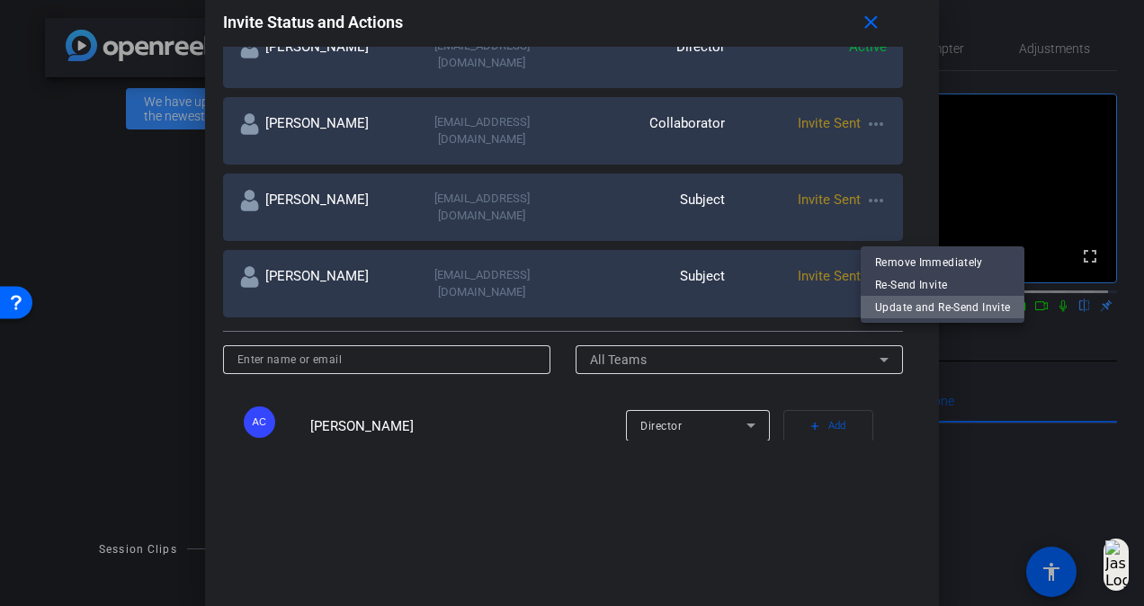
click at [906, 307] on span "Update and Re-Send Invite" at bounding box center [942, 308] width 135 height 22
type input "[PERSON_NAME]"
type input "[EMAIL_ADDRESS][DOMAIN_NAME]"
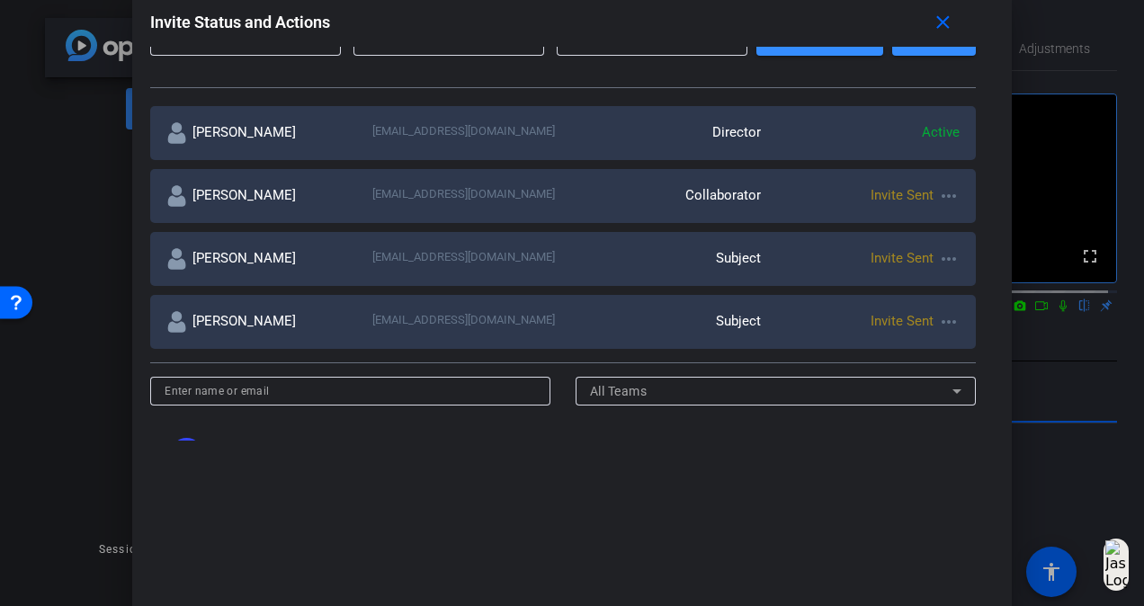
scroll to position [0, 0]
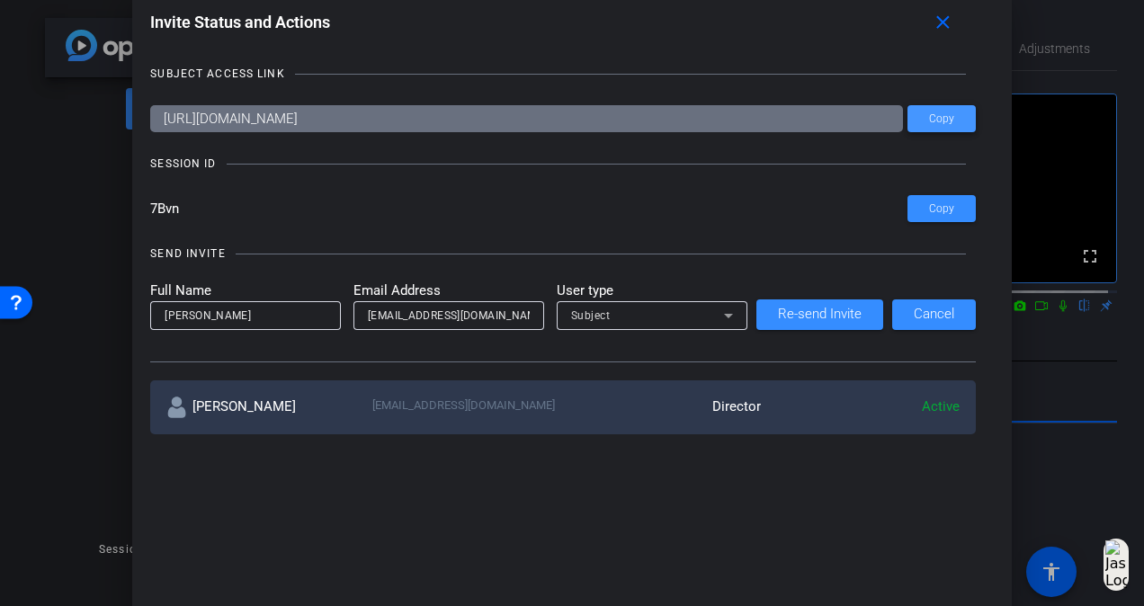
click at [940, 120] on span "Copy" at bounding box center [941, 118] width 25 height 13
click at [933, 18] on span at bounding box center [947, 22] width 58 height 43
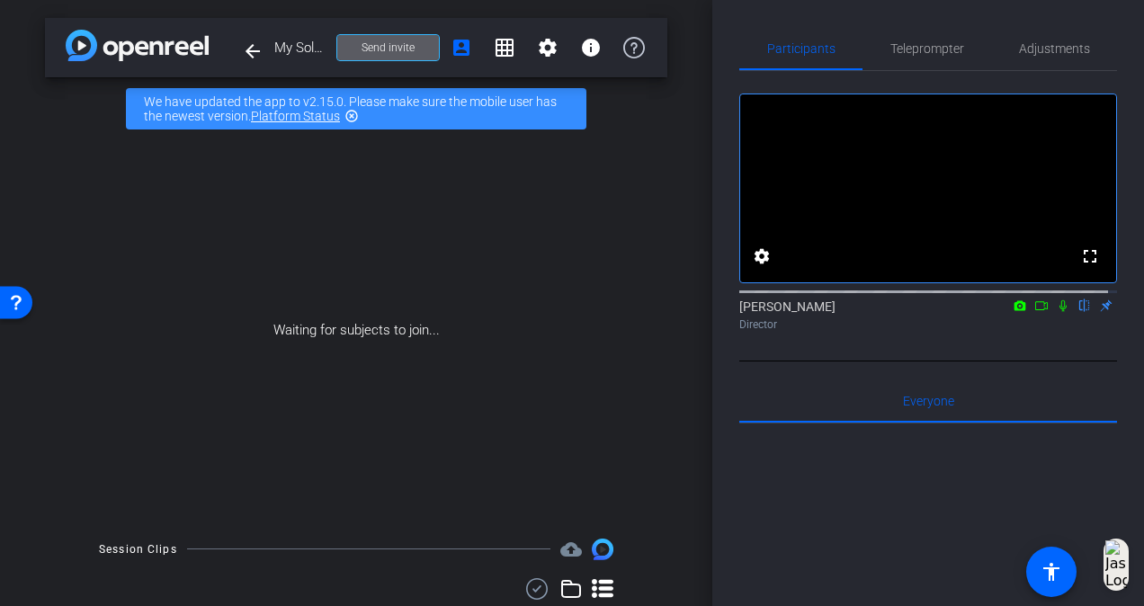
click at [1056, 312] on icon at bounding box center [1063, 305] width 14 height 13
click at [538, 58] on mat-icon "settings" at bounding box center [548, 48] width 22 height 22
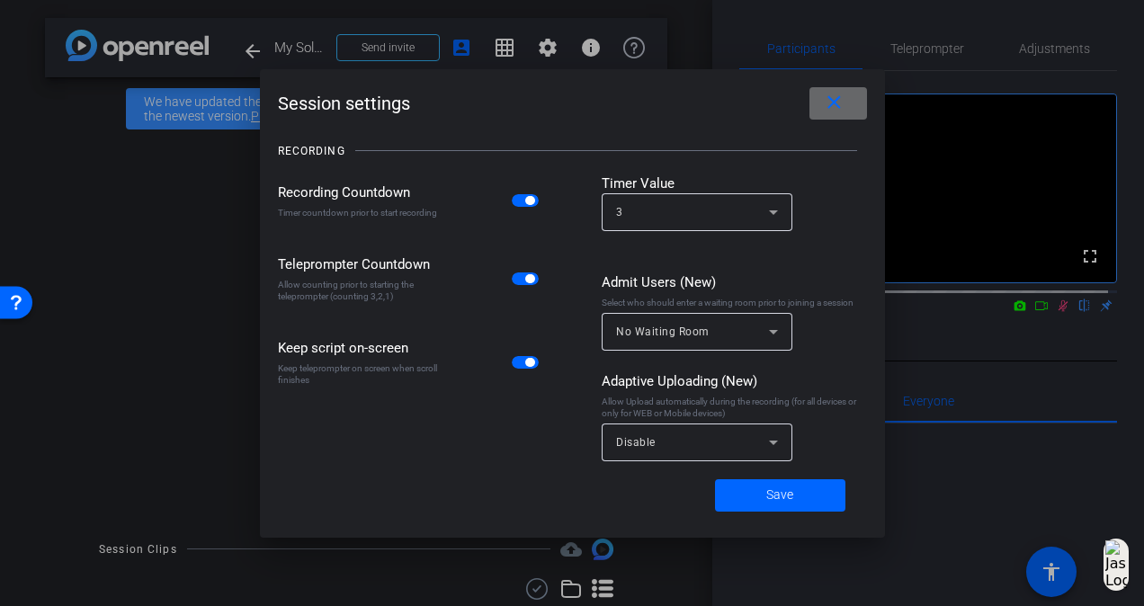
click at [835, 94] on mat-icon "close" at bounding box center [834, 103] width 22 height 22
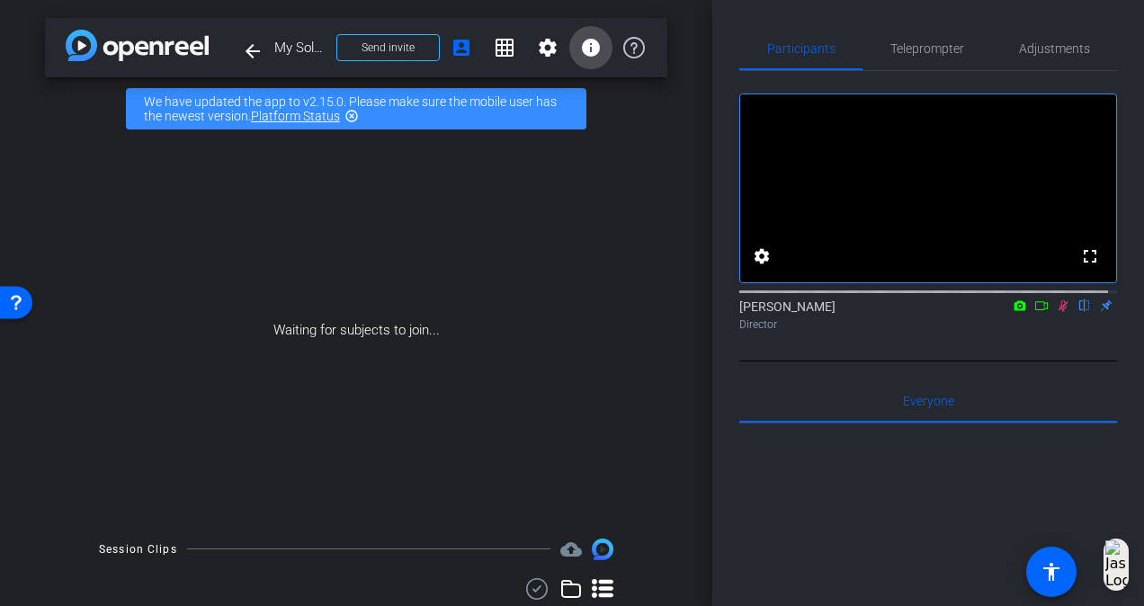
click at [588, 58] on span at bounding box center [590, 47] width 43 height 43
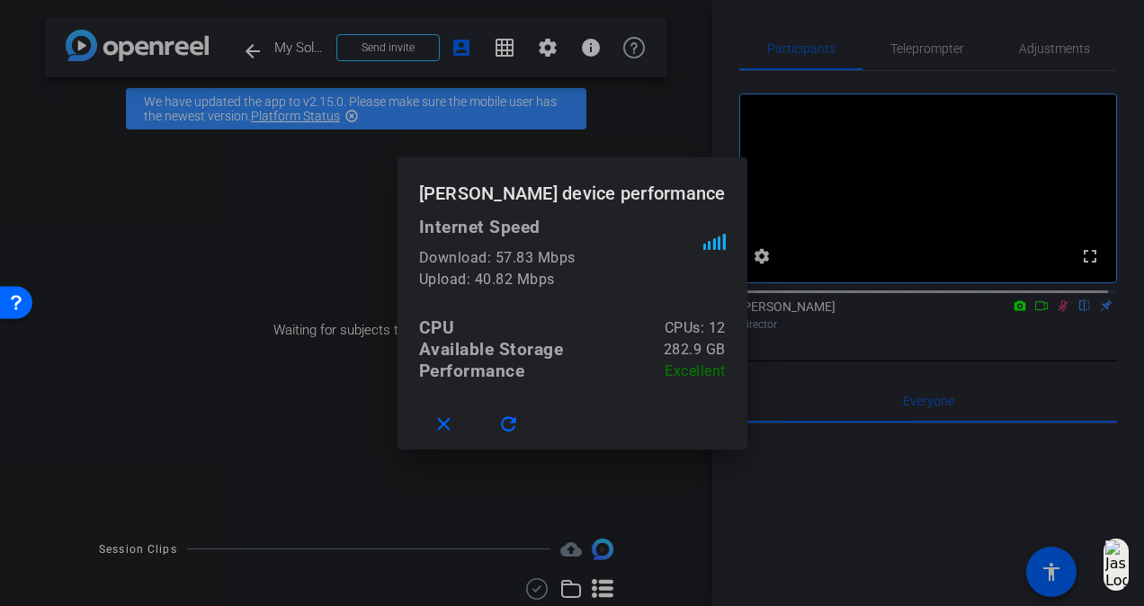
click at [719, 79] on div at bounding box center [572, 303] width 1144 height 606
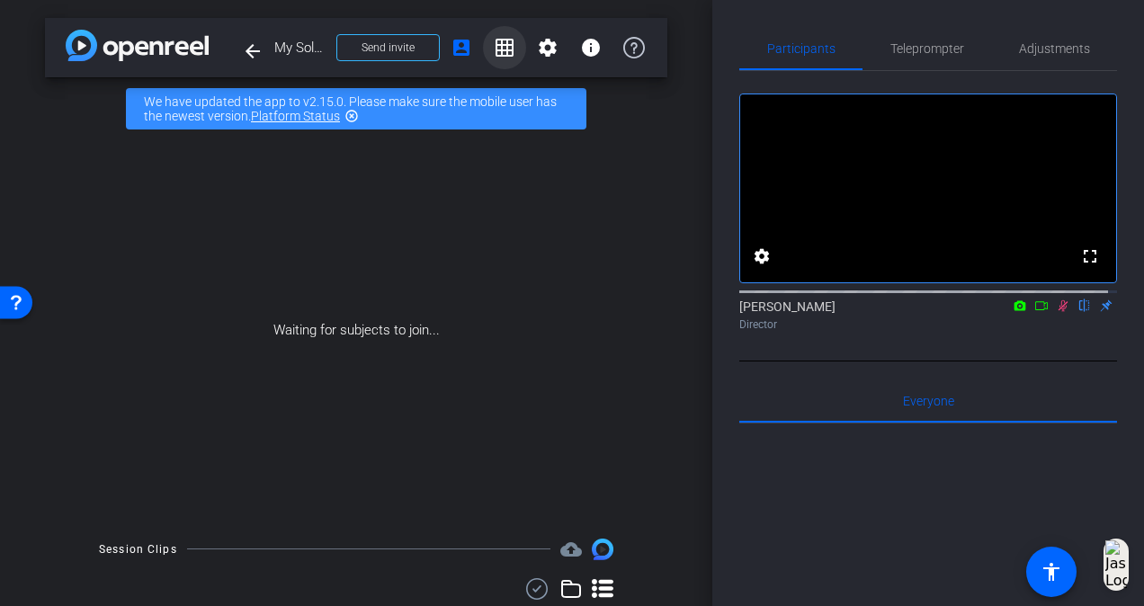
click at [483, 52] on span at bounding box center [504, 47] width 43 height 43
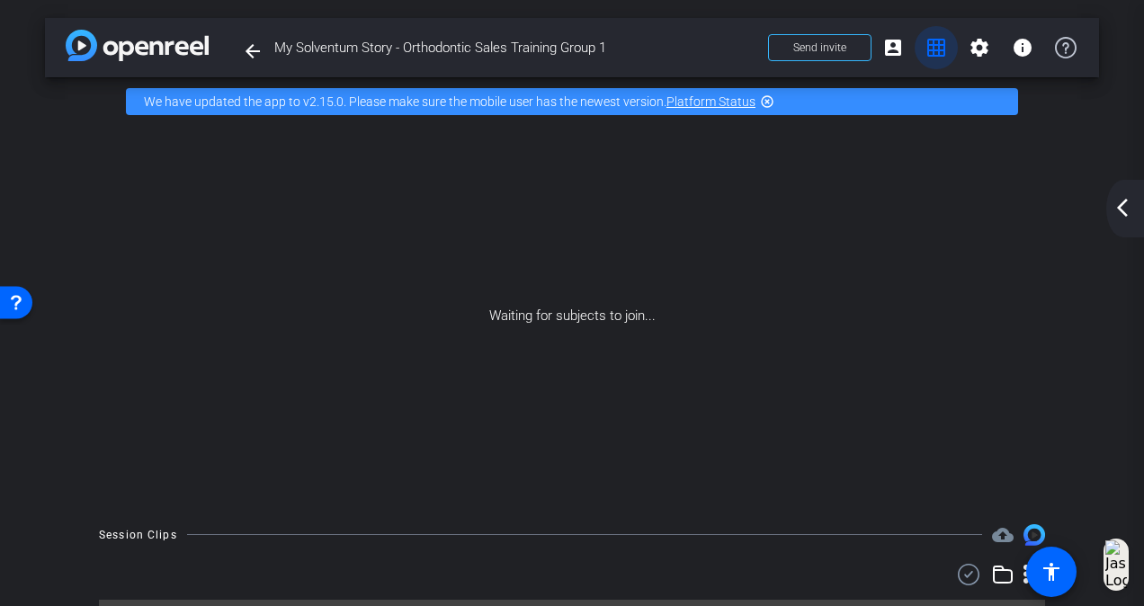
click at [915, 59] on span at bounding box center [936, 47] width 43 height 43
click at [925, 58] on mat-icon "grid_on" at bounding box center [936, 48] width 22 height 22
click at [1112, 203] on mat-icon "arrow_back_ios_new" at bounding box center [1123, 208] width 22 height 22
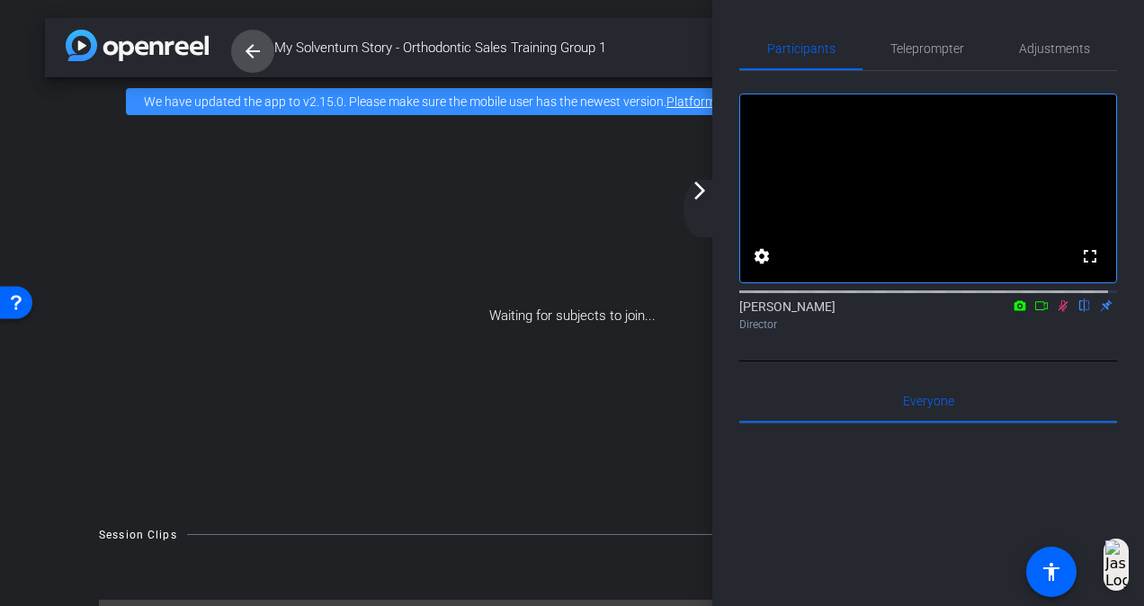
click at [255, 43] on mat-icon "arrow_back" at bounding box center [253, 51] width 22 height 22
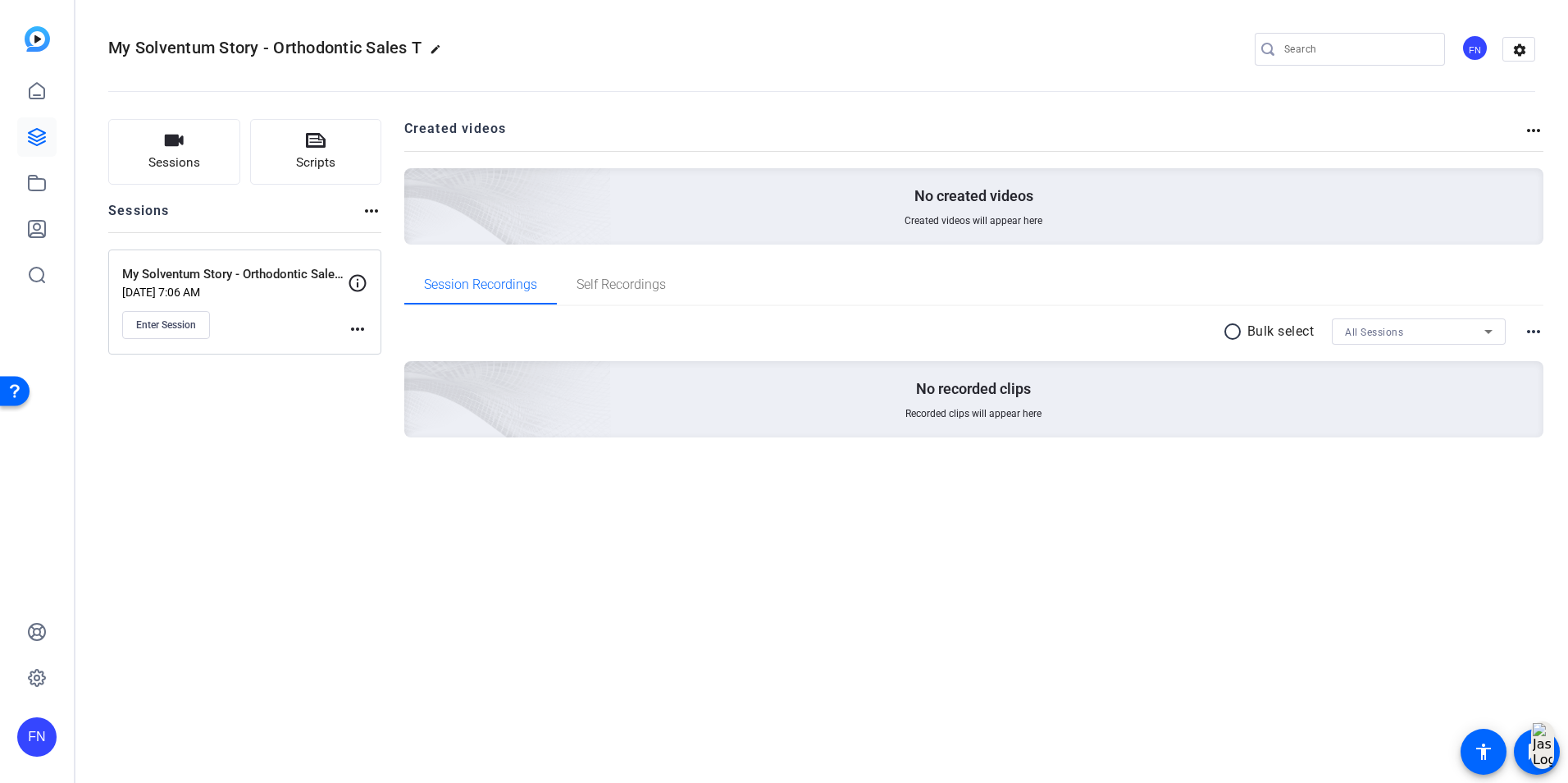
click at [290, 506] on div "Sessions Scripts Sessions more_horiz My Solventum Story - Orthodontic Sales Tra…" at bounding box center [822, 304] width 1493 height 412
click at [448, 569] on div "My Solventum Story - Orthodontic Sales T edit FN settings Sessions Scripts Sess…" at bounding box center [822, 392] width 1493 height 783
click at [379, 656] on div "My Solventum Story - Orthodontic Sales T edit FN settings Sessions Scripts Sess…" at bounding box center [822, 392] width 1493 height 783
click at [531, 548] on div "My Solventum Story - Orthodontic Sales T edit FN settings Sessions Scripts Sess…" at bounding box center [822, 392] width 1493 height 783
click at [665, 570] on div "My Solventum Story - Orthodontic Sales T edit FN settings Sessions Scripts Sess…" at bounding box center [822, 392] width 1493 height 783
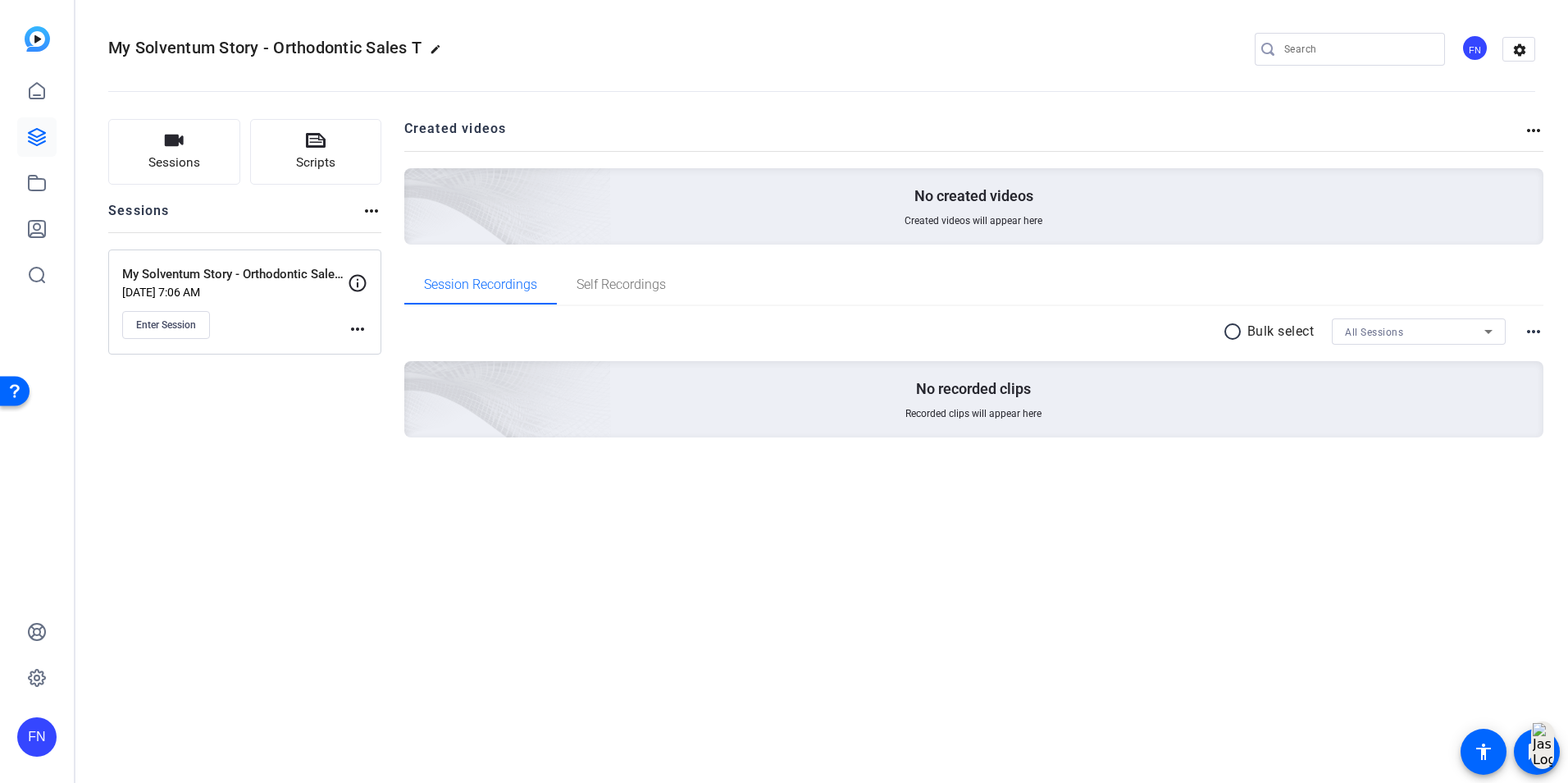
click at [272, 494] on div "Sessions Scripts Sessions more_horiz My Solventum Story - Orthodontic Sales Tra…" at bounding box center [822, 304] width 1493 height 412
click at [299, 617] on div "My Solventum Story - Orthodontic Sales T edit FN settings Sessions Scripts Sess…" at bounding box center [822, 392] width 1493 height 783
click at [400, 548] on div "My Solventum Story - Orthodontic Sales T edit FN settings Sessions Scripts Sess…" at bounding box center [822, 392] width 1493 height 783
click at [10, 384] on div "Open Resource Center" at bounding box center [15, 391] width 13 height 13
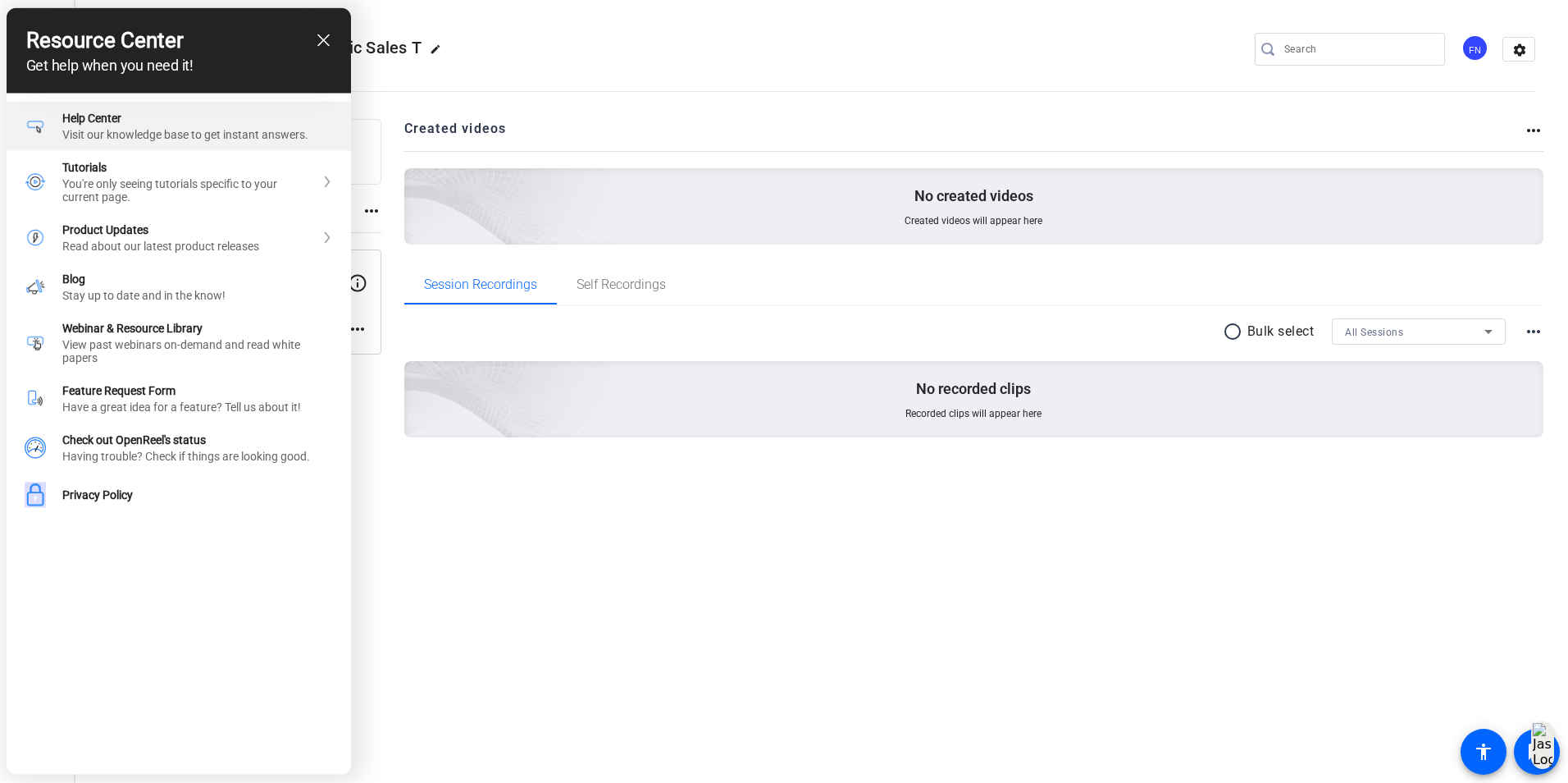
click at [182, 141] on div "Visit our knowledge base to get instant answers." at bounding box center [197, 134] width 271 height 13
click at [518, 581] on div at bounding box center [784, 392] width 1568 height 783
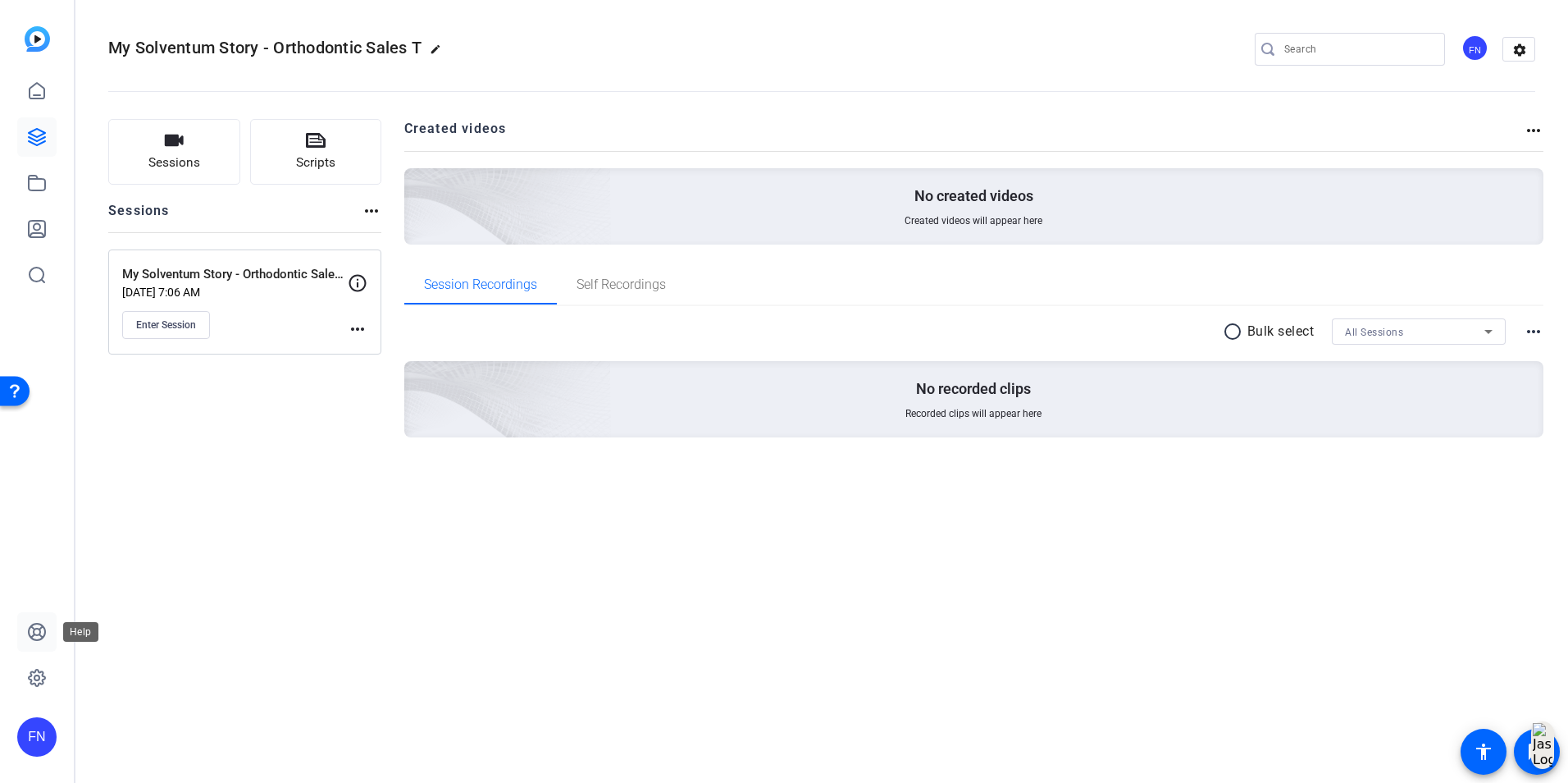
click at [28, 621] on link at bounding box center [36, 632] width 39 height 39
click at [44, 82] on icon at bounding box center [37, 91] width 20 height 20
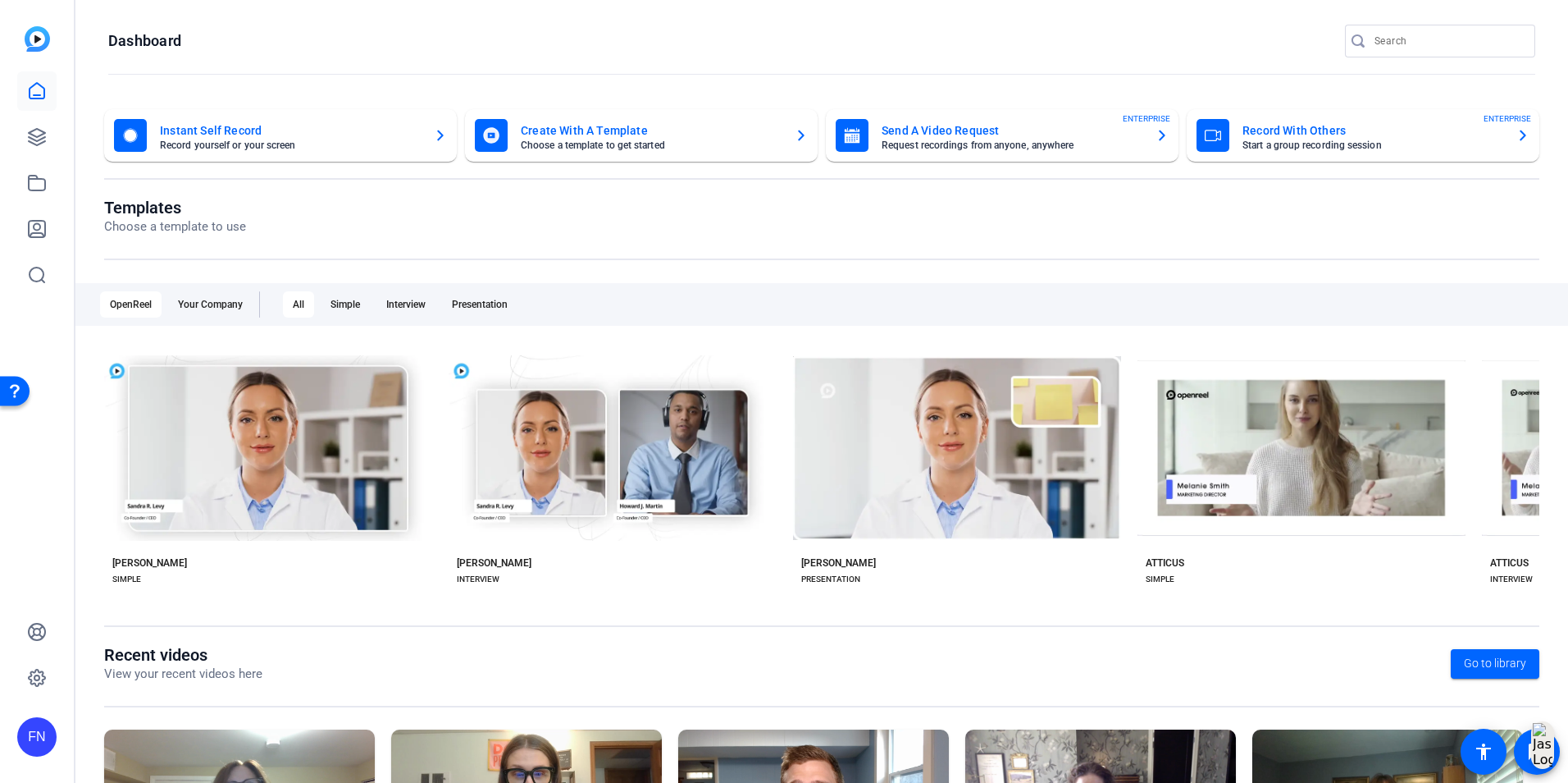
click at [401, 71] on openreel-divider-bar at bounding box center [822, 75] width 1428 height 36
click at [38, 148] on link at bounding box center [36, 137] width 39 height 39
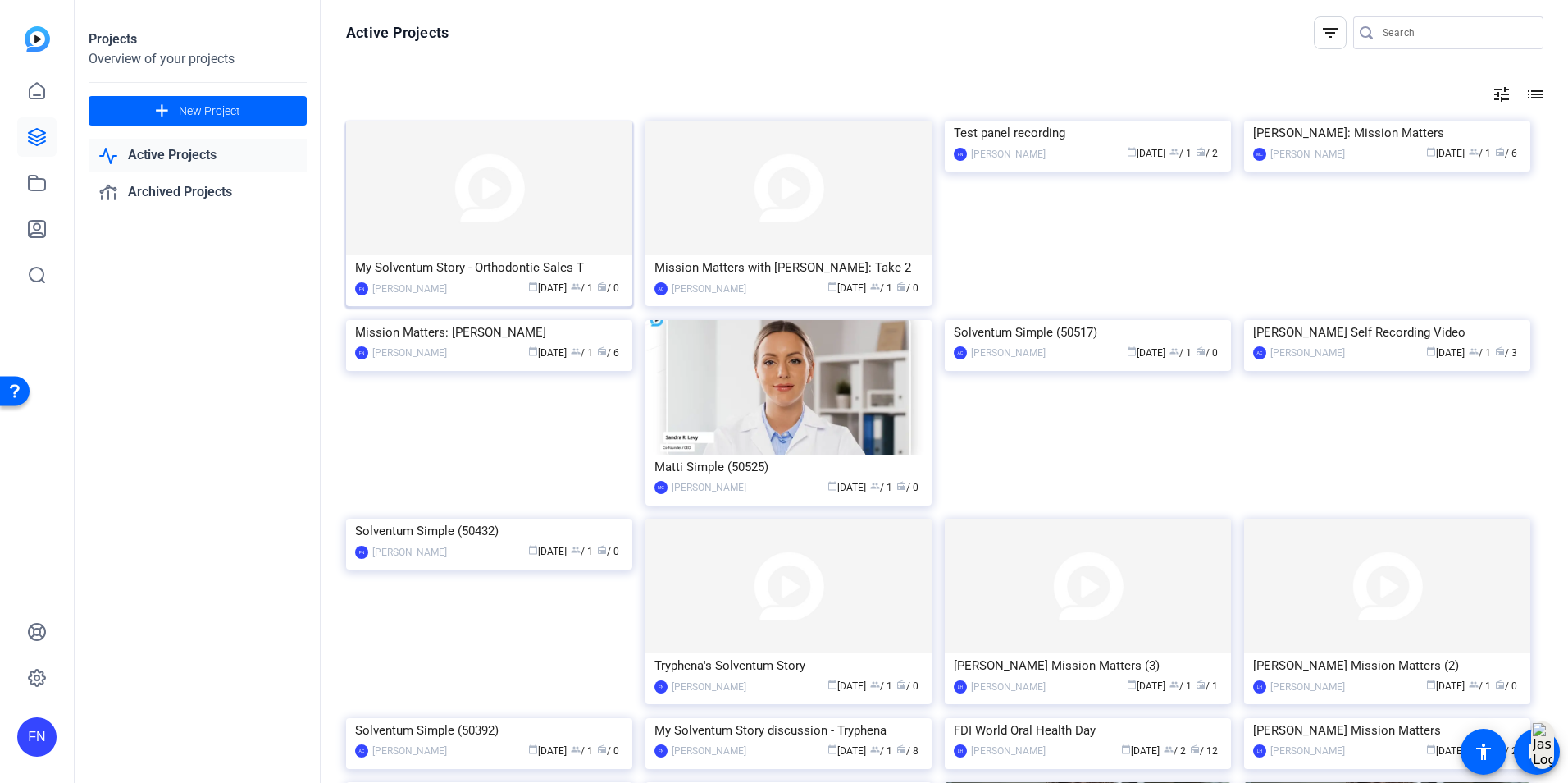
click at [455, 206] on img at bounding box center [489, 187] width 286 height 134
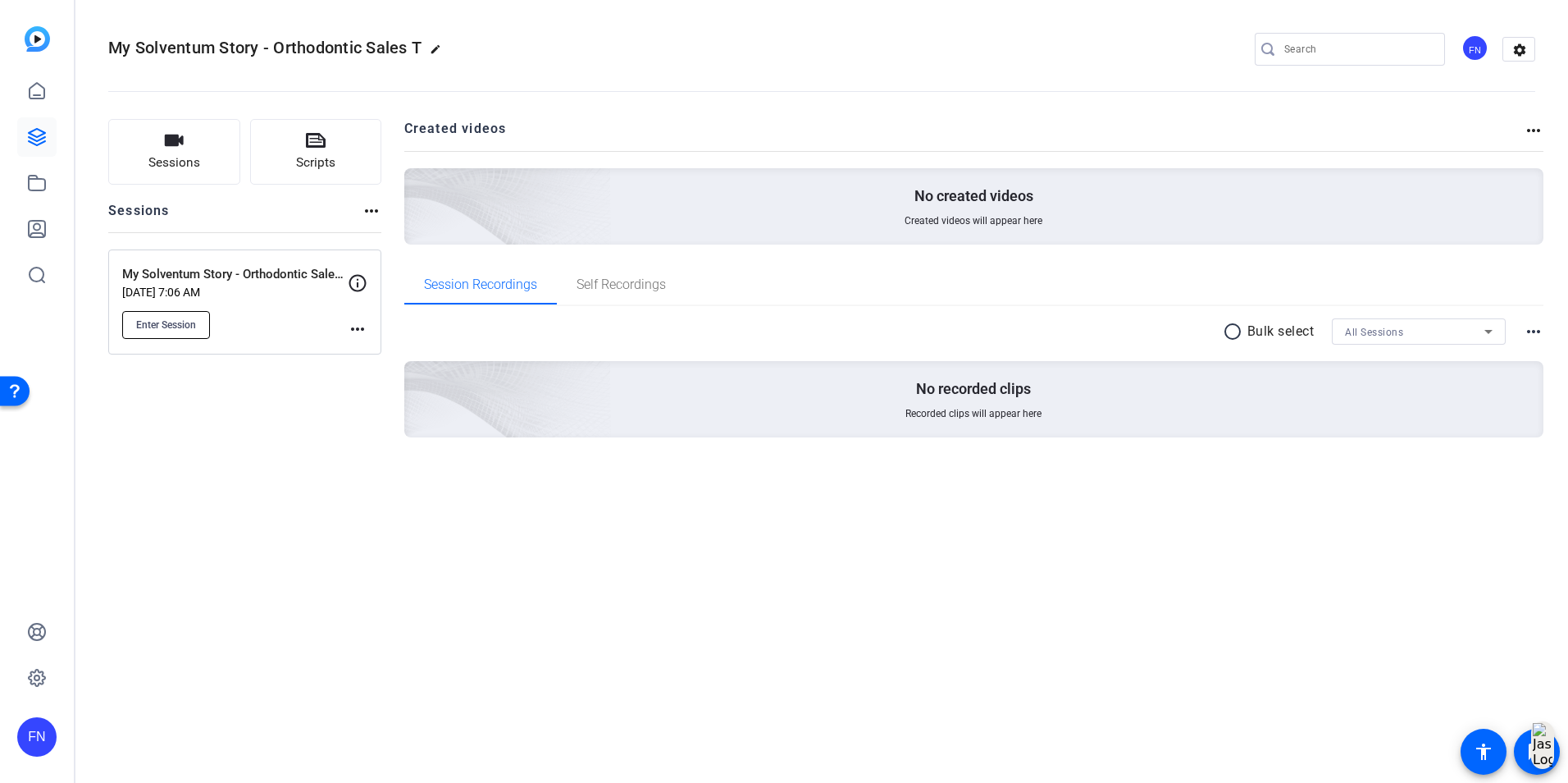
click at [175, 330] on span "Enter Session" at bounding box center [166, 325] width 60 height 13
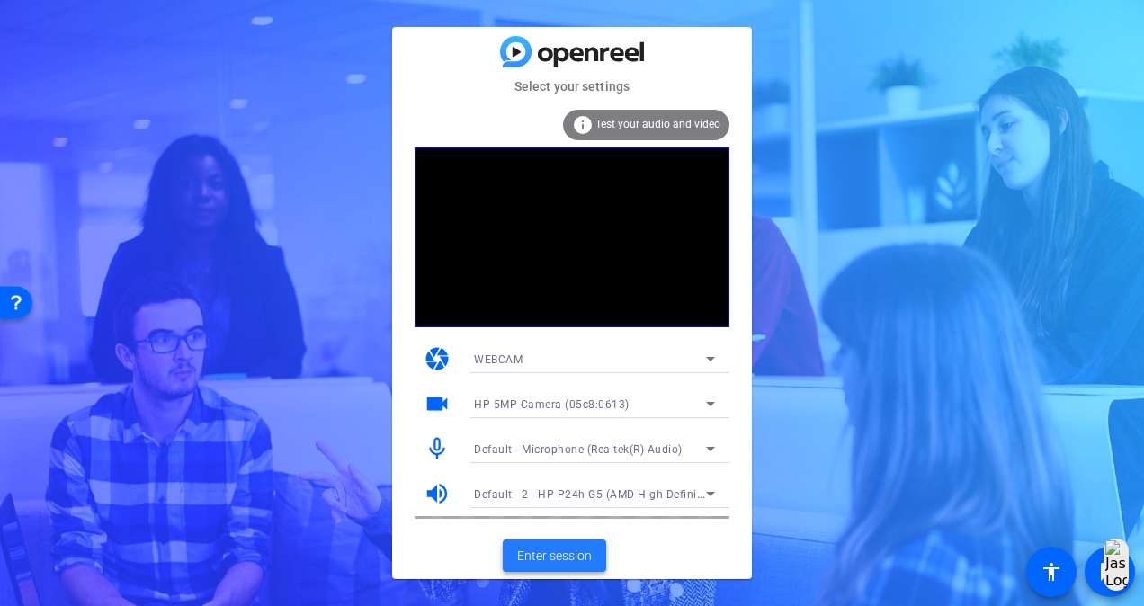
click at [557, 558] on span "Enter session" at bounding box center [554, 556] width 75 height 19
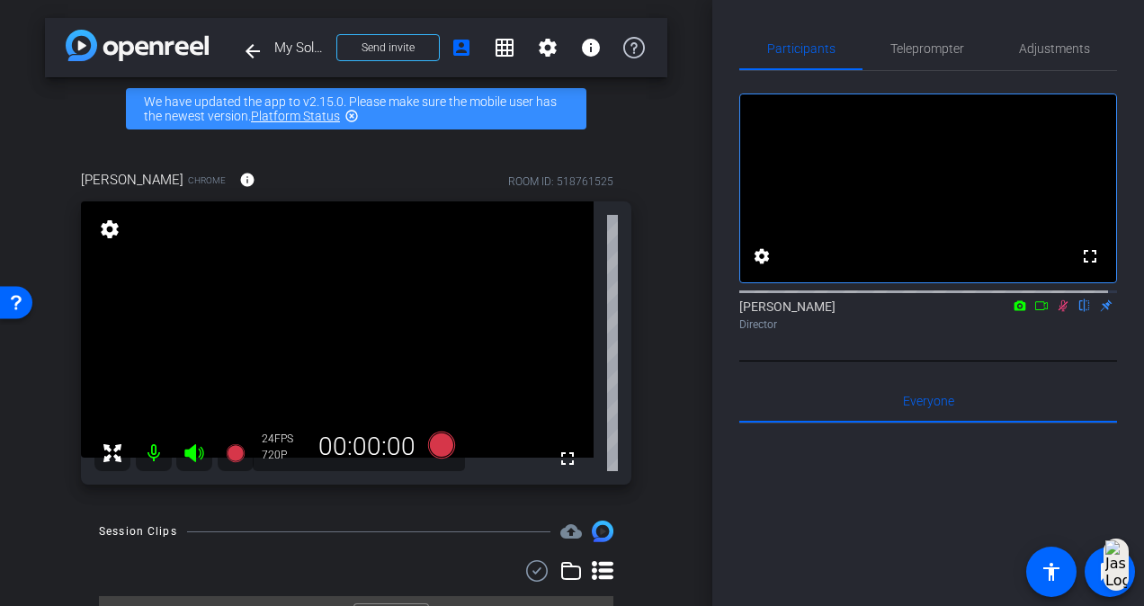
click at [1056, 312] on icon at bounding box center [1063, 305] width 14 height 13
click at [538, 47] on mat-icon "settings" at bounding box center [548, 48] width 22 height 22
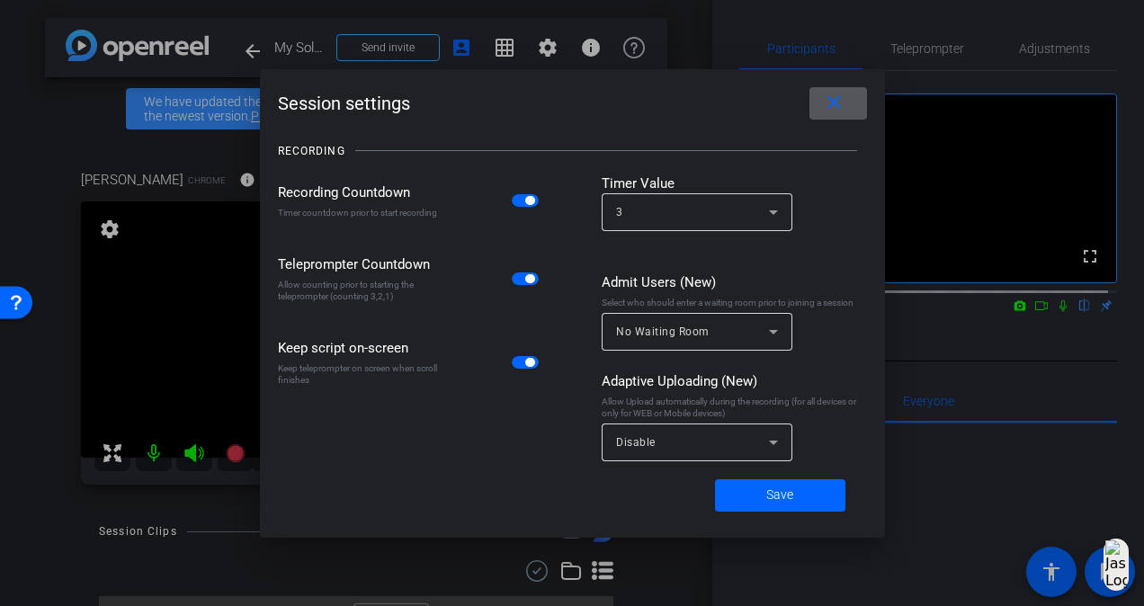
click at [833, 113] on mat-icon "close" at bounding box center [834, 103] width 22 height 22
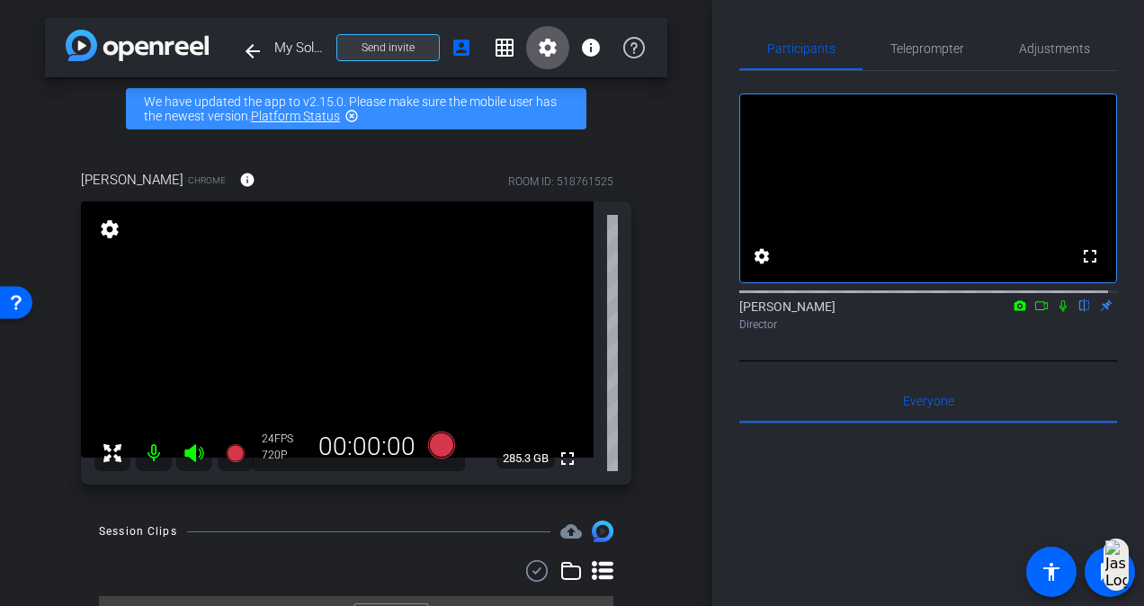
click at [398, 52] on span "Send invite" at bounding box center [388, 47] width 53 height 14
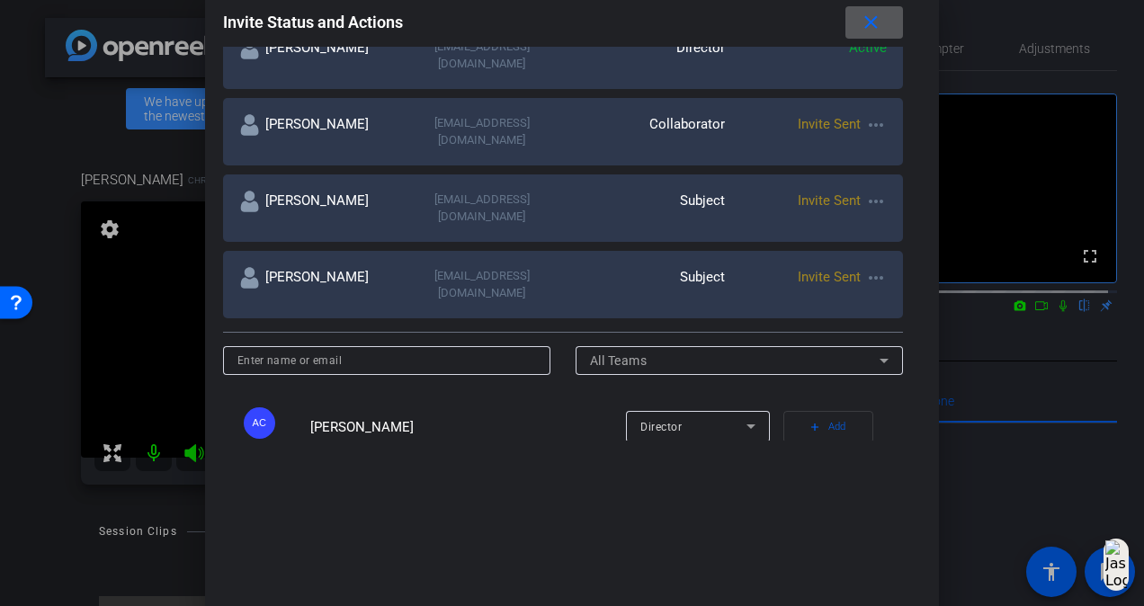
scroll to position [360, 0]
click at [867, 266] on mat-icon "more_horiz" at bounding box center [876, 277] width 22 height 22
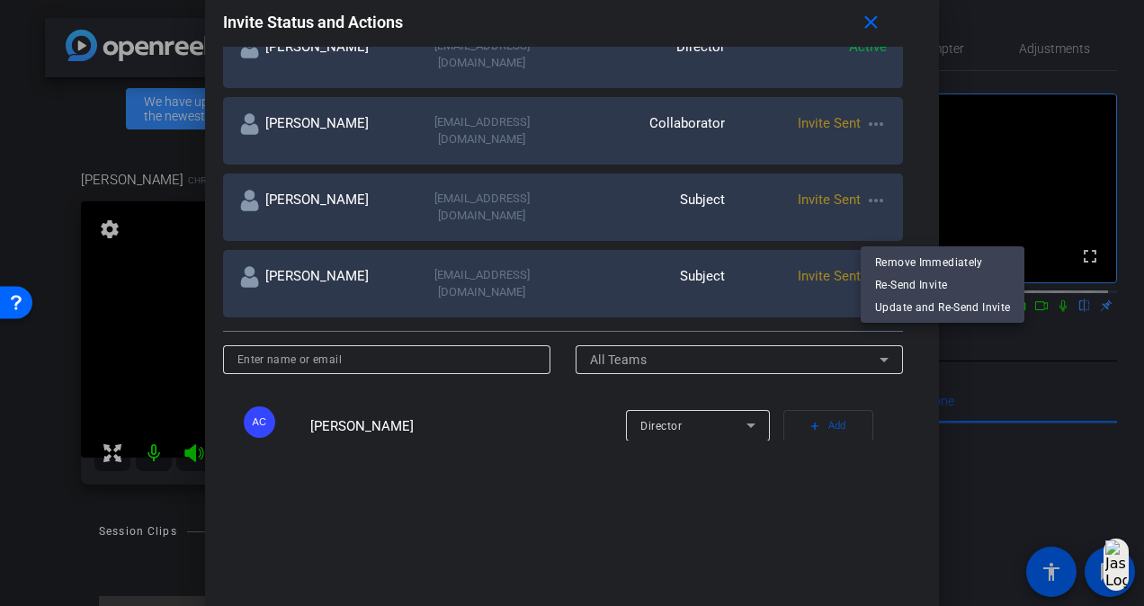
click at [460, 389] on div at bounding box center [572, 303] width 1144 height 606
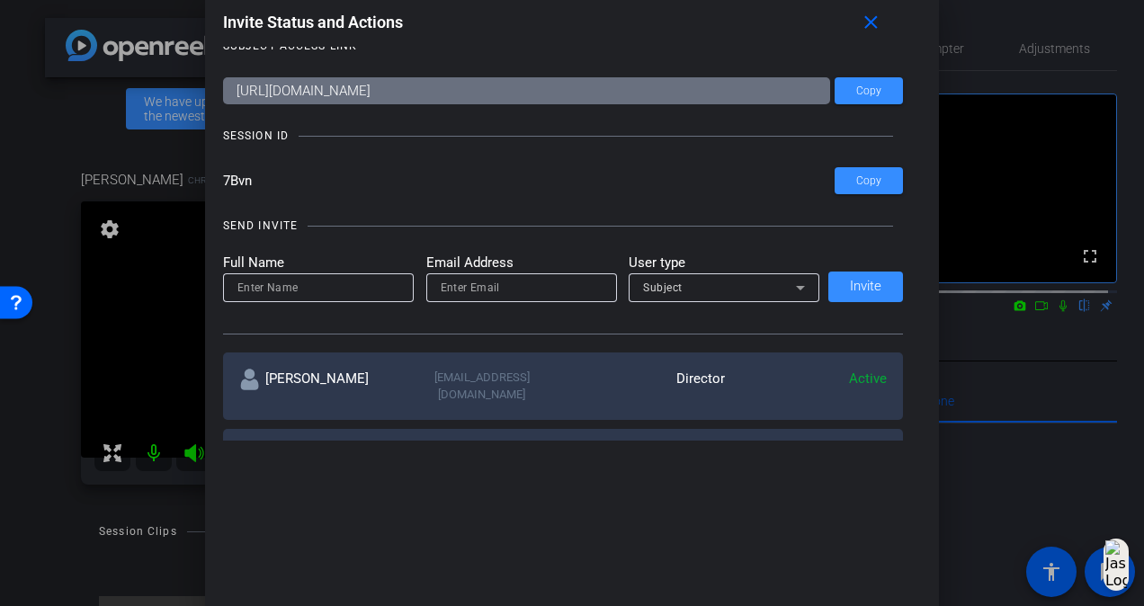
scroll to position [0, 0]
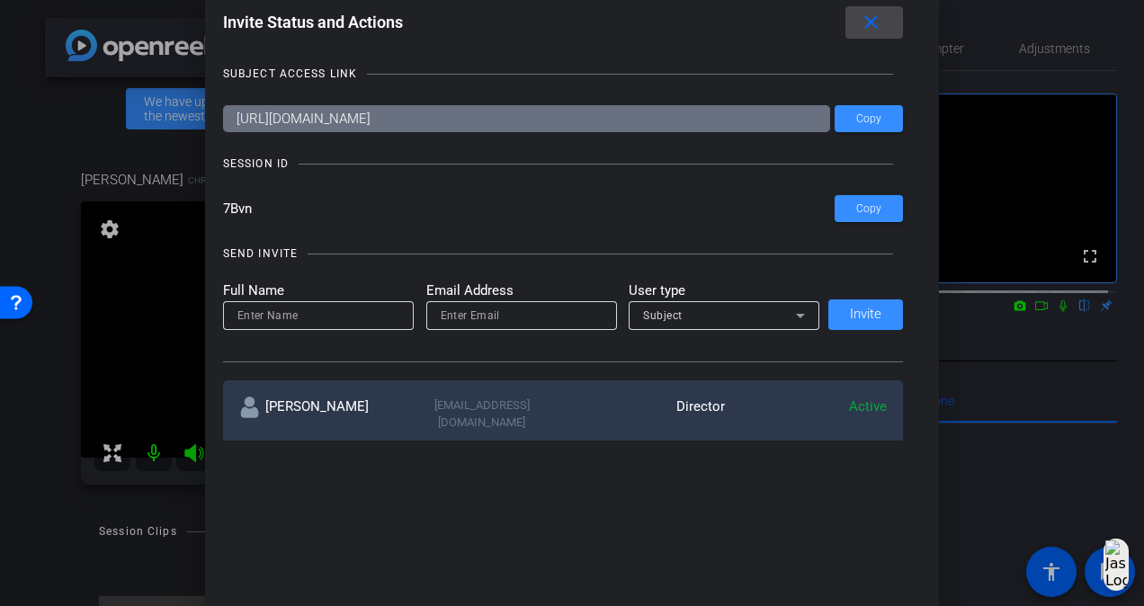
click at [876, 22] on mat-icon "close" at bounding box center [871, 23] width 22 height 22
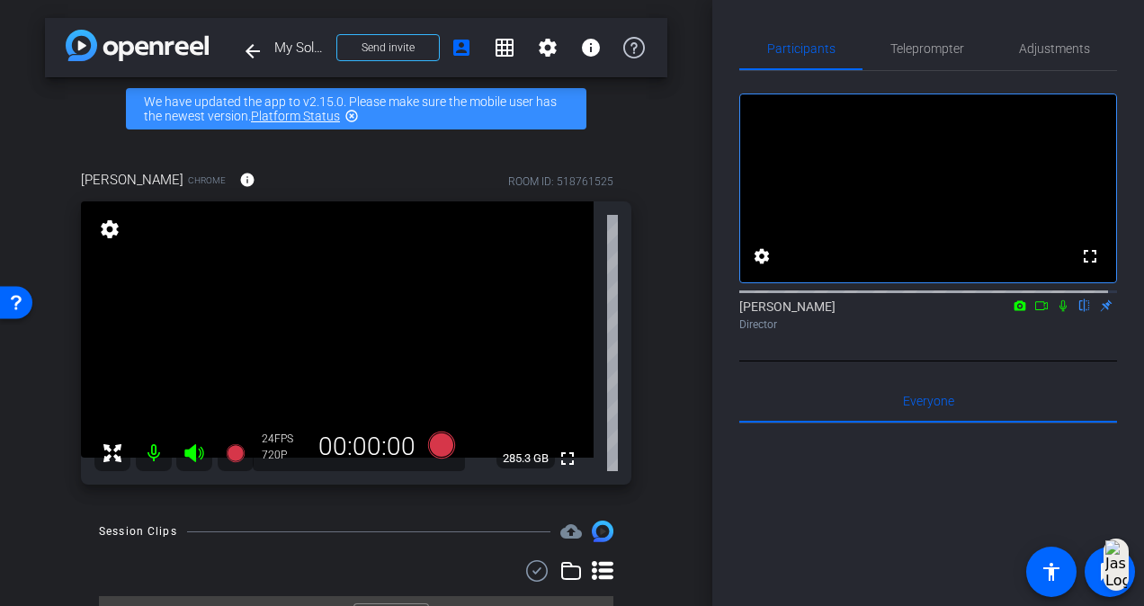
click at [308, 119] on link "Platform Status" at bounding box center [295, 116] width 89 height 14
click at [1045, 44] on span "Adjustments" at bounding box center [1054, 48] width 71 height 13
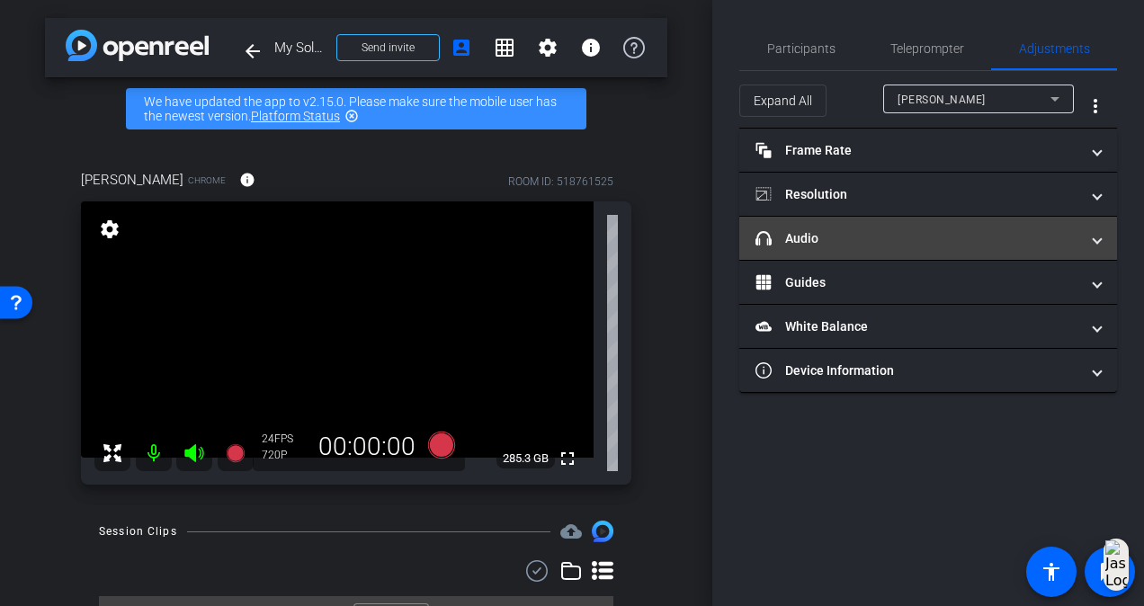
click at [1106, 241] on mat-expansion-panel-header "headphone icon Audio" at bounding box center [928, 238] width 378 height 43
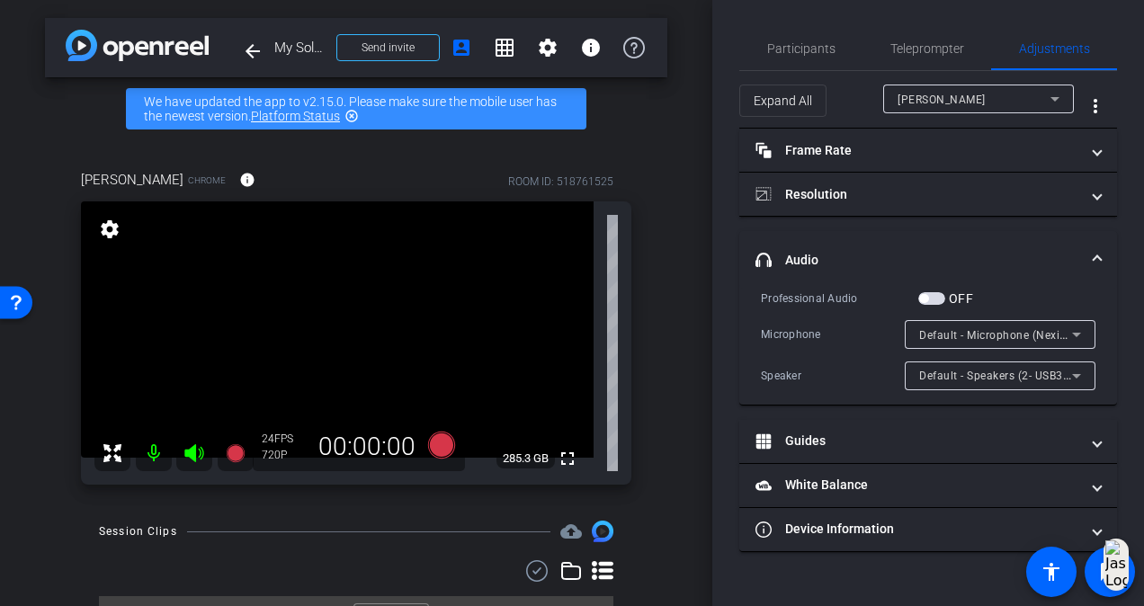
click at [935, 292] on span "button" at bounding box center [931, 298] width 27 height 13
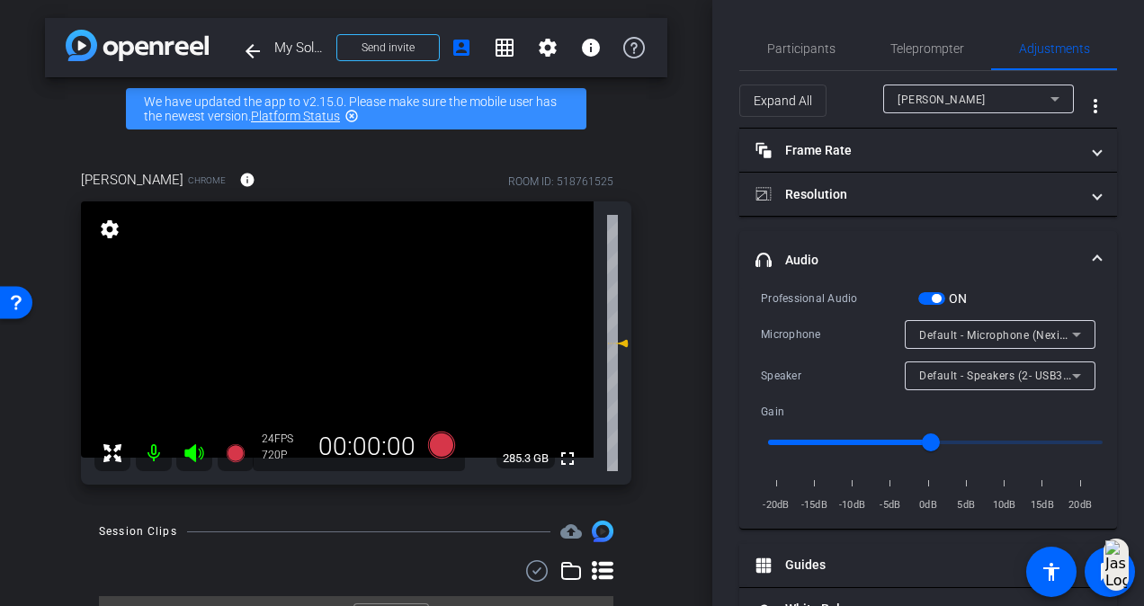
click at [937, 294] on span "button" at bounding box center [936, 298] width 9 height 9
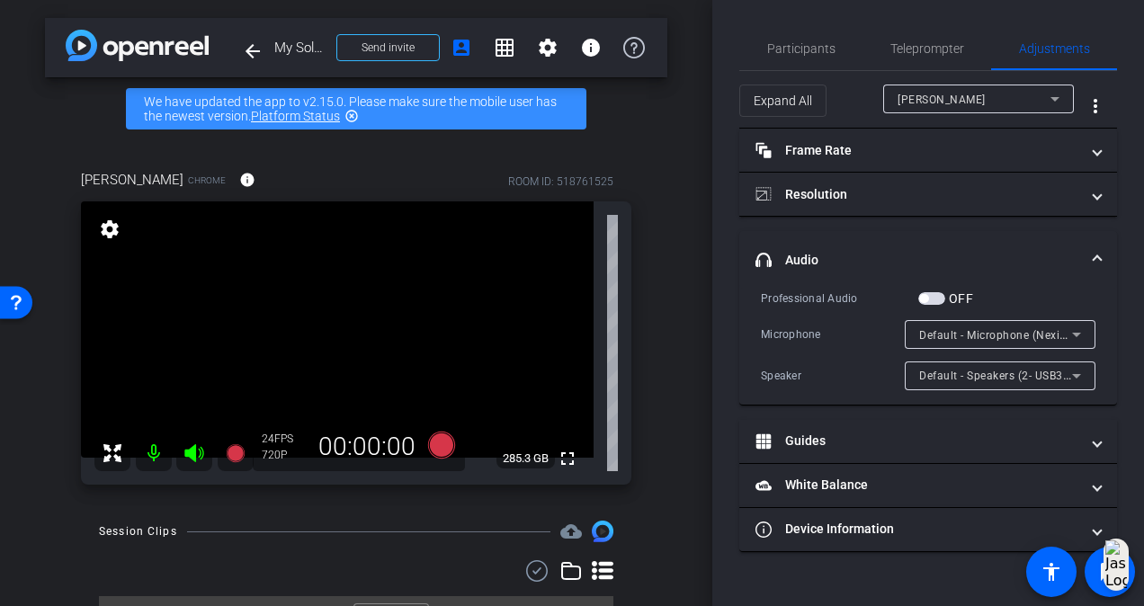
click at [928, 296] on span "button" at bounding box center [923, 298] width 9 height 9
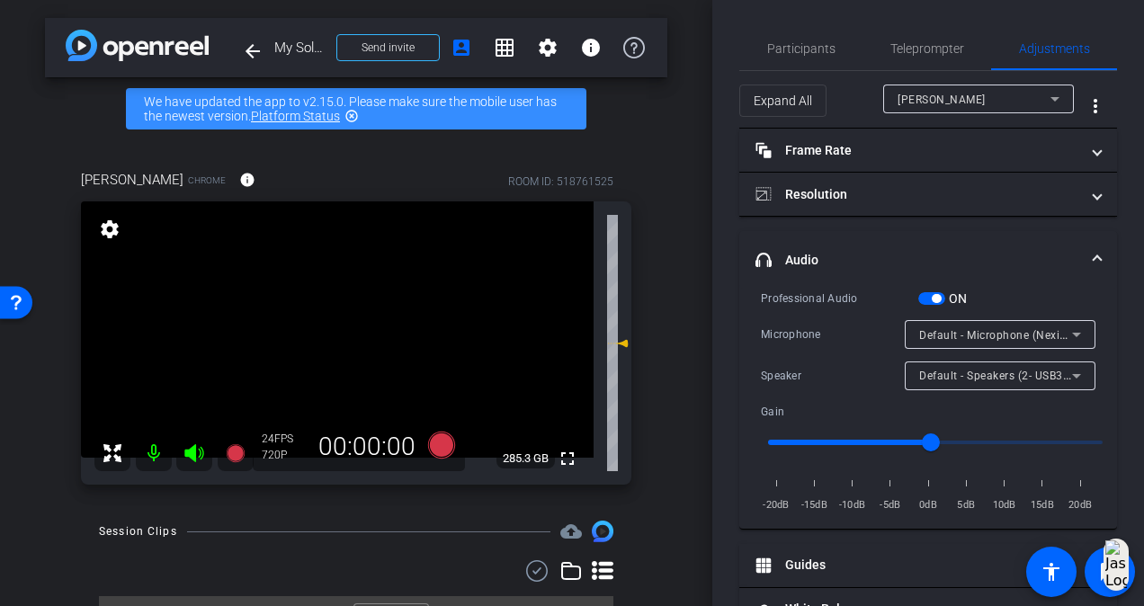
click at [935, 298] on span "button" at bounding box center [936, 298] width 9 height 9
click at [839, 47] on div "Participants" at bounding box center [800, 48] width 123 height 43
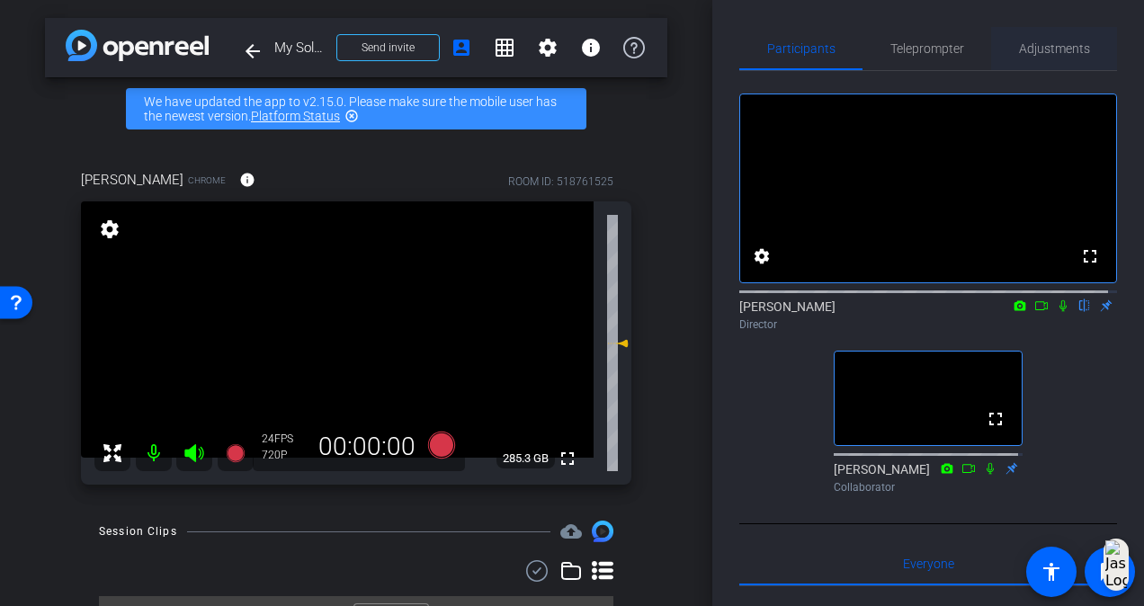
click at [1080, 48] on span "Adjustments" at bounding box center [1054, 48] width 71 height 13
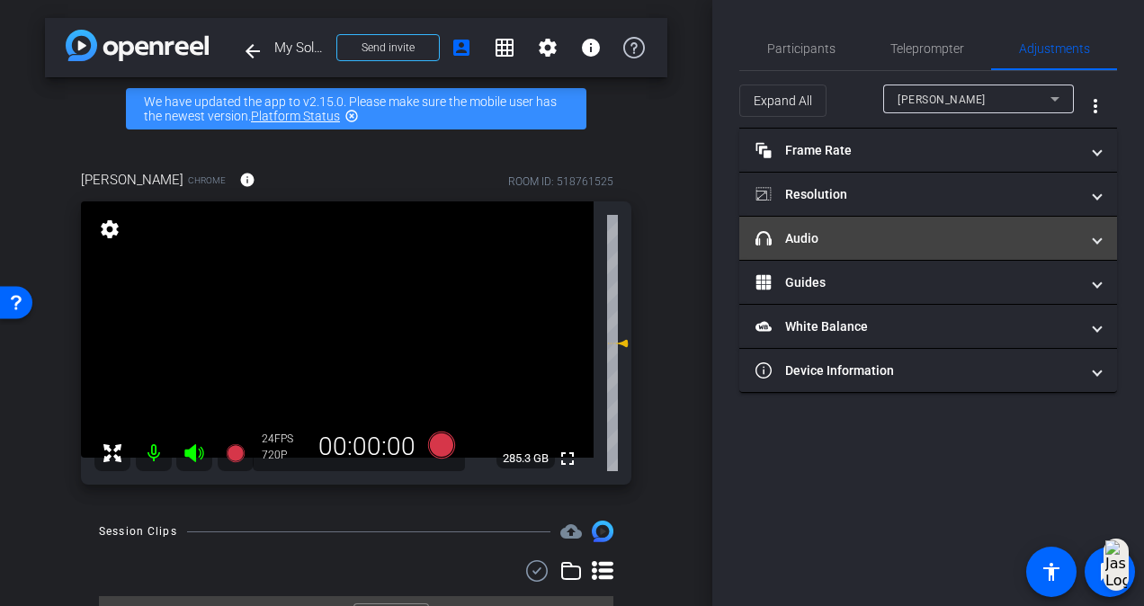
click at [937, 229] on mat-panel-title "headphone icon Audio" at bounding box center [917, 238] width 324 height 19
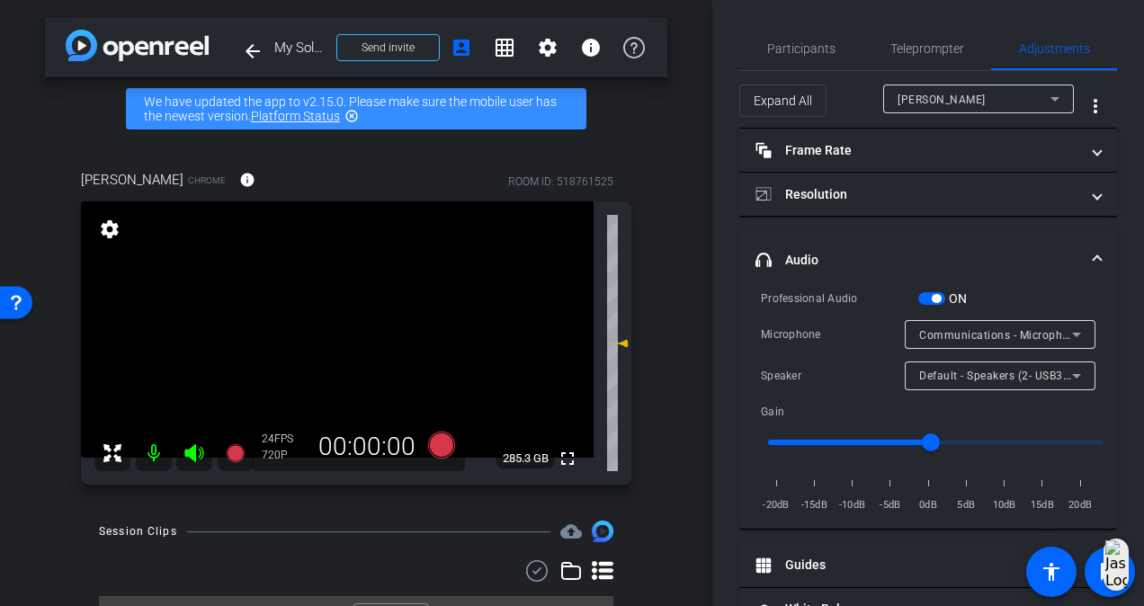
click at [1067, 330] on icon at bounding box center [1077, 335] width 22 height 22
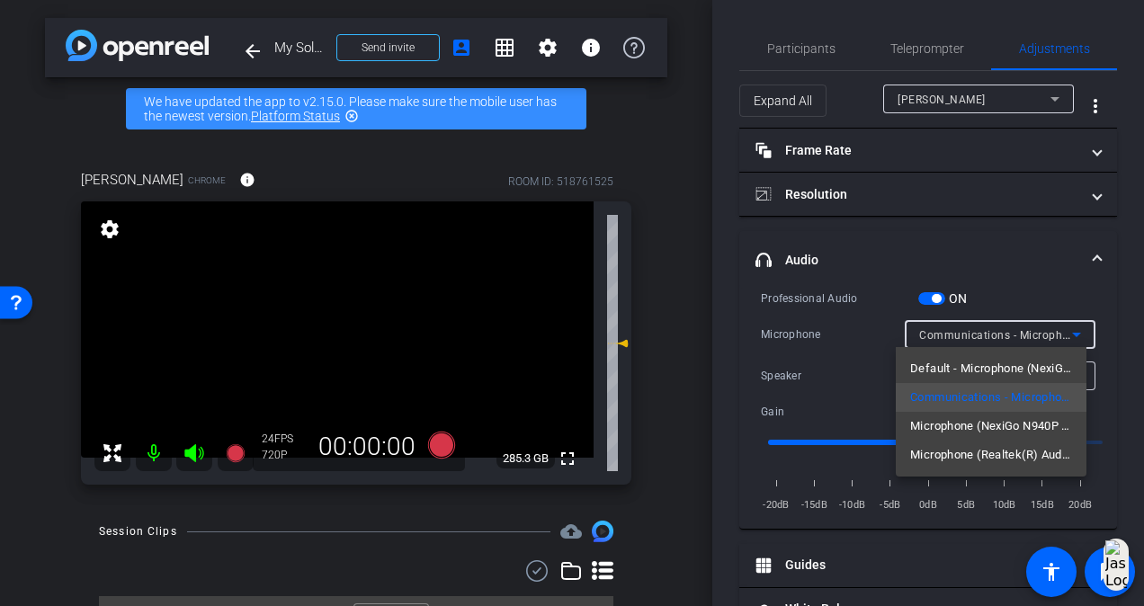
click at [1105, 338] on div at bounding box center [572, 303] width 1144 height 606
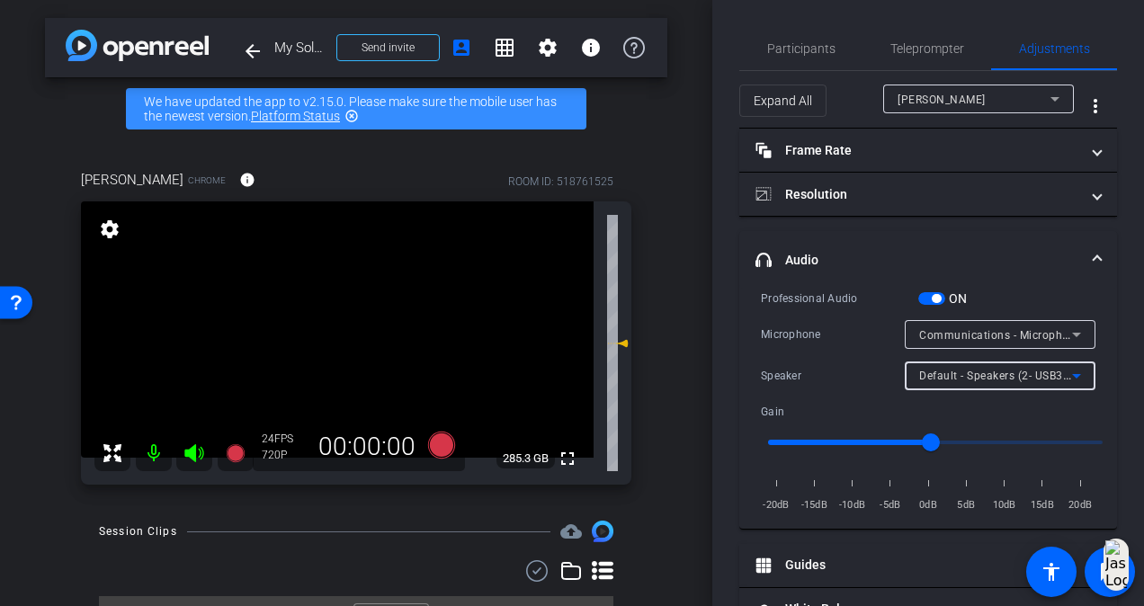
click at [1043, 377] on span "Default - Speakers (2- USB3 TO HDMI) (17e9:4301)" at bounding box center [1051, 375] width 264 height 14
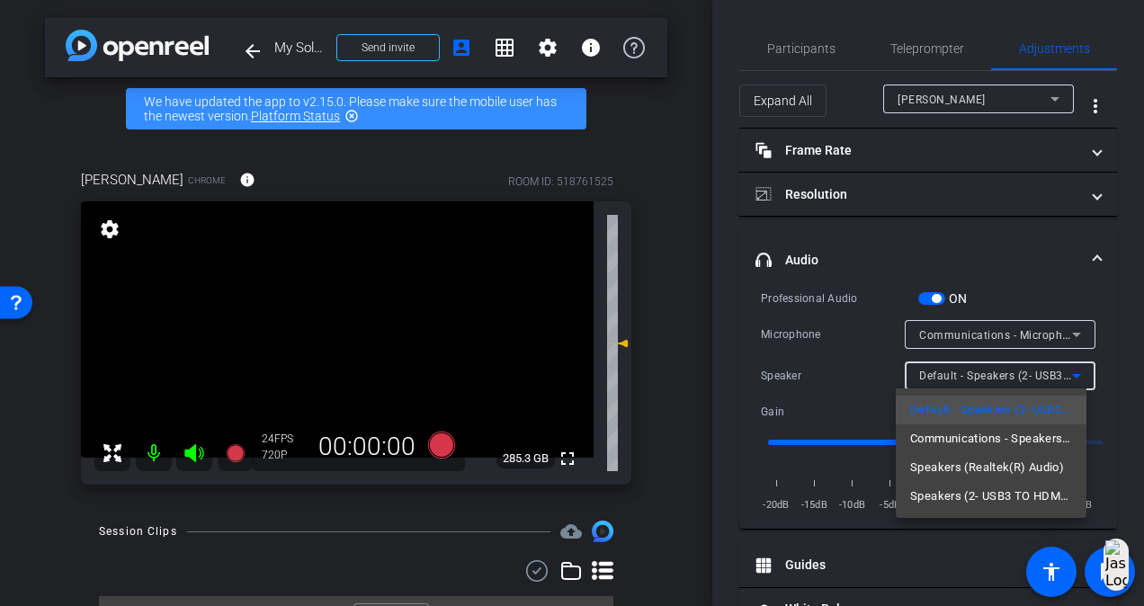
click at [1107, 369] on div at bounding box center [572, 303] width 1144 height 606
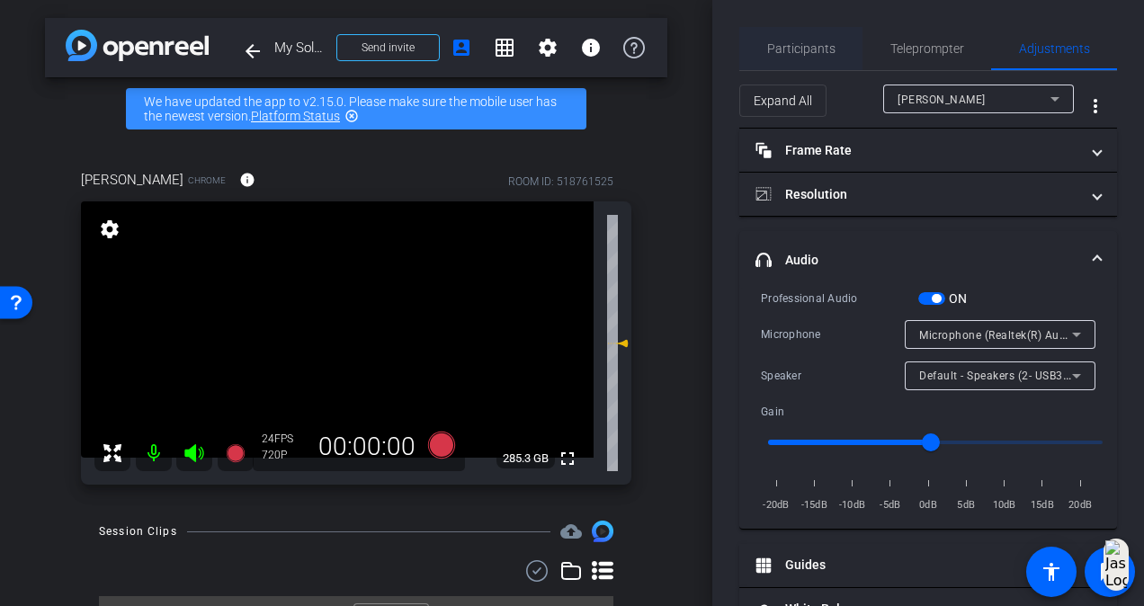
click at [789, 46] on span "Participants" at bounding box center [801, 48] width 68 height 13
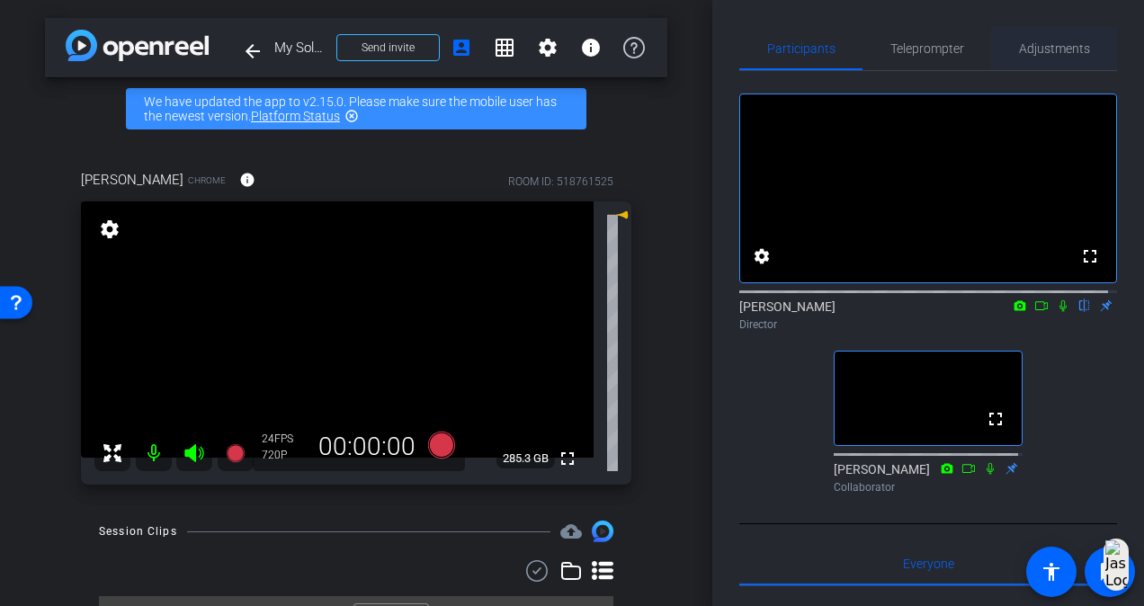
click at [1061, 50] on span "Adjustments" at bounding box center [1054, 48] width 71 height 13
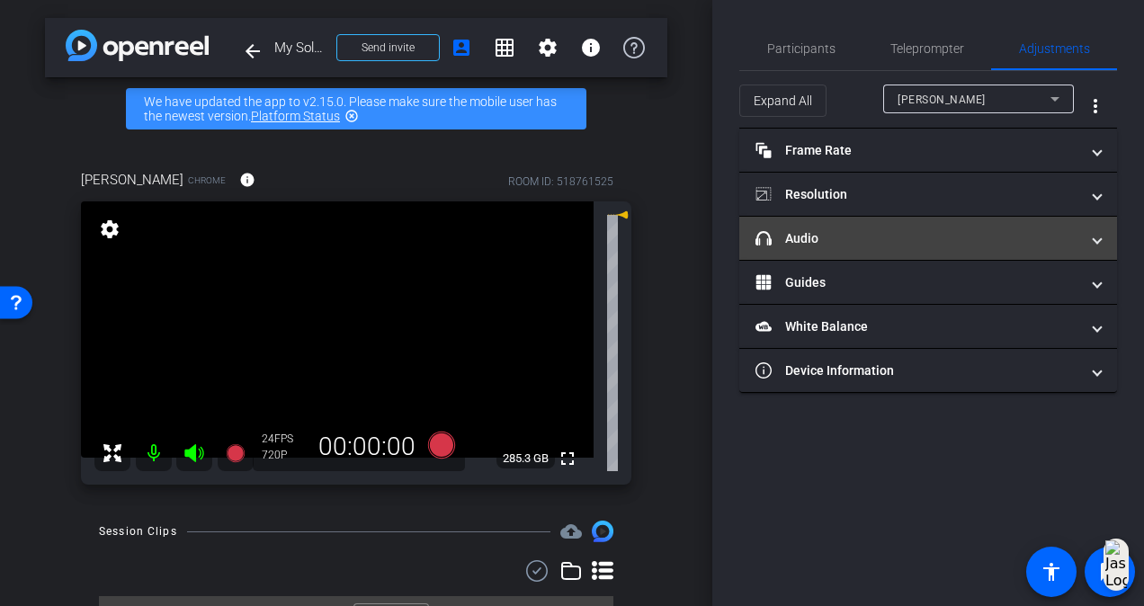
click at [935, 249] on mat-expansion-panel-header "headphone icon Audio" at bounding box center [928, 238] width 378 height 43
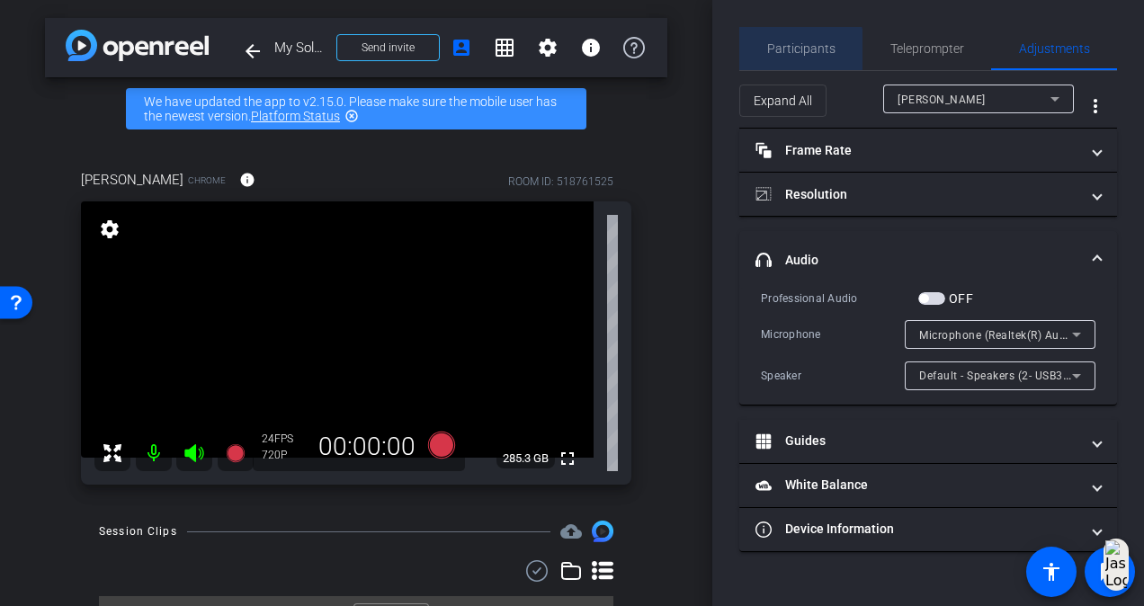
click at [792, 49] on span "Participants" at bounding box center [801, 48] width 68 height 13
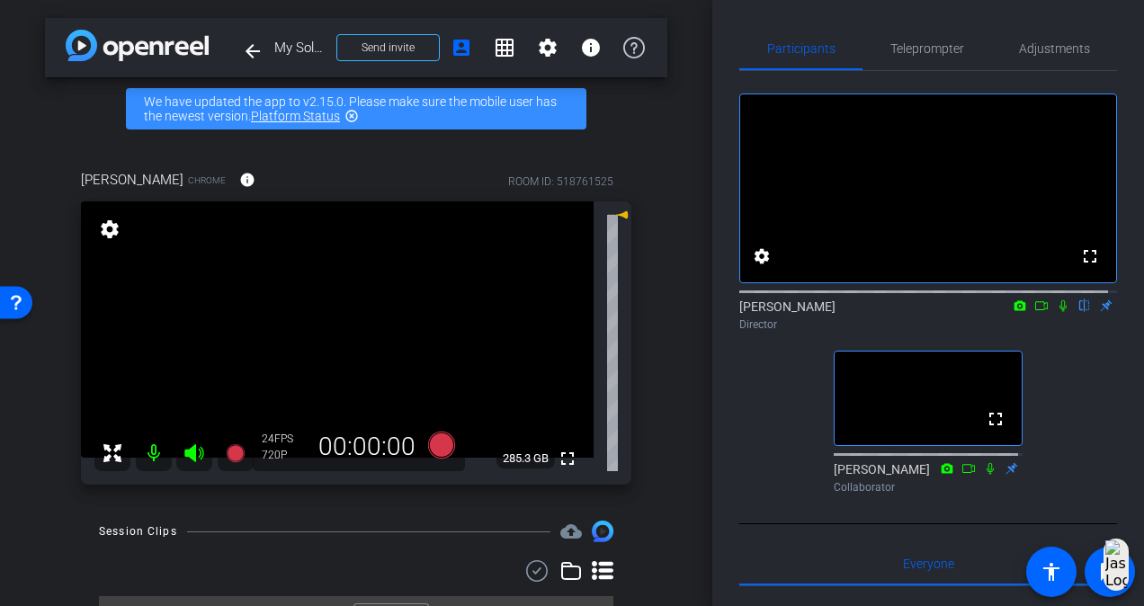
click at [754, 456] on div "fullscreen settings Fiona Nath flip Director fullscreen Brenna Cogle Collaborat…" at bounding box center [928, 286] width 378 height 430
click at [1072, 55] on span "Adjustments" at bounding box center [1054, 48] width 71 height 13
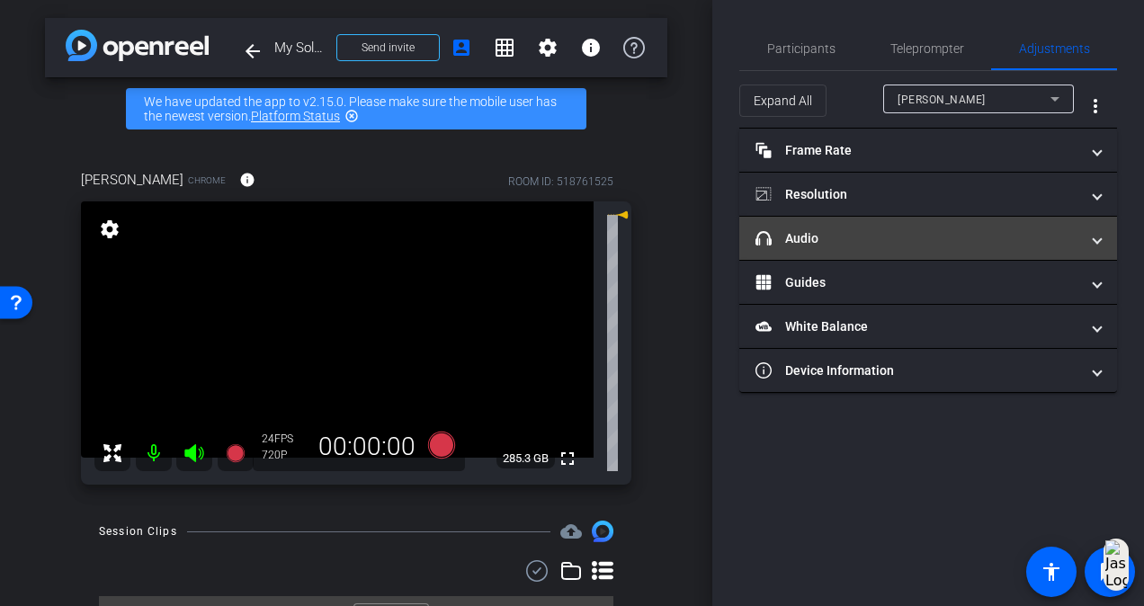
click at [932, 240] on mat-panel-title "headphone icon Audio" at bounding box center [917, 238] width 324 height 19
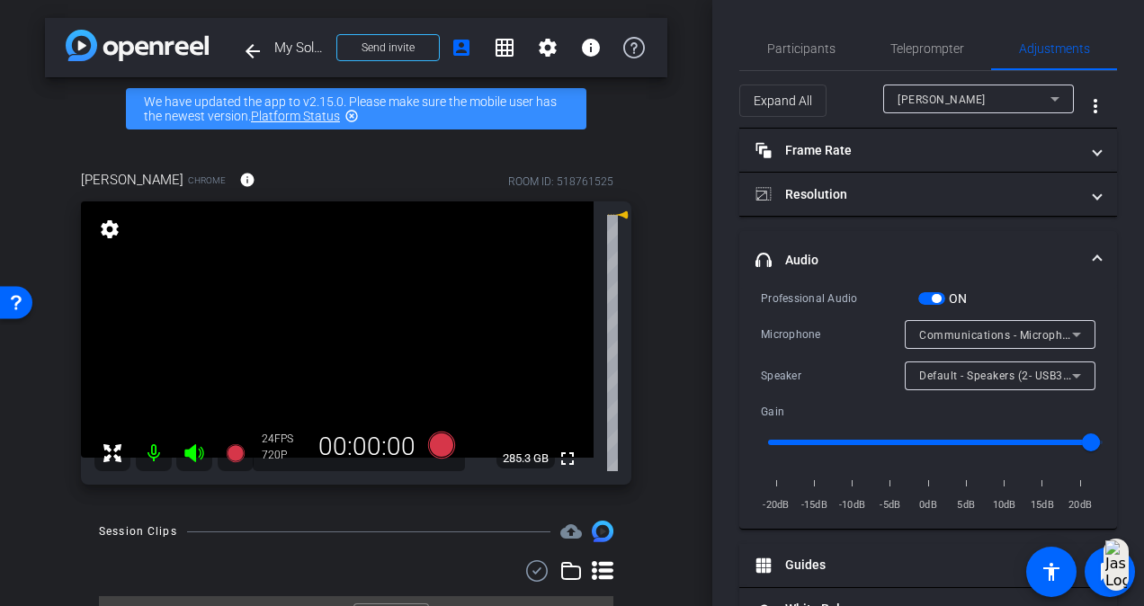
click at [1071, 329] on icon at bounding box center [1077, 335] width 22 height 22
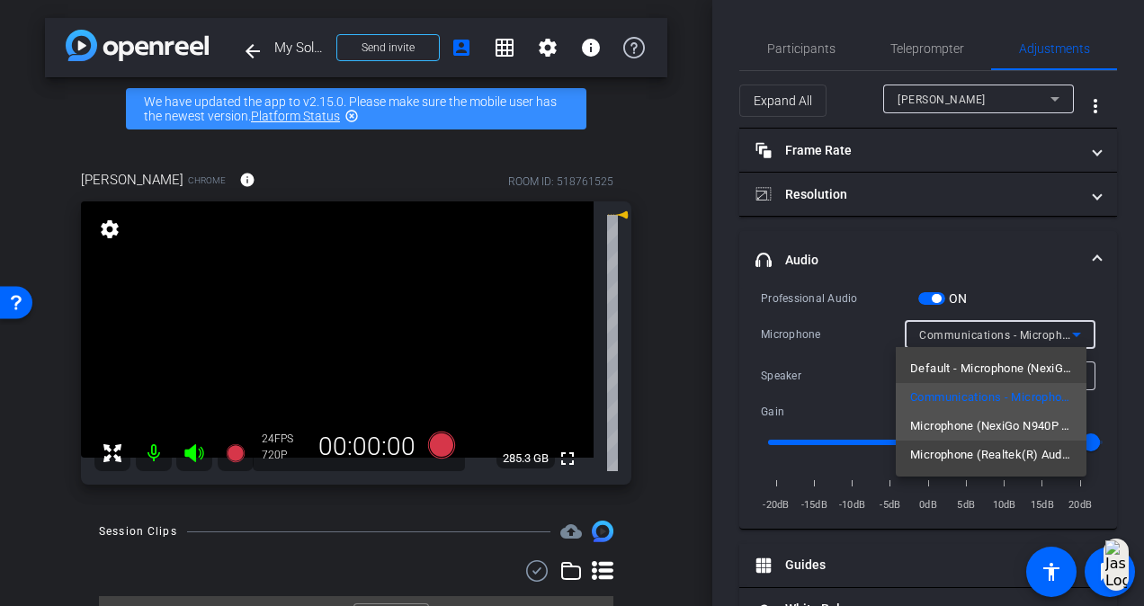
type input "1.1"
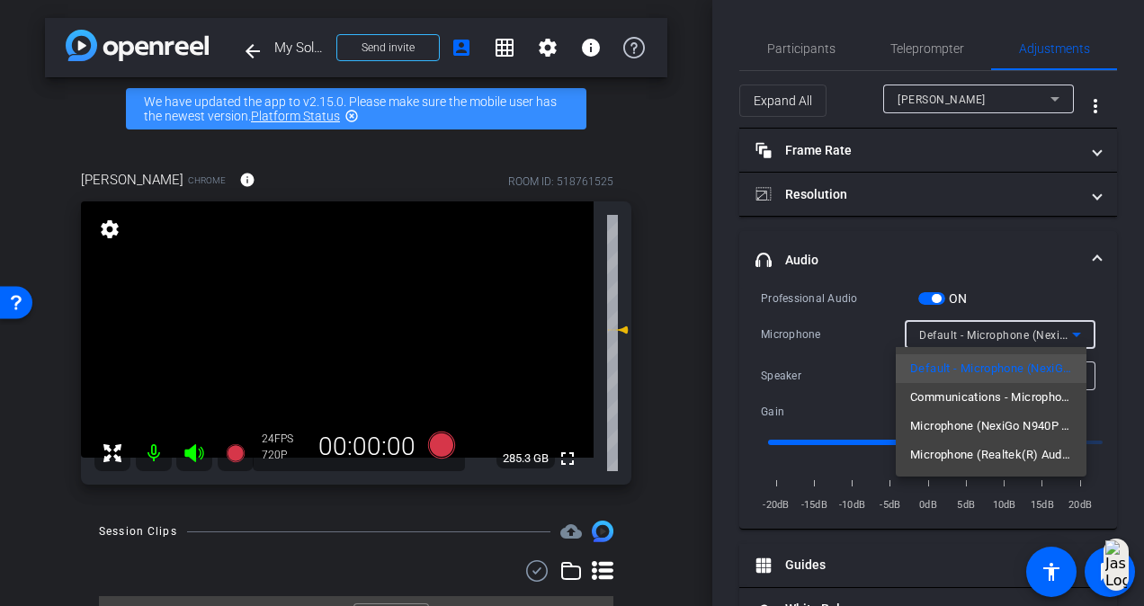
click at [746, 400] on div at bounding box center [572, 303] width 1144 height 606
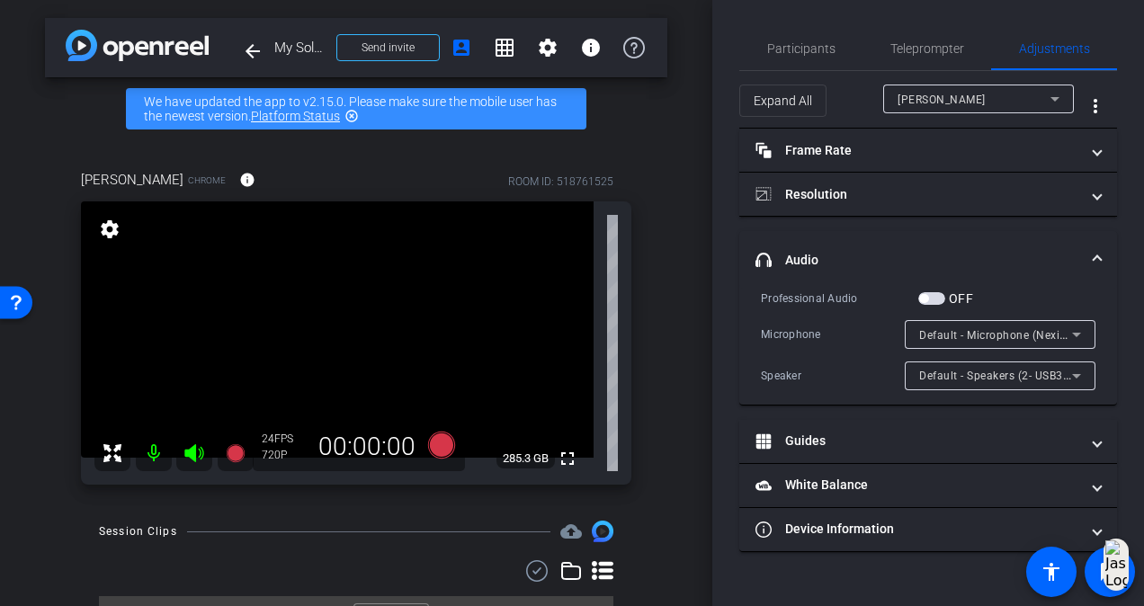
click at [1052, 335] on span "Default - Microphone (NexiGo N940P 2K Webcam Audio) (1bcf:0b26)" at bounding box center [1101, 334] width 364 height 14
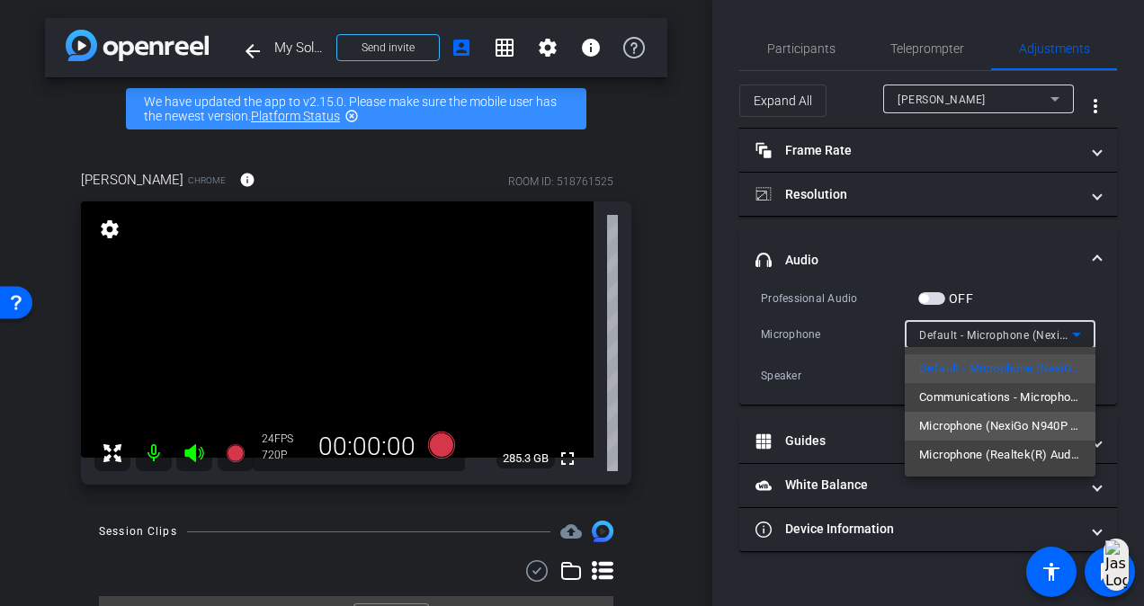
click at [989, 428] on span "Microphone (NexiGo N940P 2K Webcam Audio) (1bcf:0b26)" at bounding box center [1000, 426] width 162 height 22
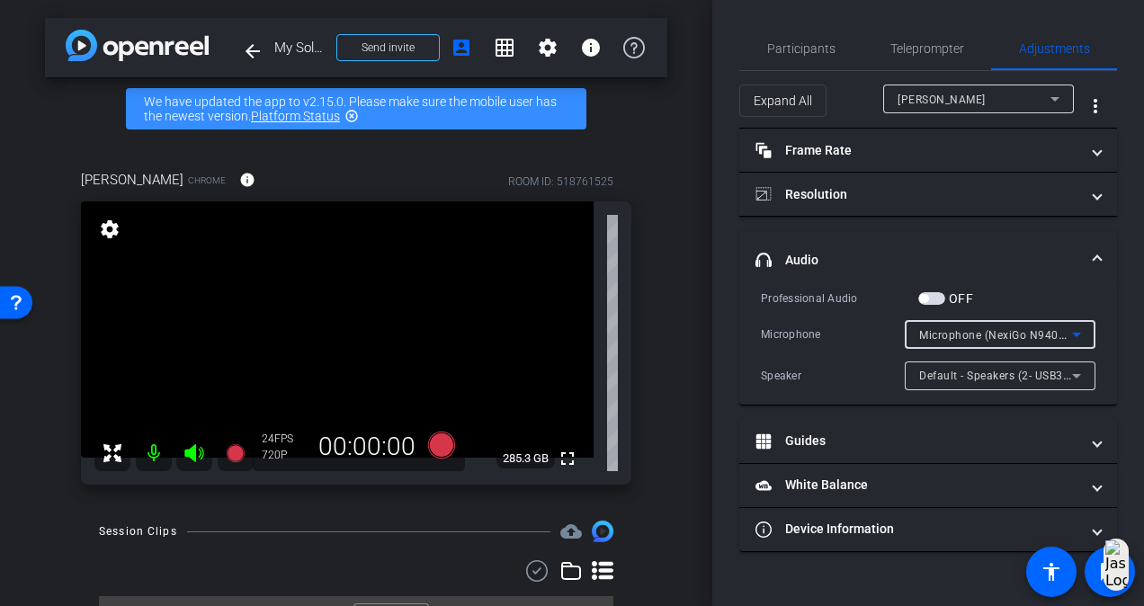
click at [1060, 329] on span "Microphone (NexiGo N940P 2K Webcam Audio) (1bcf:0b26)" at bounding box center [1077, 334] width 317 height 14
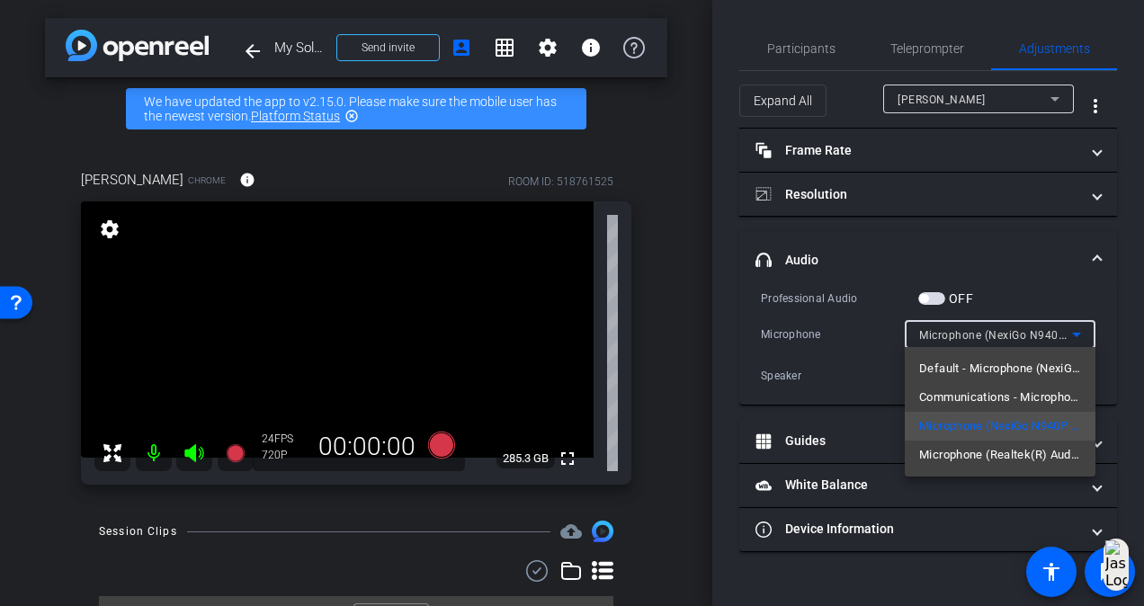
click at [1024, 367] on span "Default - Microphone (NexiGo N940P 2K Webcam Audio) (1bcf:0b26)" at bounding box center [1000, 369] width 162 height 22
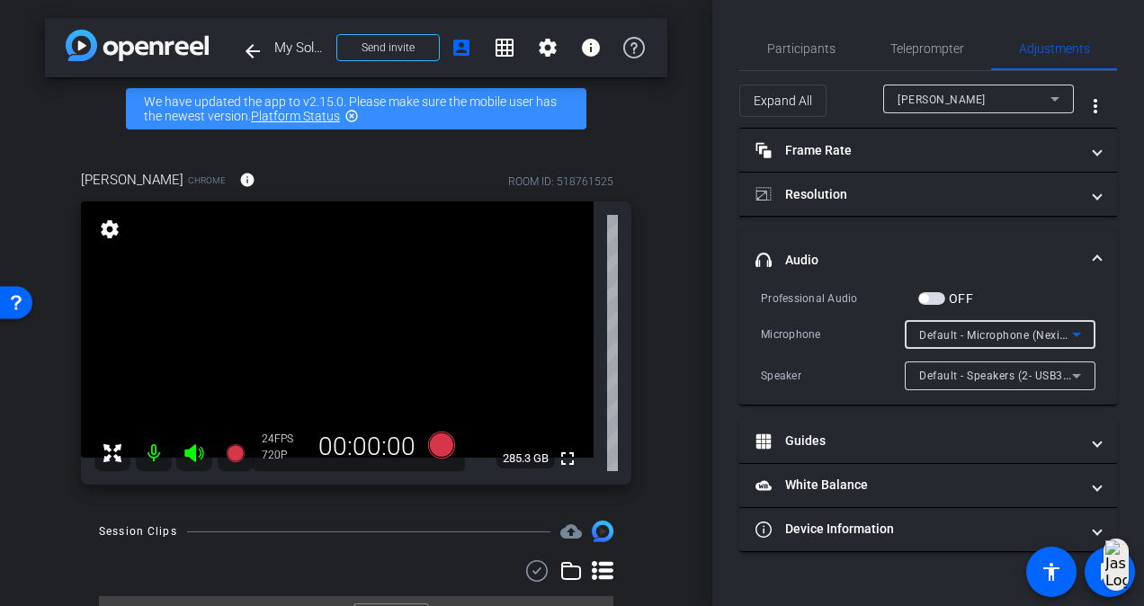
click at [781, 26] on div "Participants Teleprompter Adjustments settings Fiona Nath flip Director Brenna …" at bounding box center [928, 303] width 432 height 606
click at [798, 56] on span "Participants" at bounding box center [801, 48] width 68 height 43
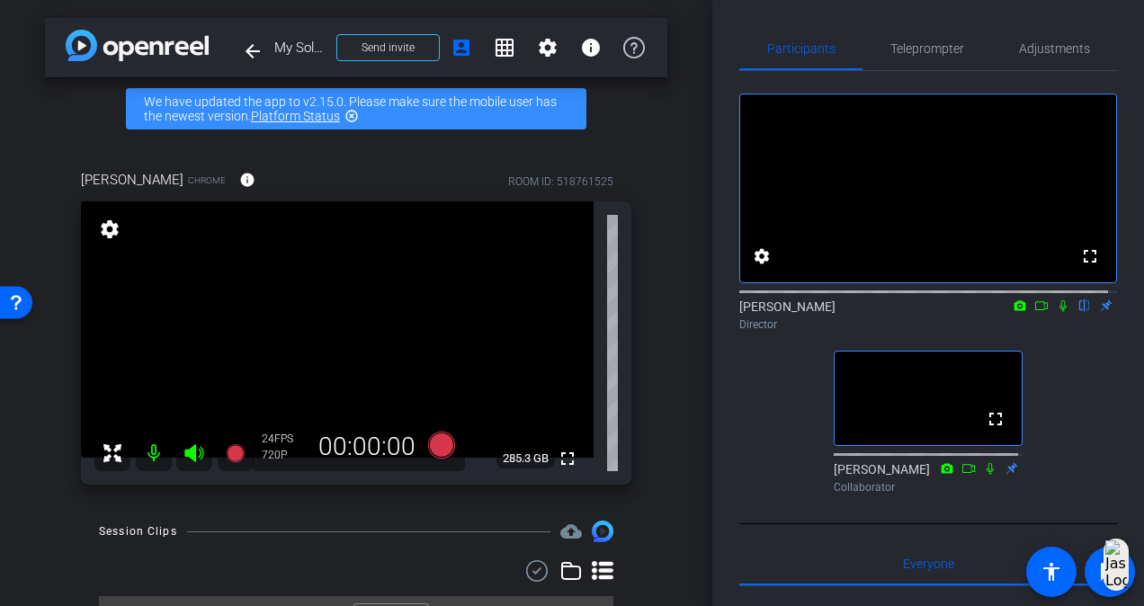
click at [772, 414] on div "fullscreen settings Fiona Nath flip Director fullscreen Brenna Cogle Collaborat…" at bounding box center [928, 286] width 378 height 430
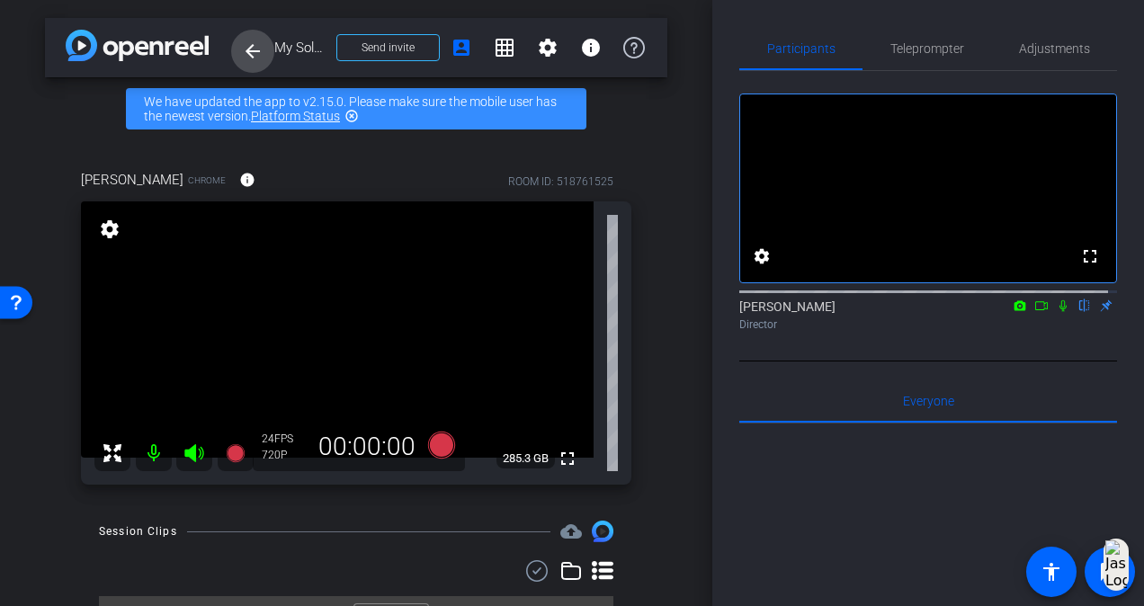
click at [252, 55] on mat-icon "arrow_back" at bounding box center [253, 51] width 22 height 22
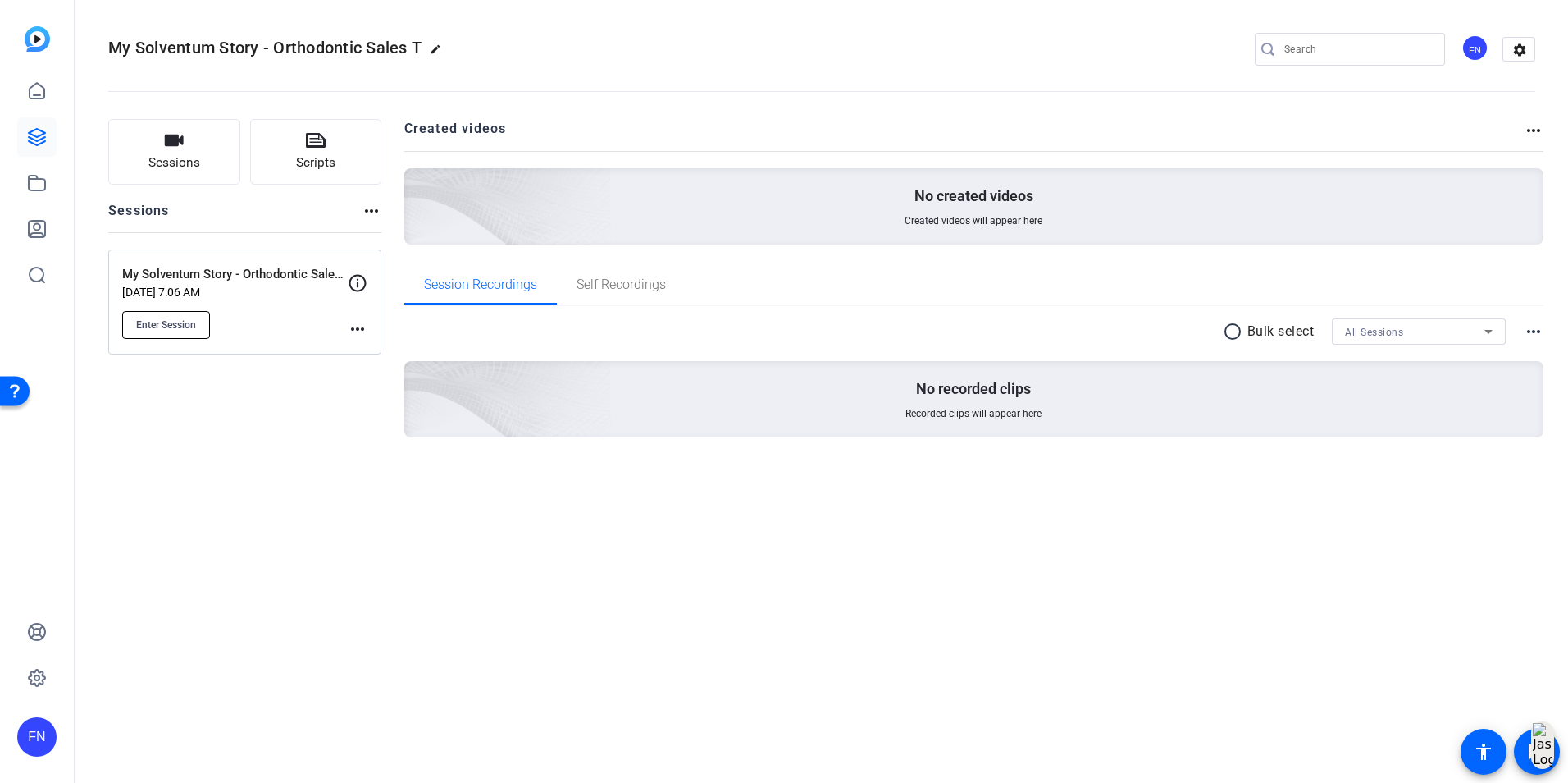
click at [177, 332] on button "Enter Session" at bounding box center [166, 325] width 88 height 28
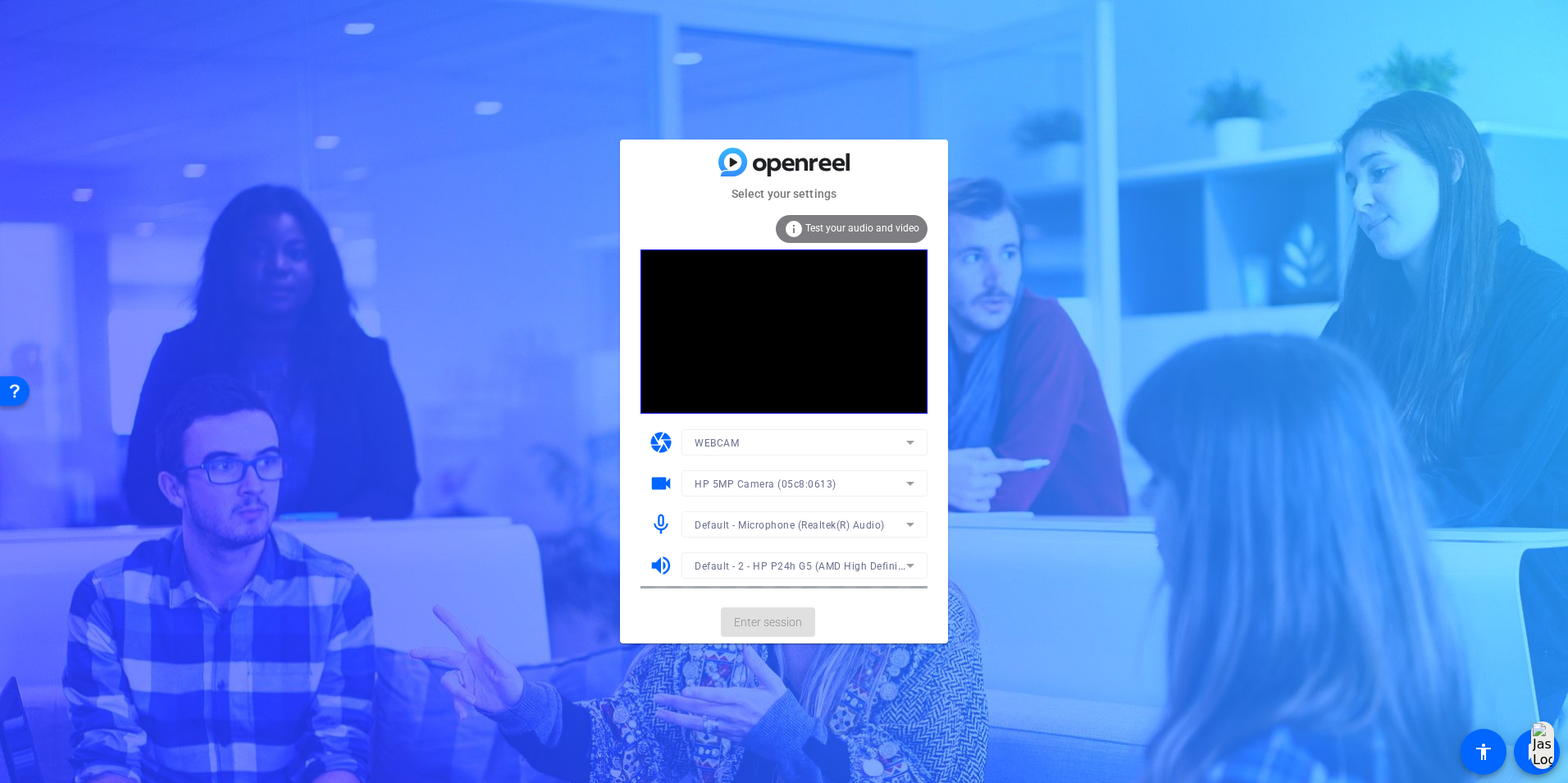
click at [892, 532] on mat-form-field "Default - Microphone (Realtek(R) Audio)" at bounding box center [805, 524] width 246 height 26
click at [913, 523] on icon at bounding box center [910, 525] width 20 height 20
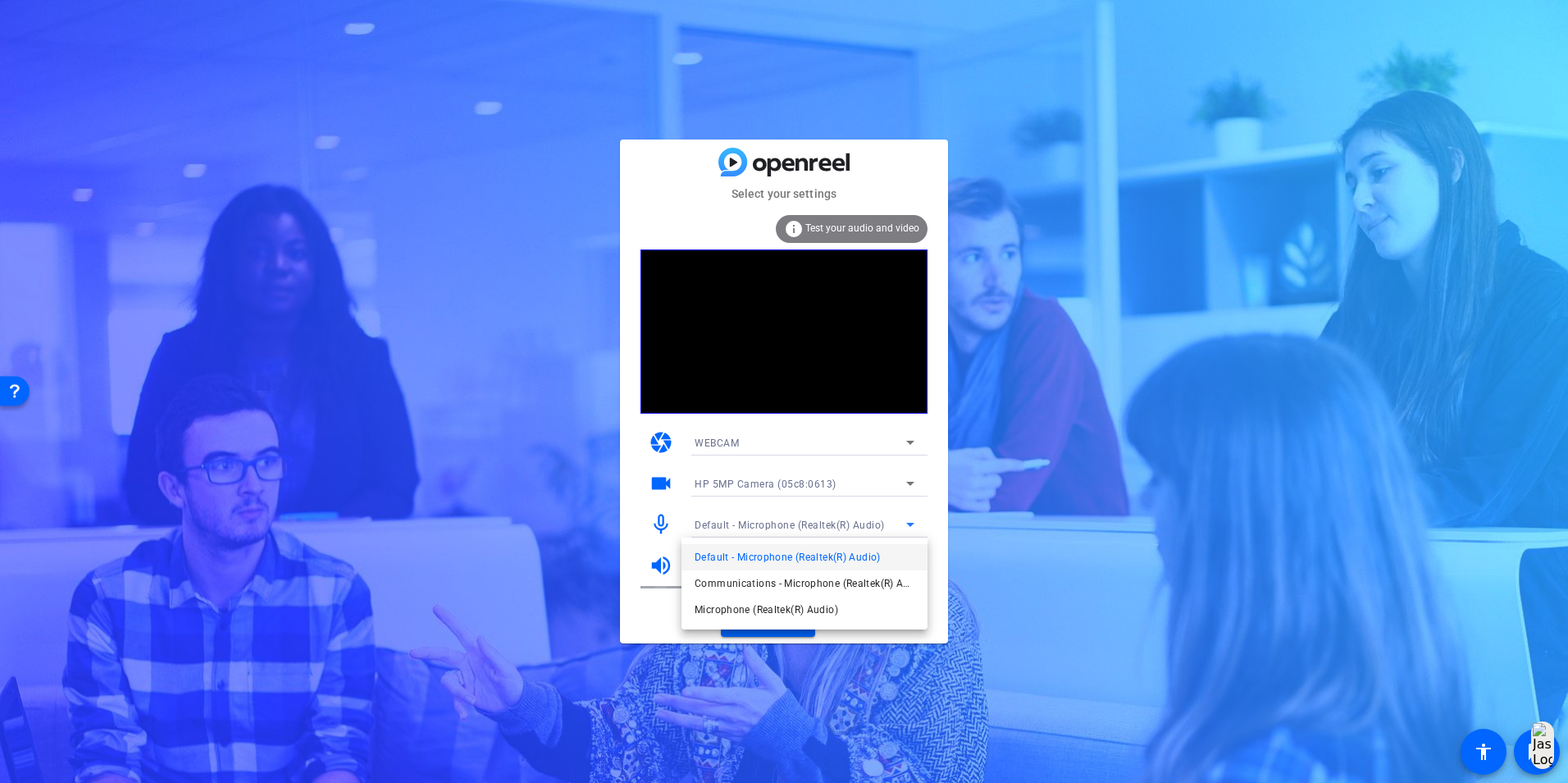
click at [928, 636] on div at bounding box center [784, 392] width 1568 height 783
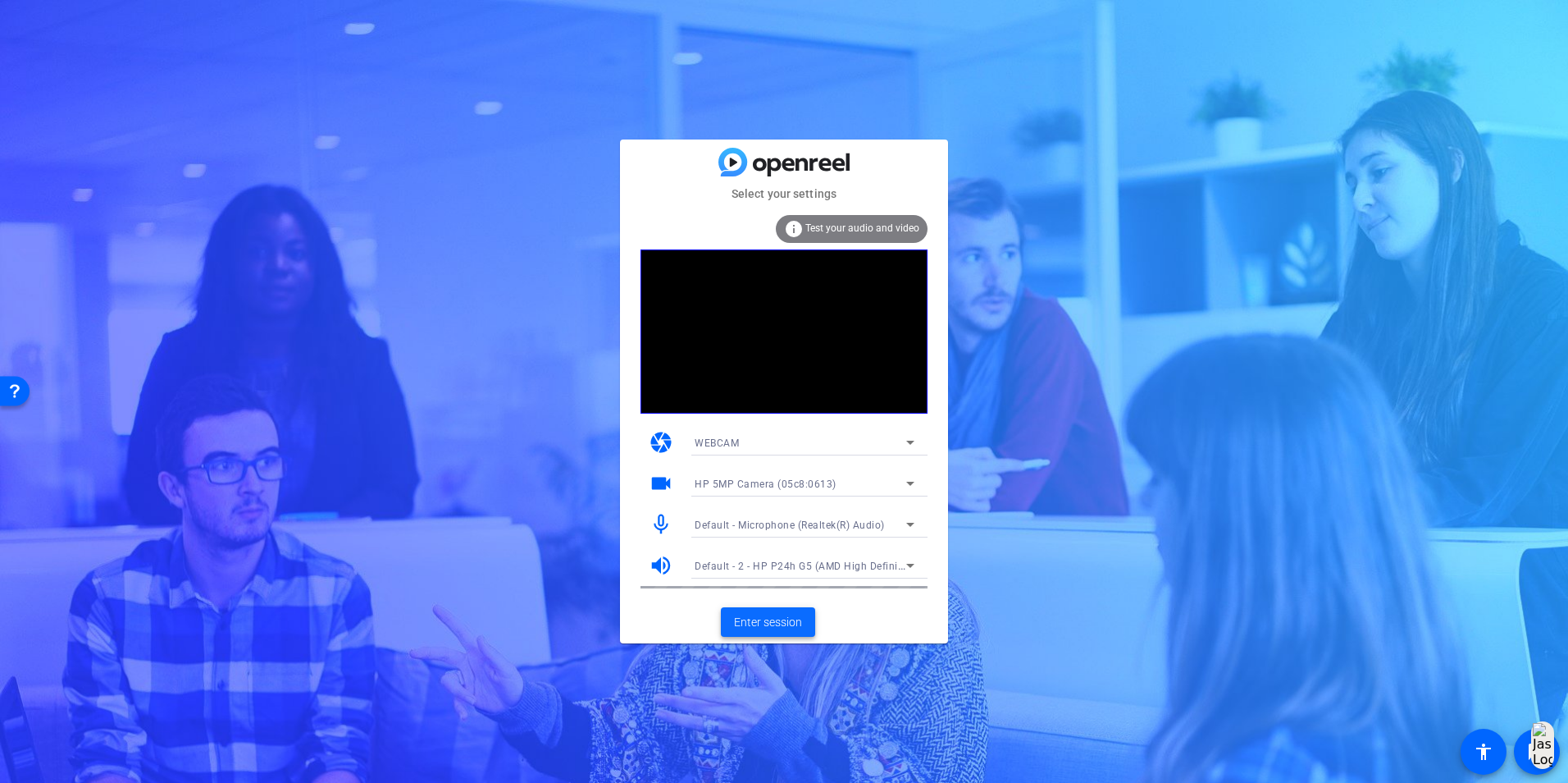
click at [784, 622] on span "Enter session" at bounding box center [768, 622] width 68 height 17
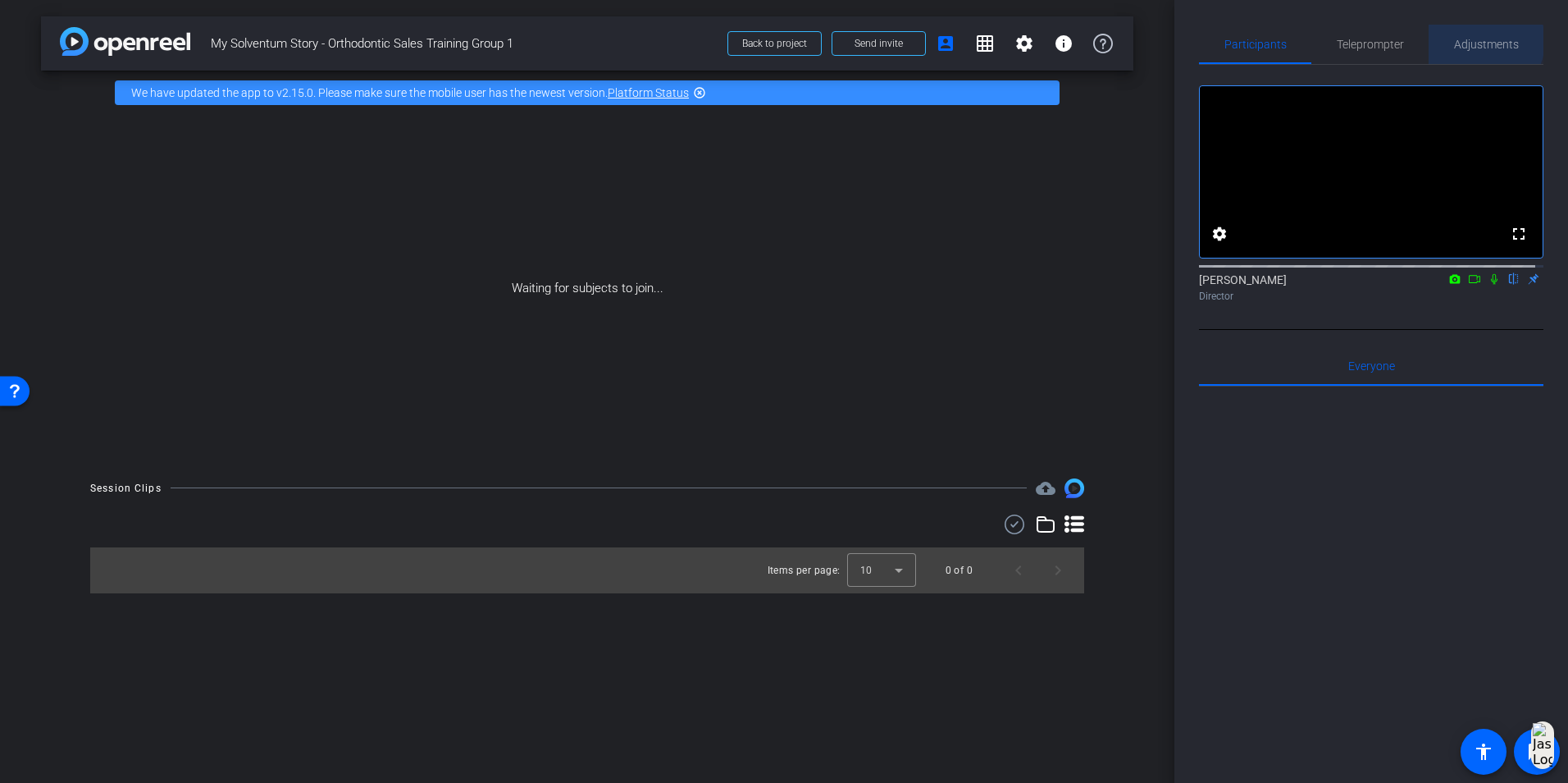
click at [1475, 41] on span "Adjustments" at bounding box center [1486, 44] width 65 height 12
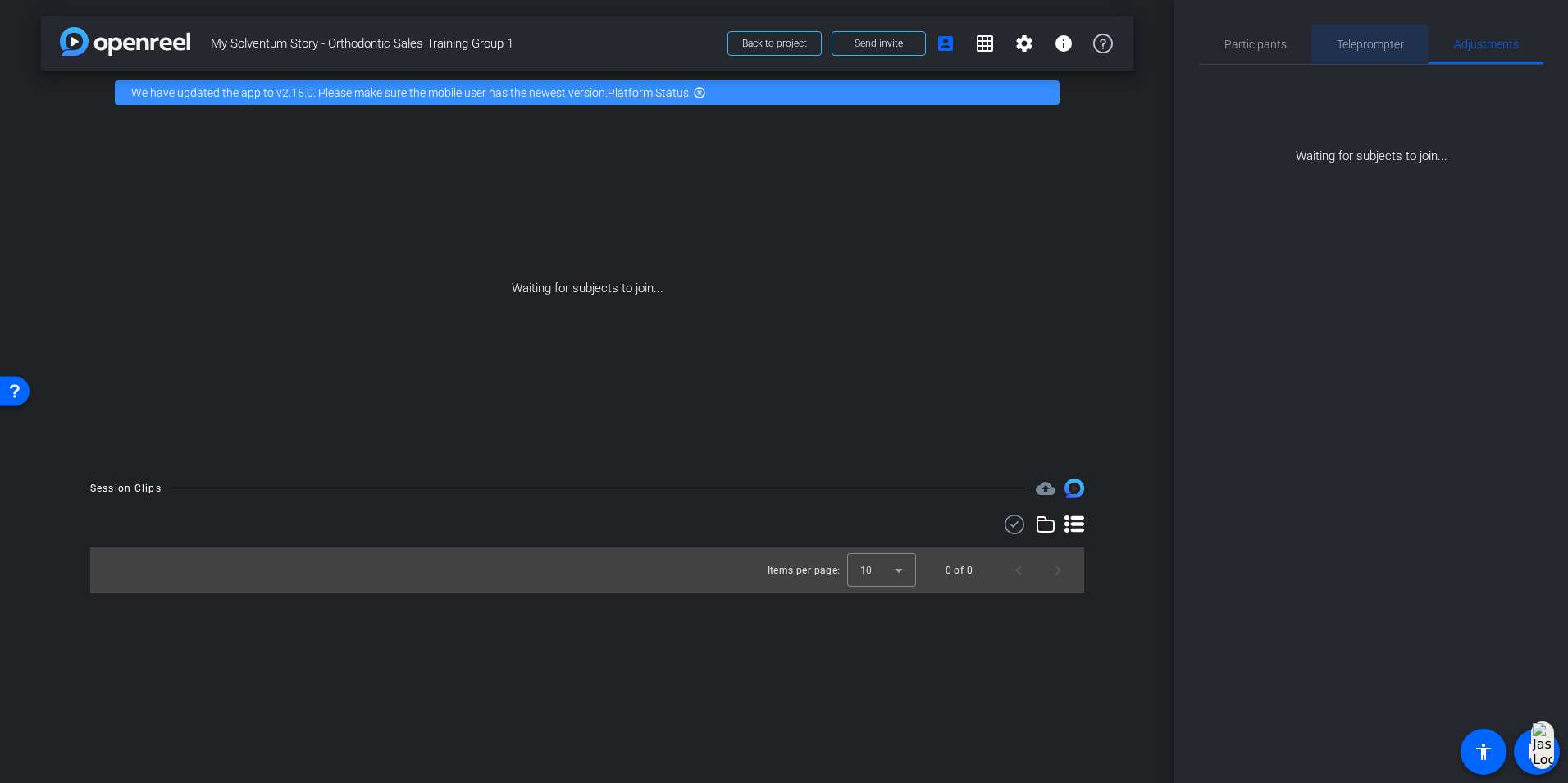
click at [1381, 48] on span "Teleprompter" at bounding box center [1371, 44] width 67 height 12
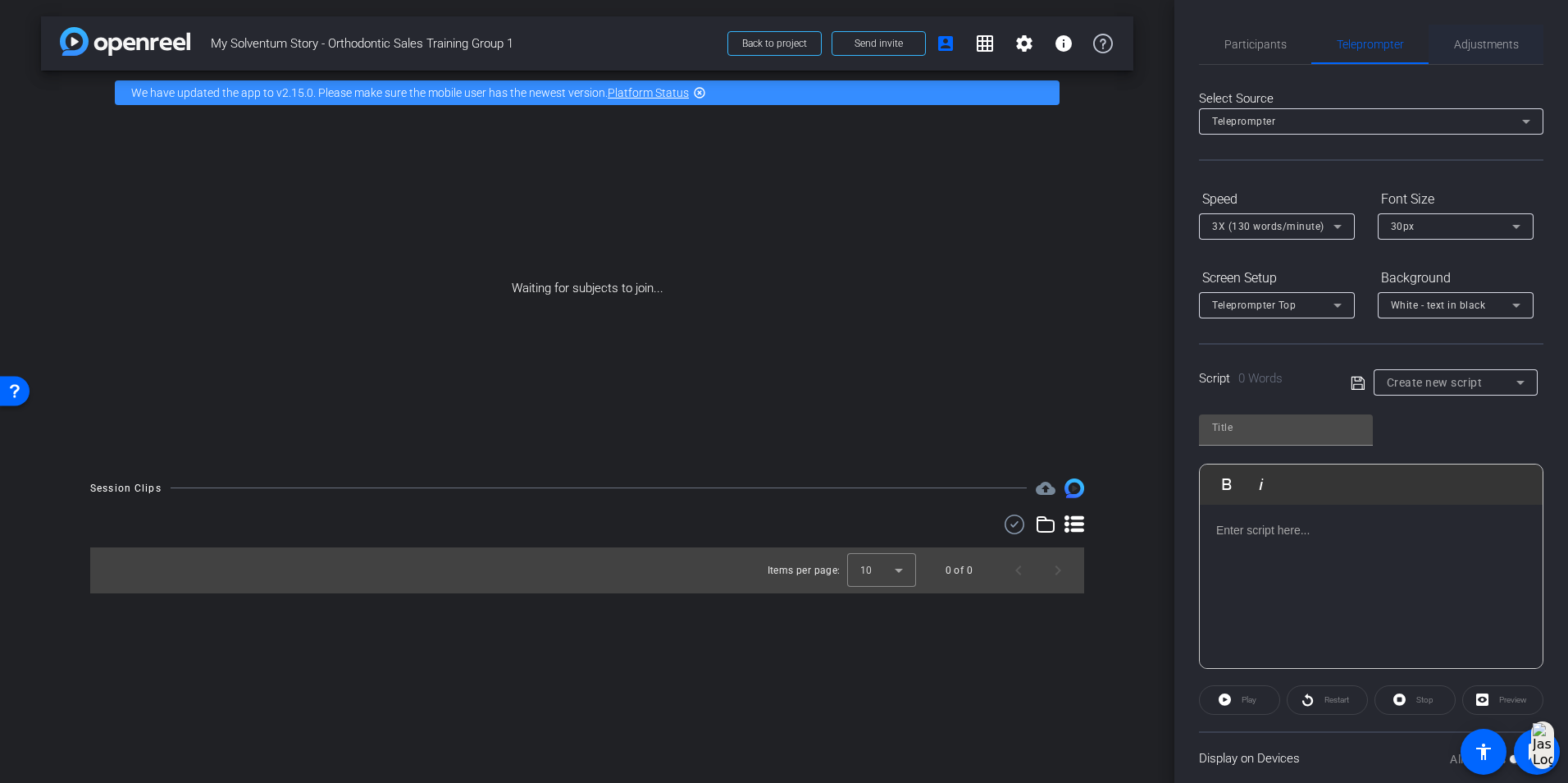
click at [1471, 52] on span "Adjustments" at bounding box center [1486, 44] width 65 height 39
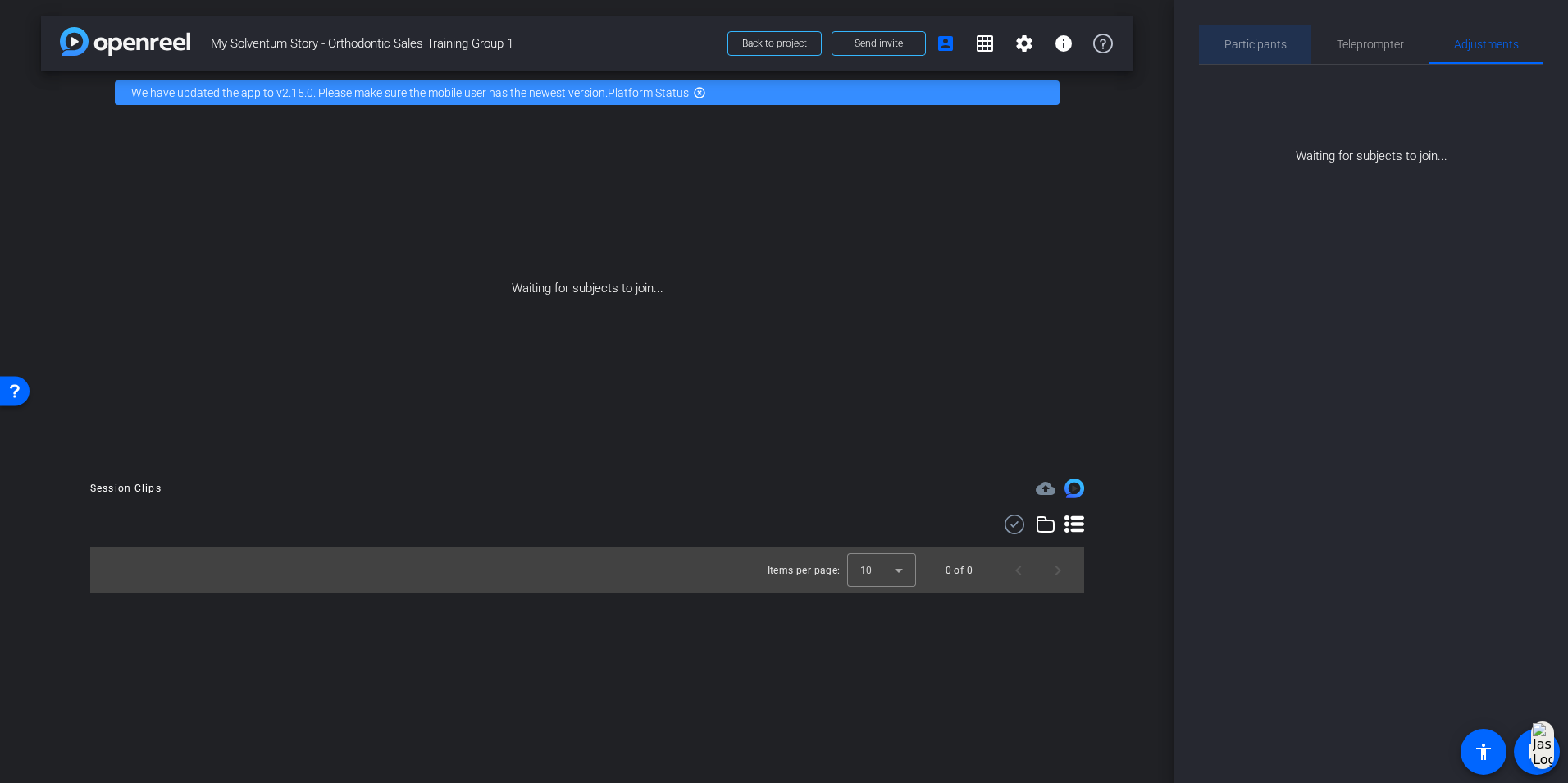
click at [1271, 52] on span "Participants" at bounding box center [1256, 44] width 62 height 39
